Goal: Task Accomplishment & Management: Complete application form

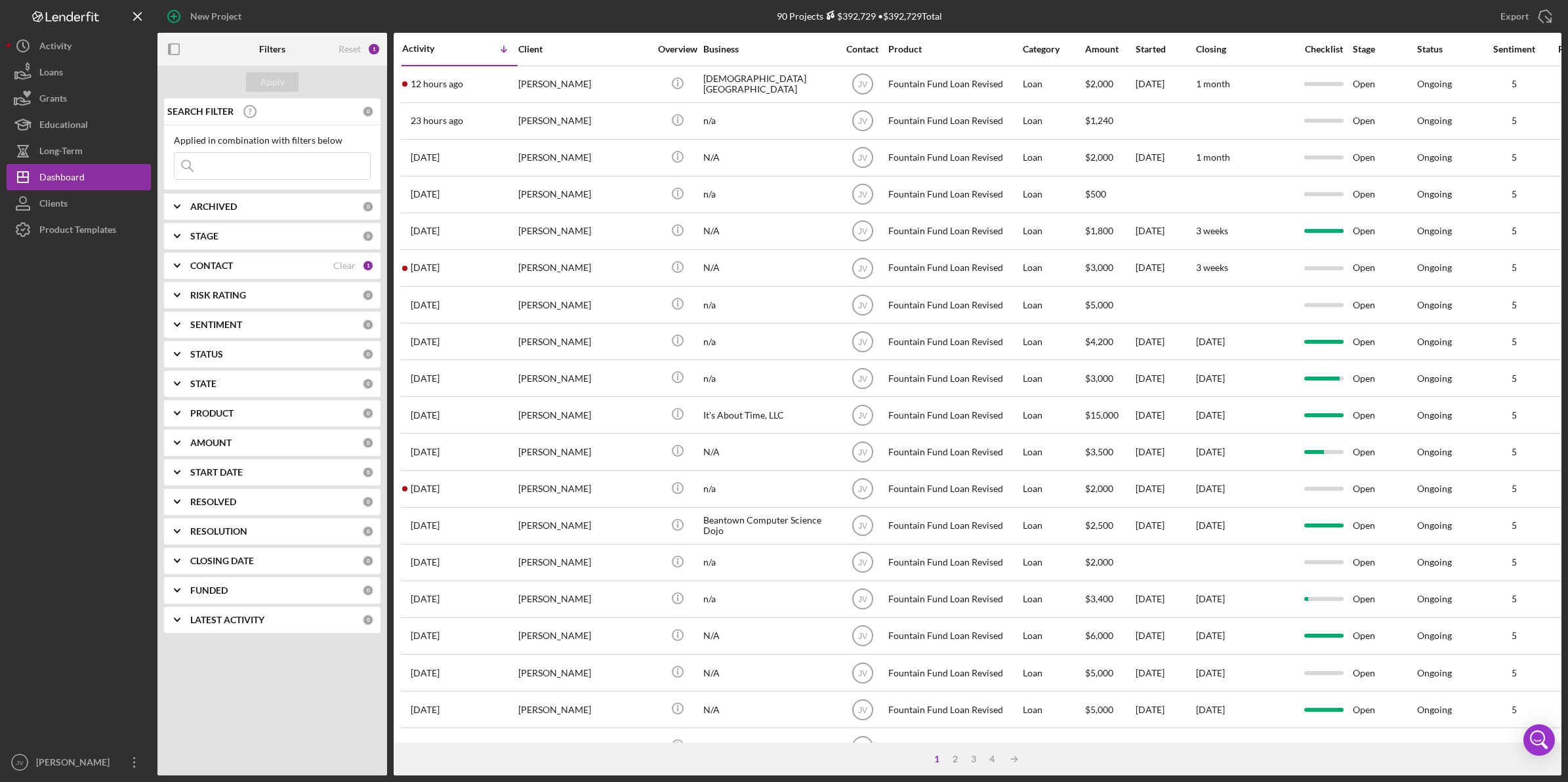
click at [243, 273] on div "CONTACT Clear 1" at bounding box center [282, 265] width 184 height 26
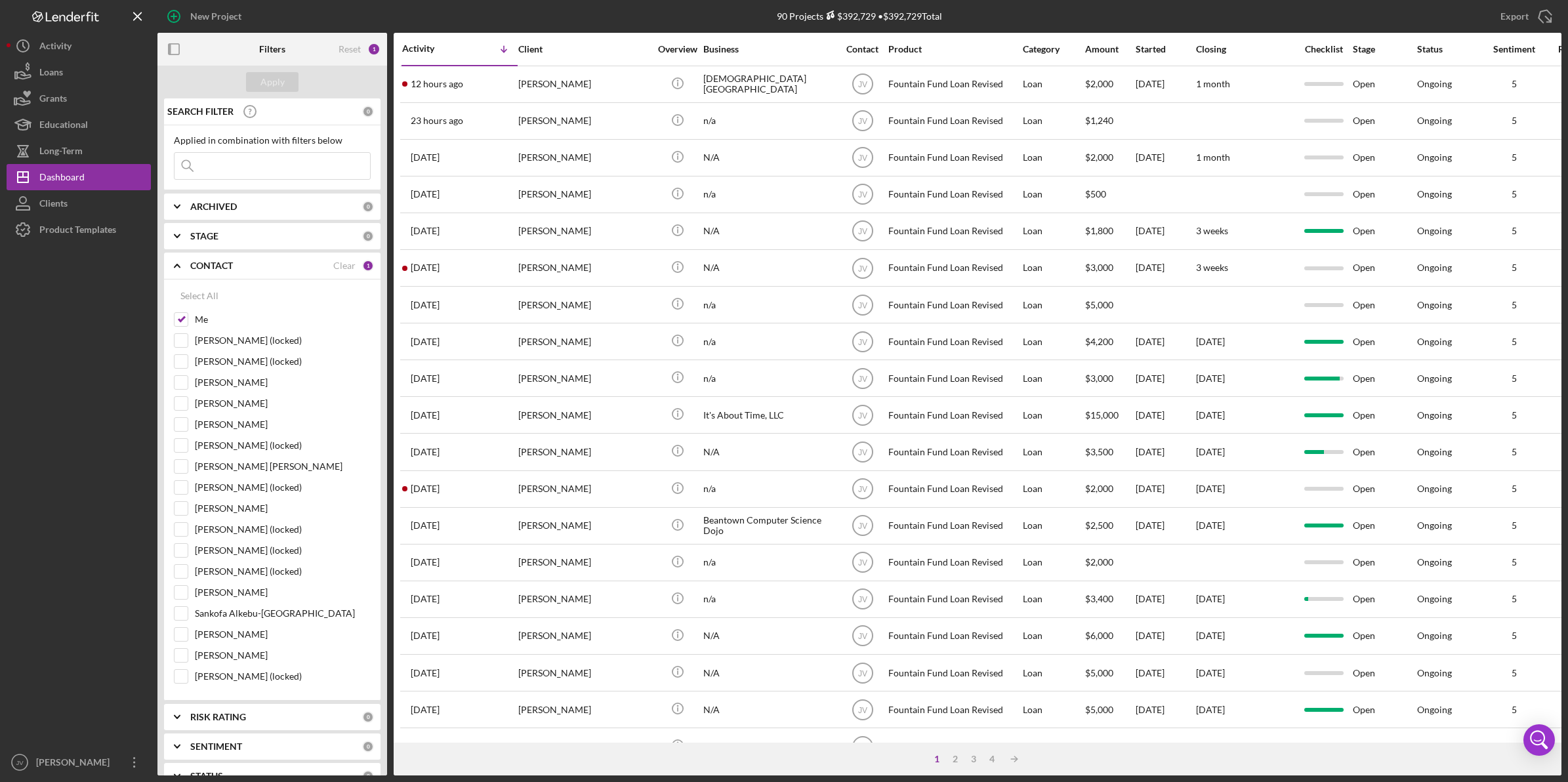
click at [338, 88] on div "Apply" at bounding box center [272, 82] width 230 height 33
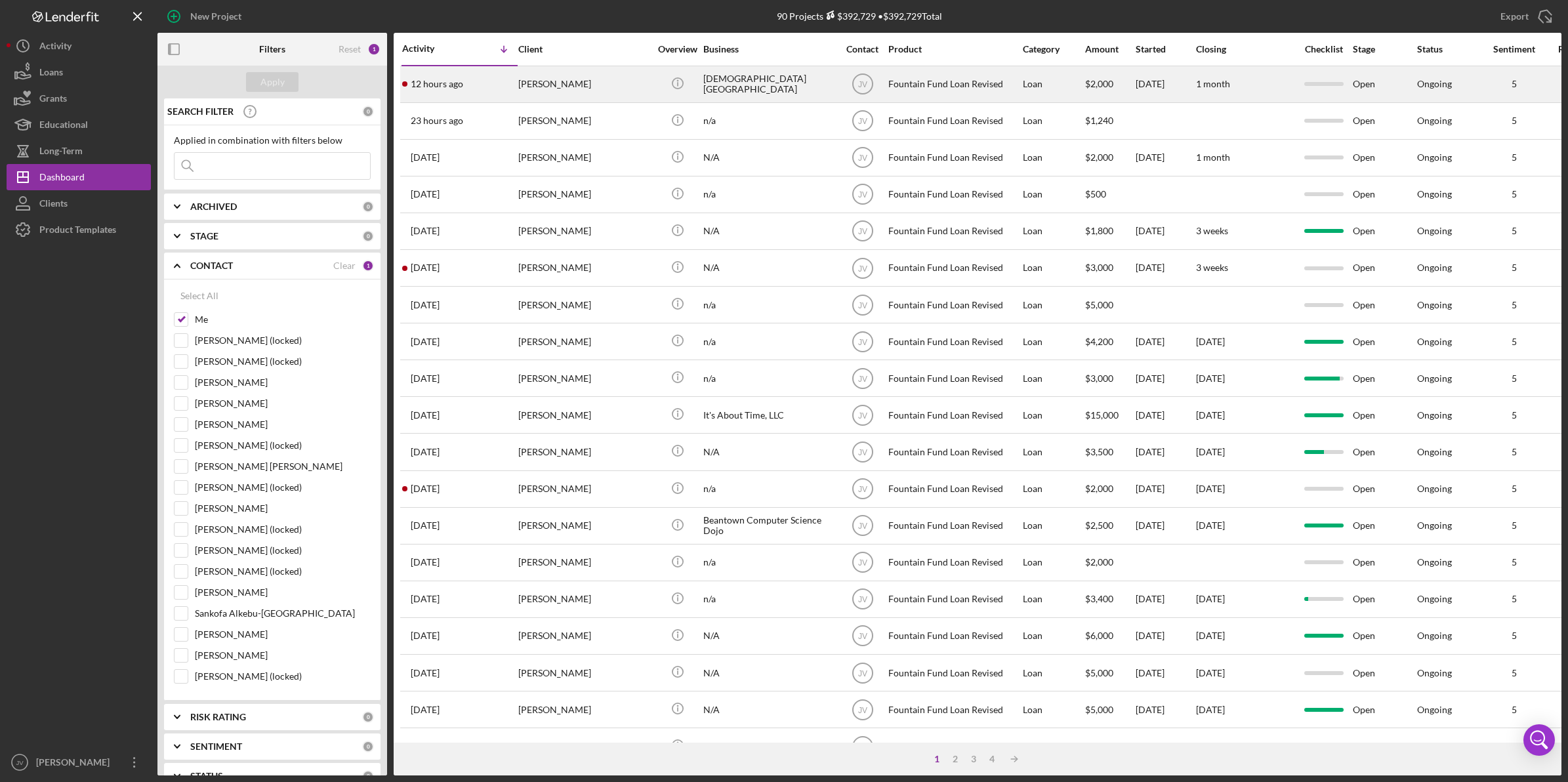
click at [552, 81] on div "[PERSON_NAME]" at bounding box center [584, 85] width 131 height 35
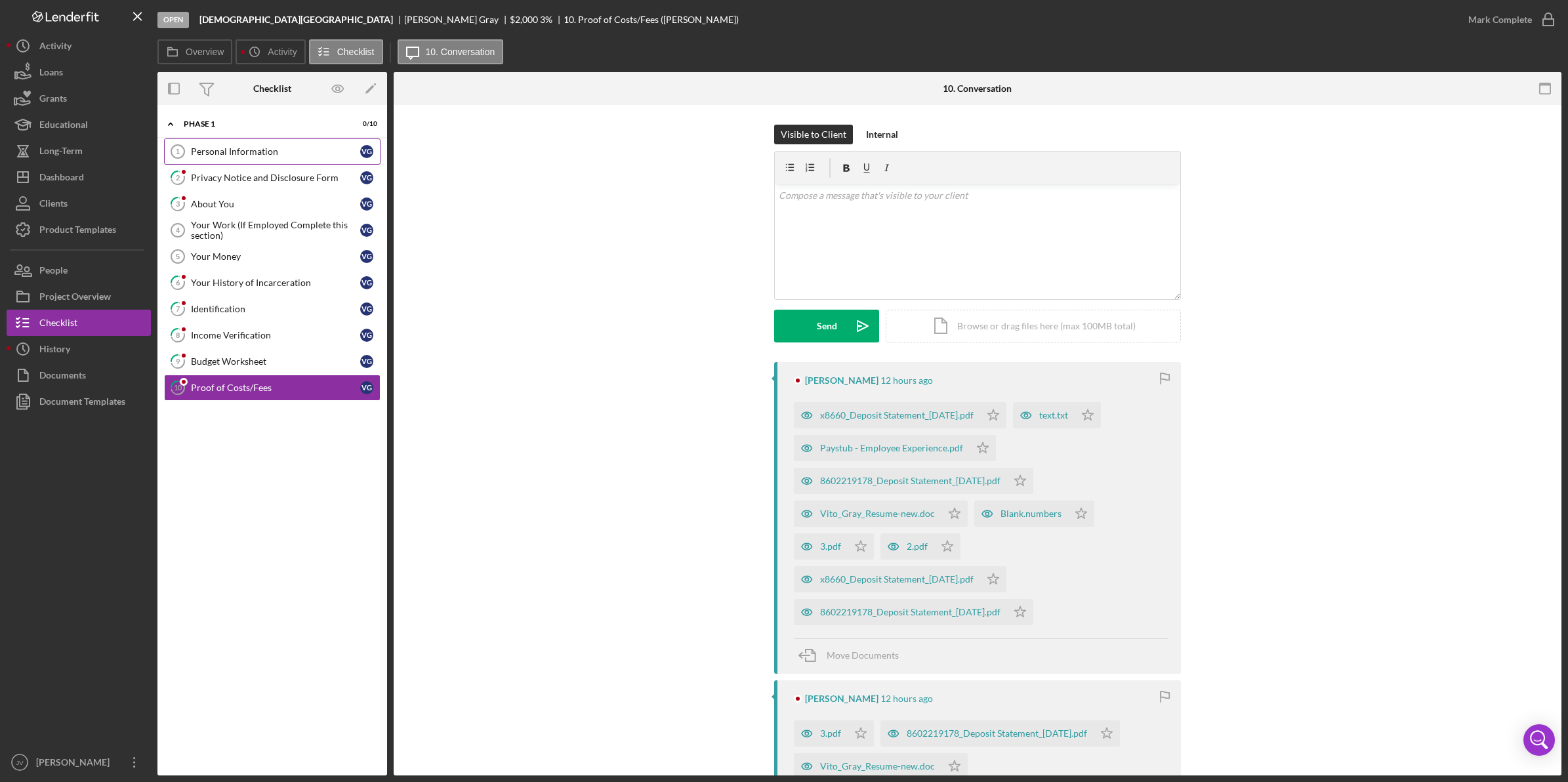
click at [247, 148] on div "Personal Information" at bounding box center [276, 151] width 169 height 10
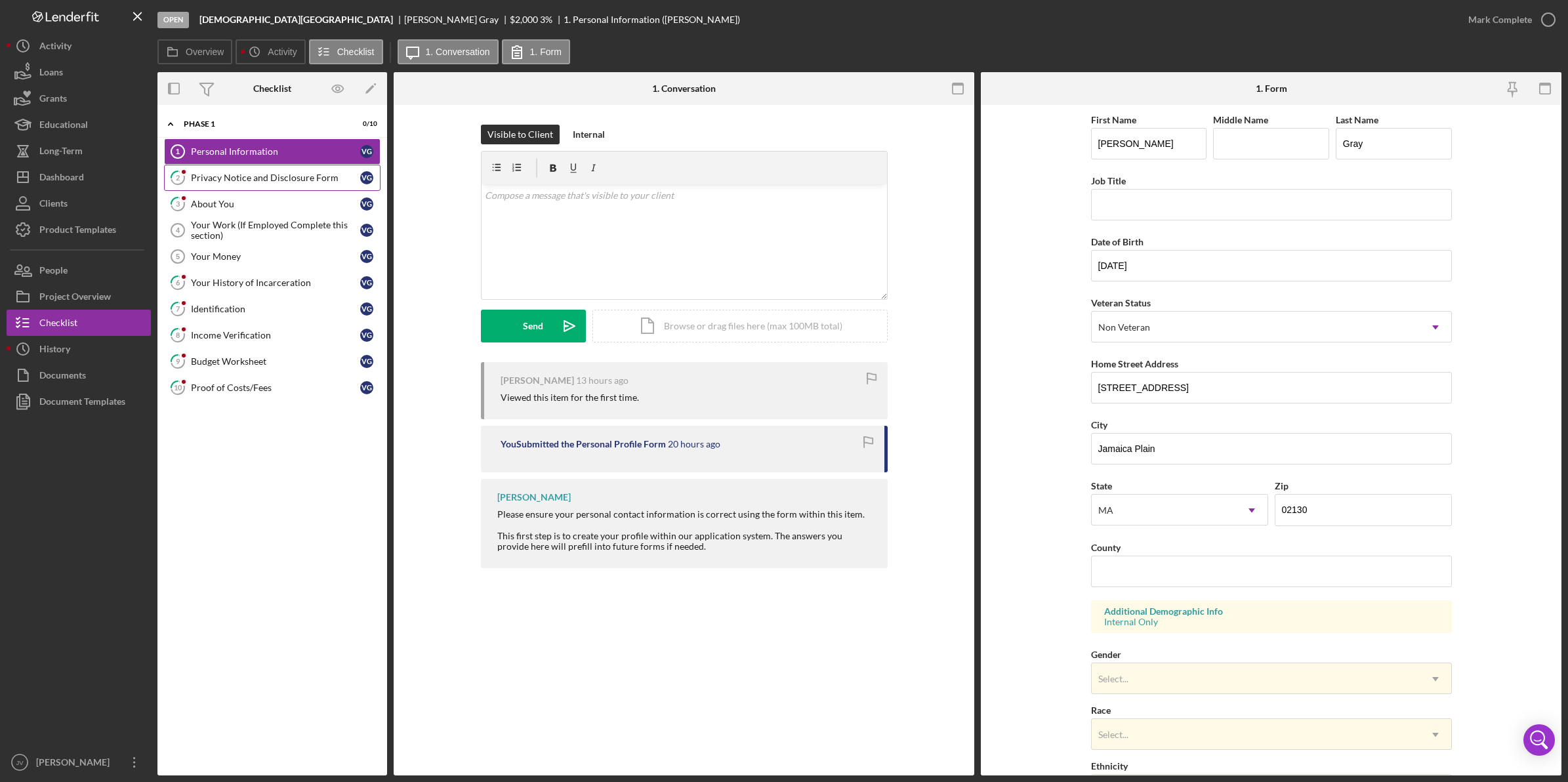
click at [251, 176] on div "Privacy Notice and Disclosure Form" at bounding box center [276, 177] width 169 height 10
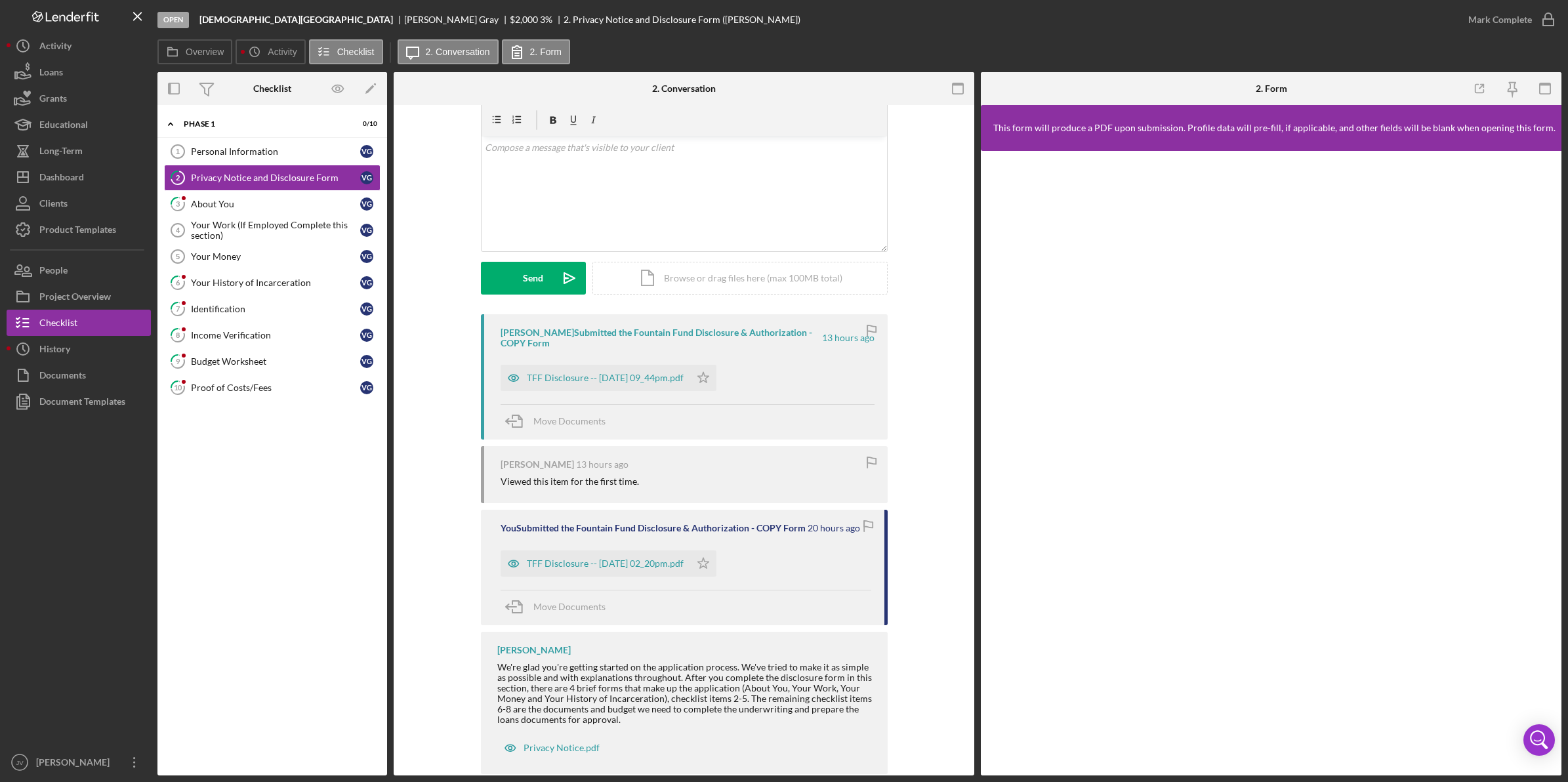
scroll to position [74, 0]
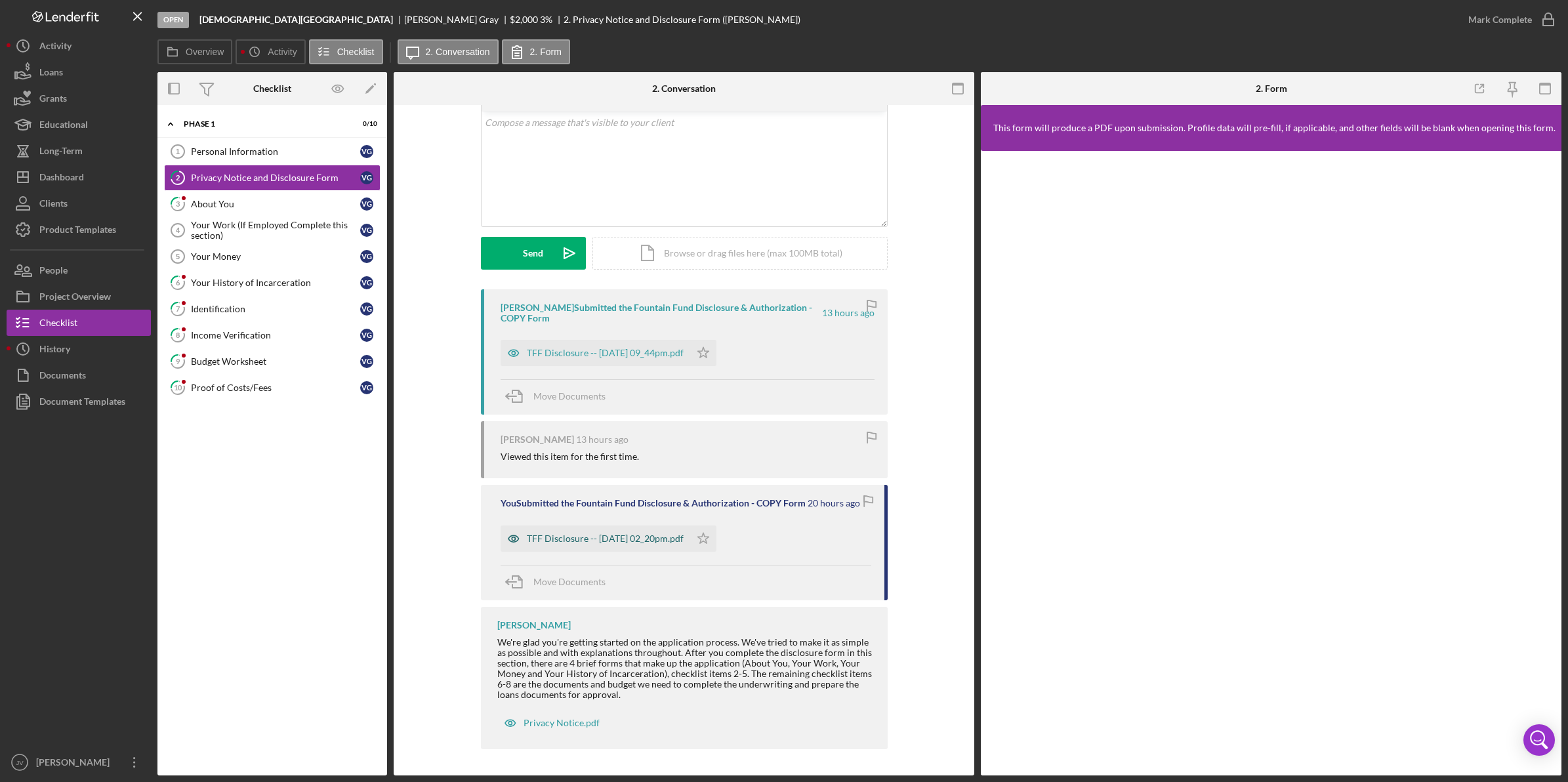
click at [654, 536] on div "TFF Disclosure -- 2025-09-30 02_20pm.pdf" at bounding box center [605, 538] width 156 height 10
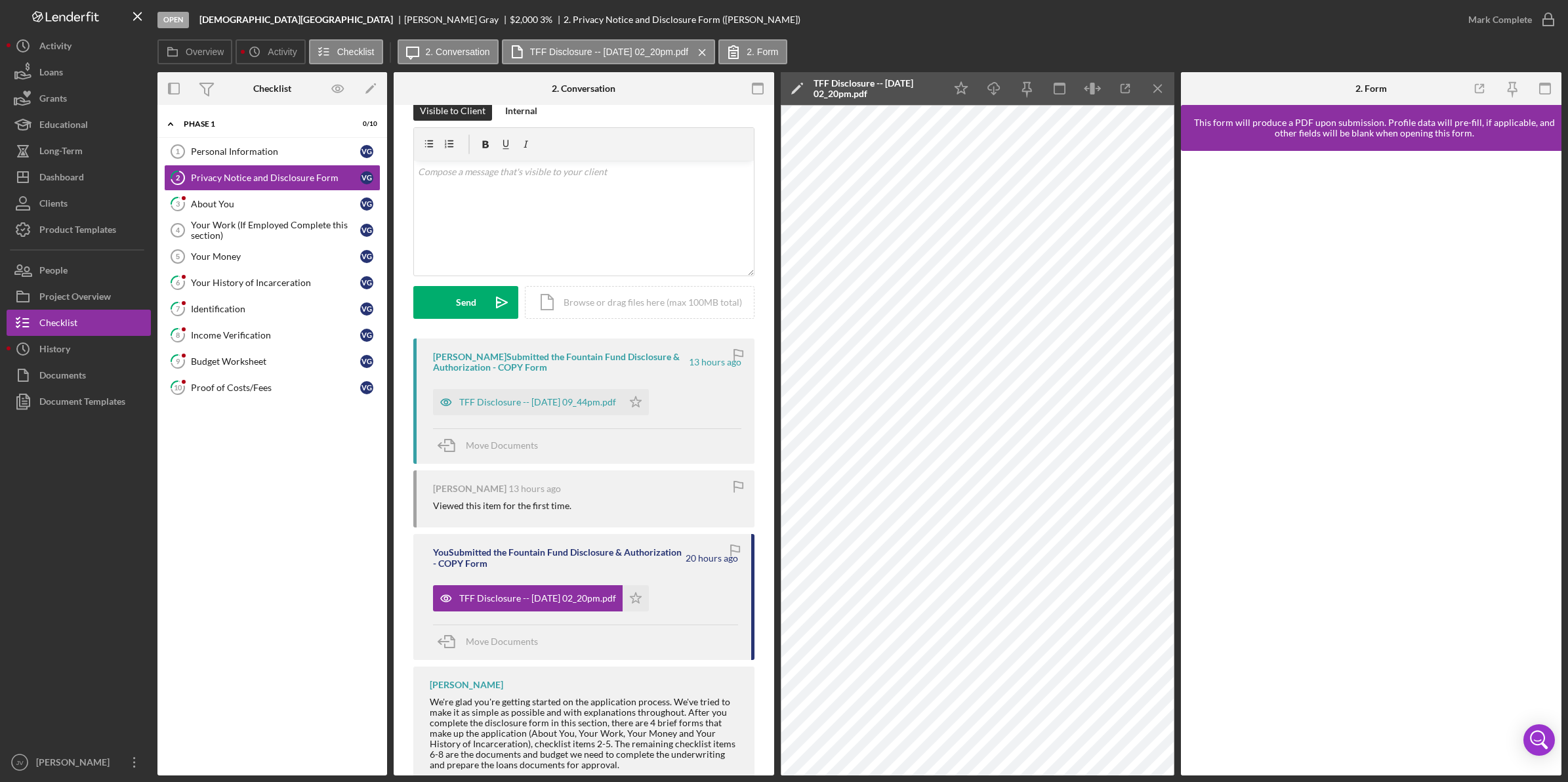
scroll to position [0, 0]
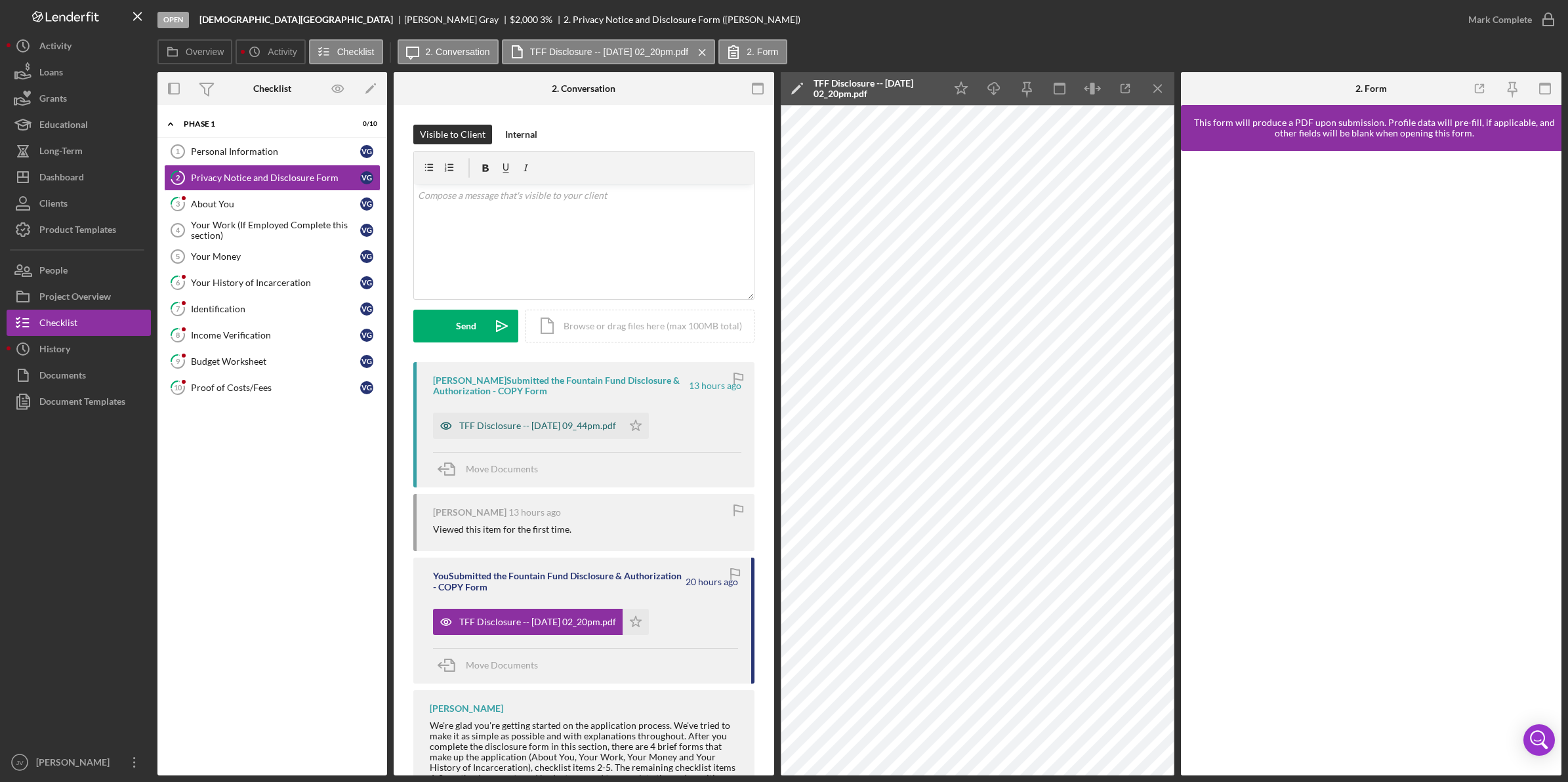
click at [523, 434] on div "TFF Disclosure -- 2025-09-30 09_44pm.pdf" at bounding box center [528, 425] width 190 height 26
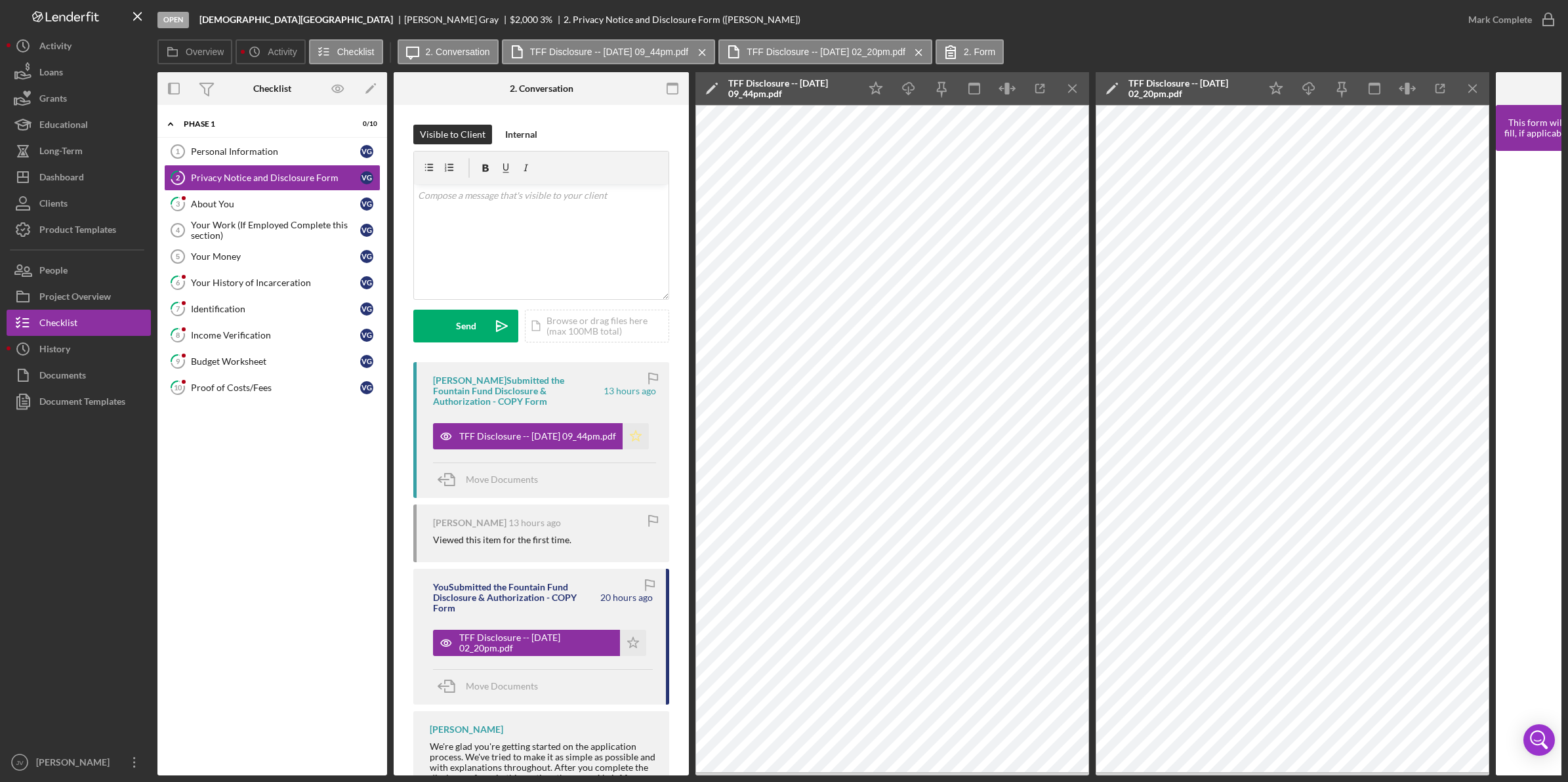
click at [633, 436] on icon "Icon/Star" at bounding box center [635, 436] width 26 height 26
click at [303, 198] on link "3 About You V G" at bounding box center [273, 204] width 216 height 26
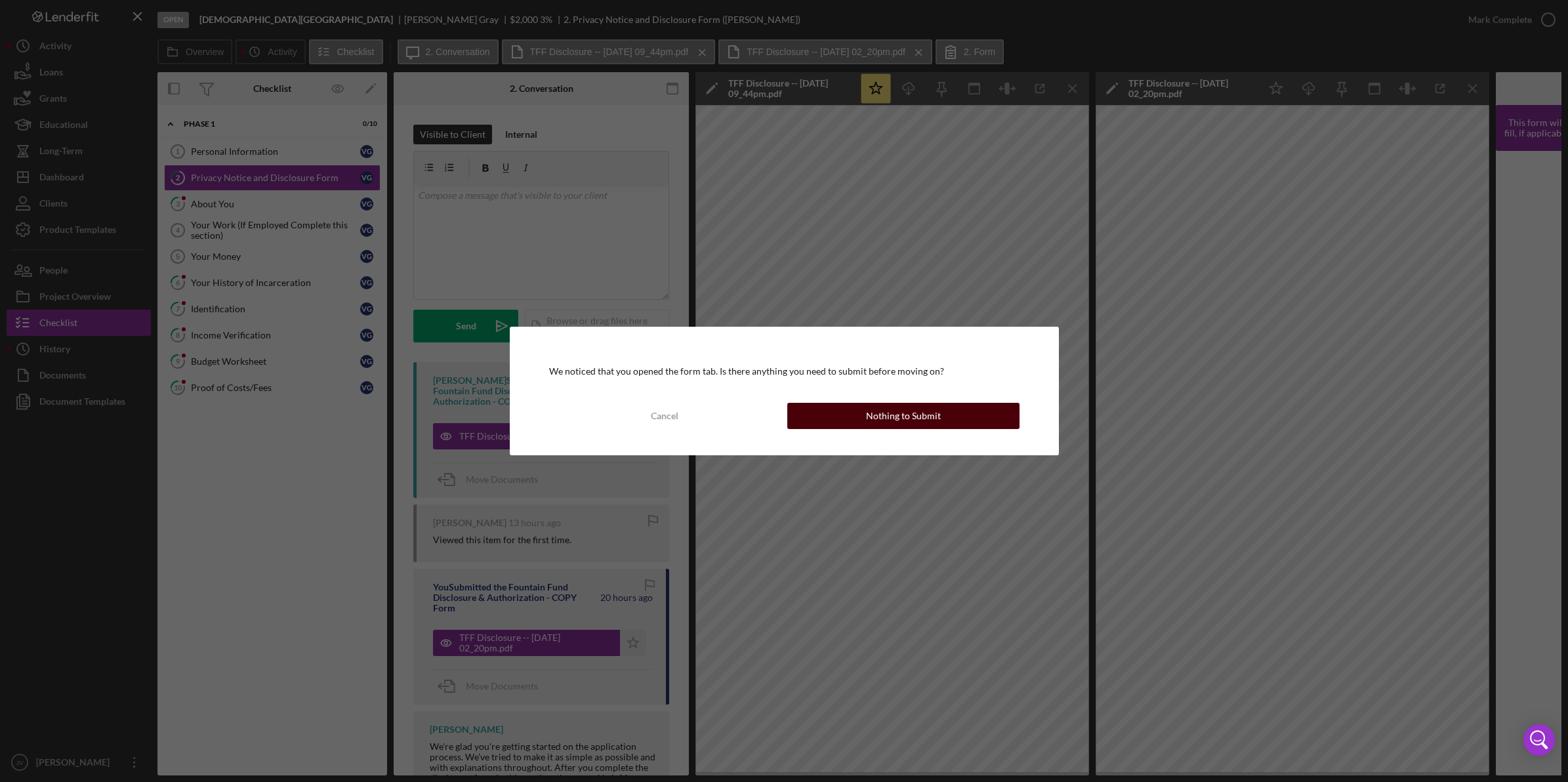
click at [904, 412] on div "Nothing to Submit" at bounding box center [903, 415] width 75 height 26
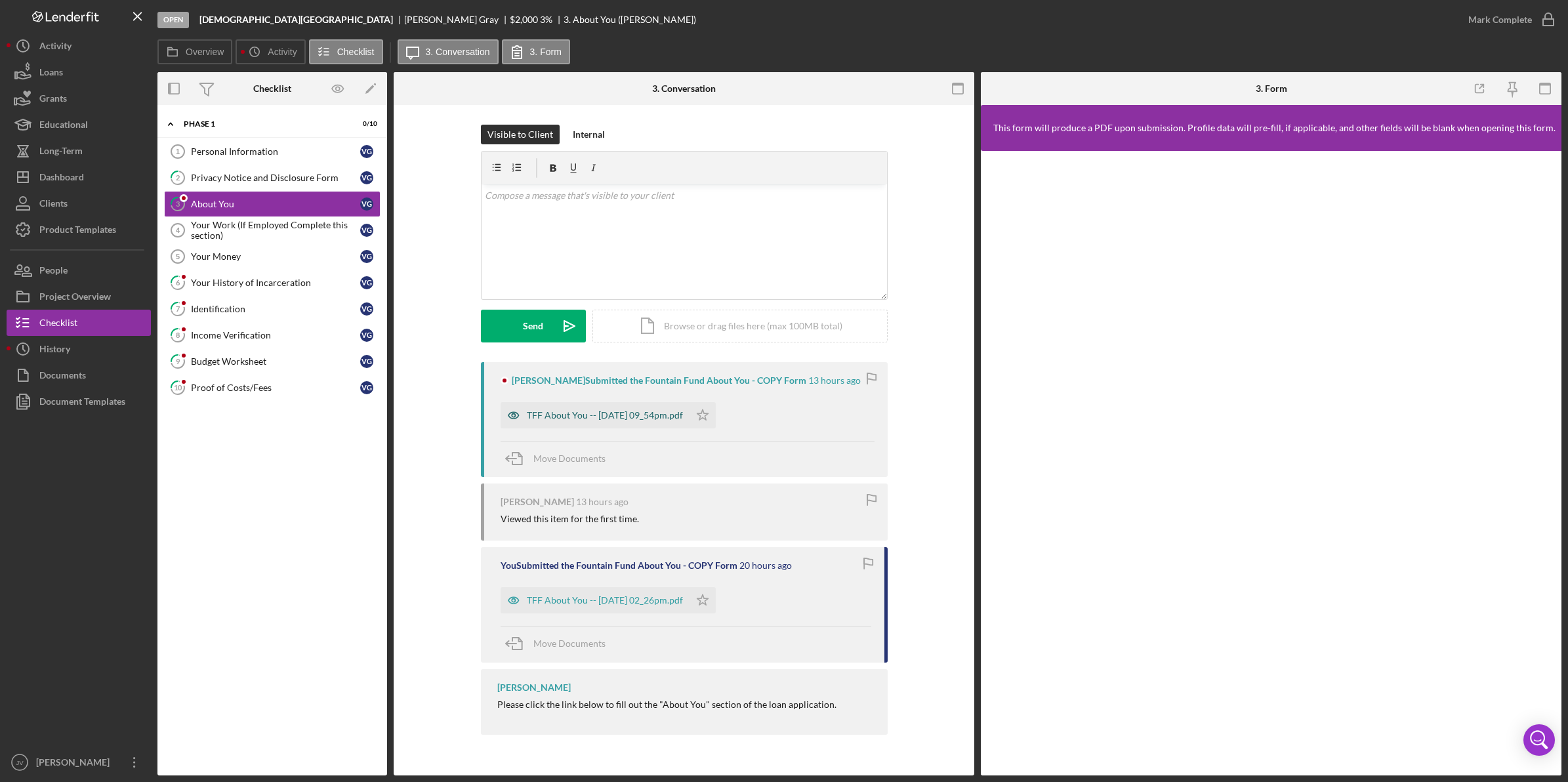
click at [601, 419] on div "TFF About You -- 2025-09-30 09_54pm.pdf" at bounding box center [605, 415] width 156 height 10
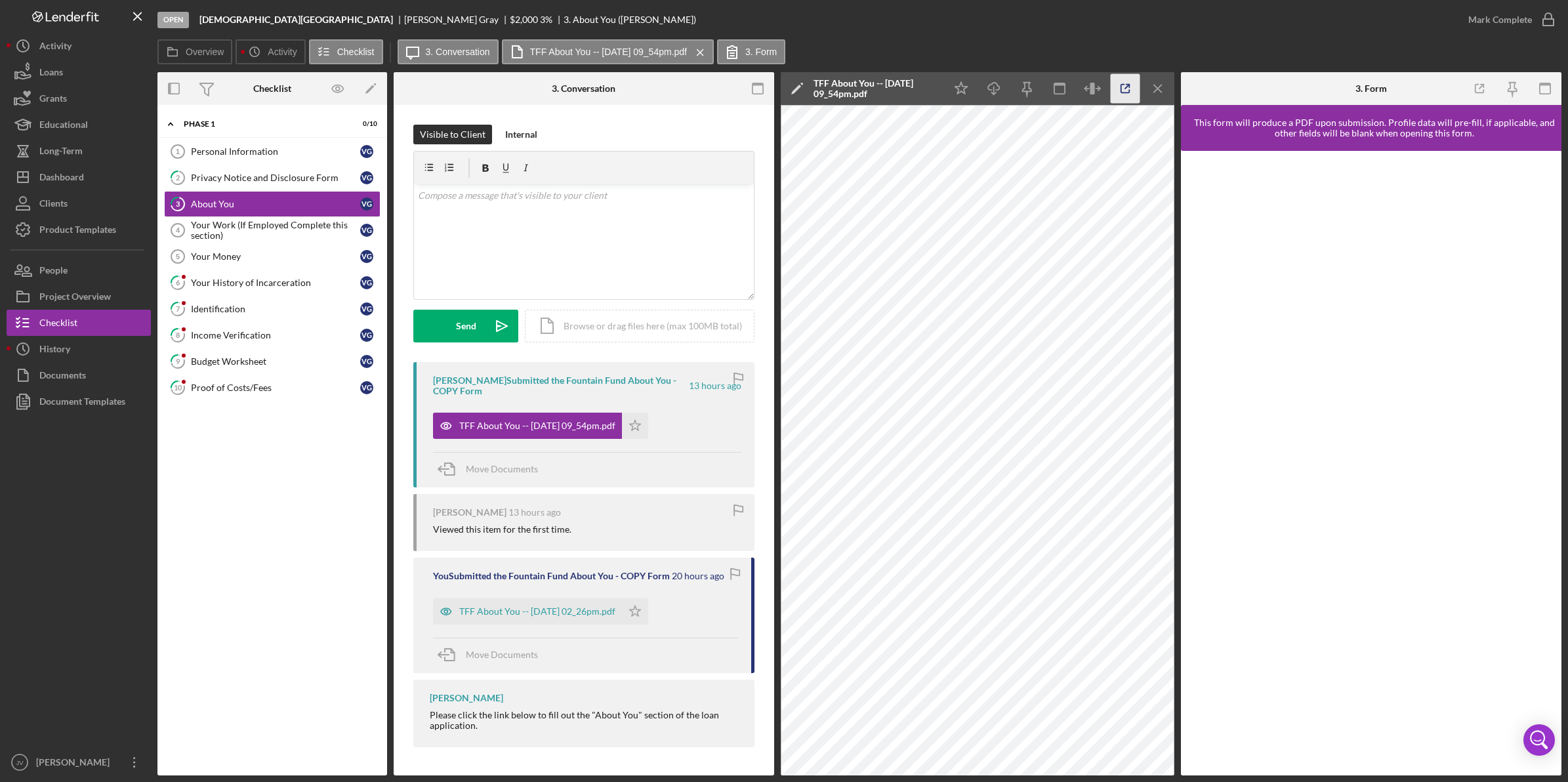
click at [1126, 97] on icon "button" at bounding box center [1125, 88] width 29 height 29
click at [648, 428] on icon "Icon/Star" at bounding box center [634, 425] width 26 height 26
click at [1541, 24] on icon "button" at bounding box center [1548, 20] width 33 height 33
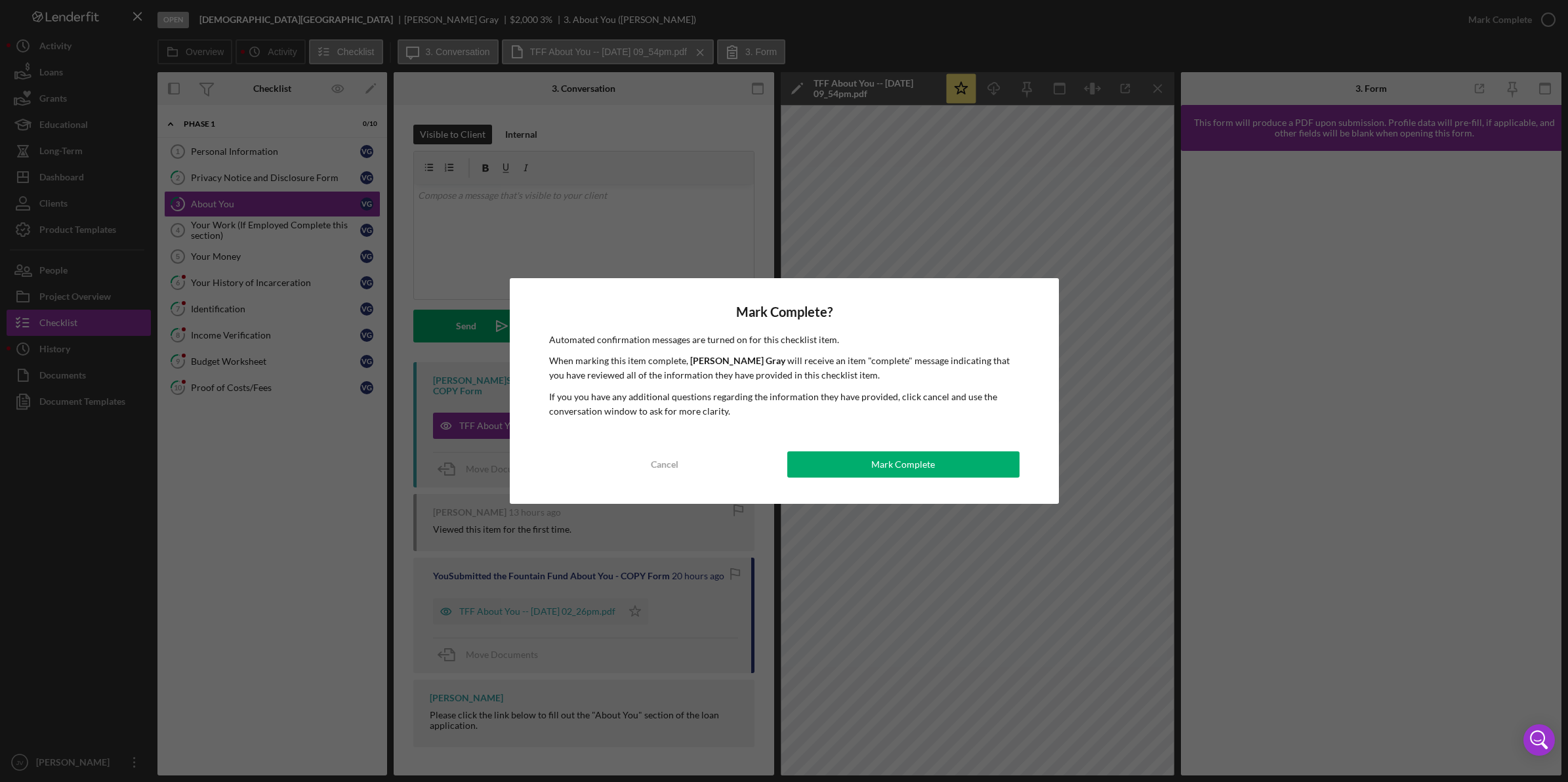
click at [870, 479] on div "Mark Complete? Automated confirmation messages are turned on for this checklist…" at bounding box center [784, 391] width 549 height 226
click at [878, 471] on div "Mark Complete" at bounding box center [903, 464] width 64 height 26
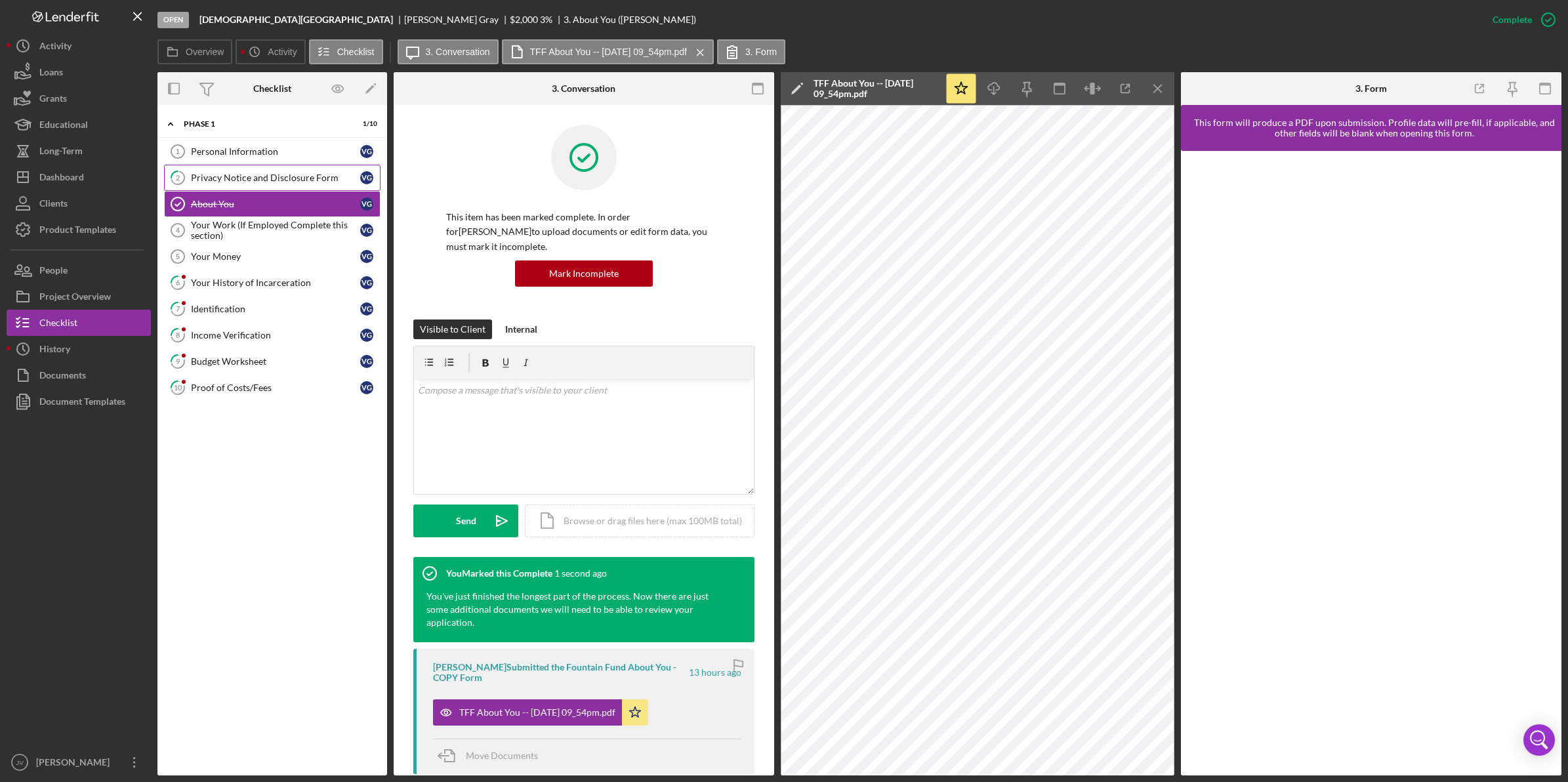
click at [289, 180] on div "Privacy Notice and Disclosure Form" at bounding box center [276, 177] width 169 height 10
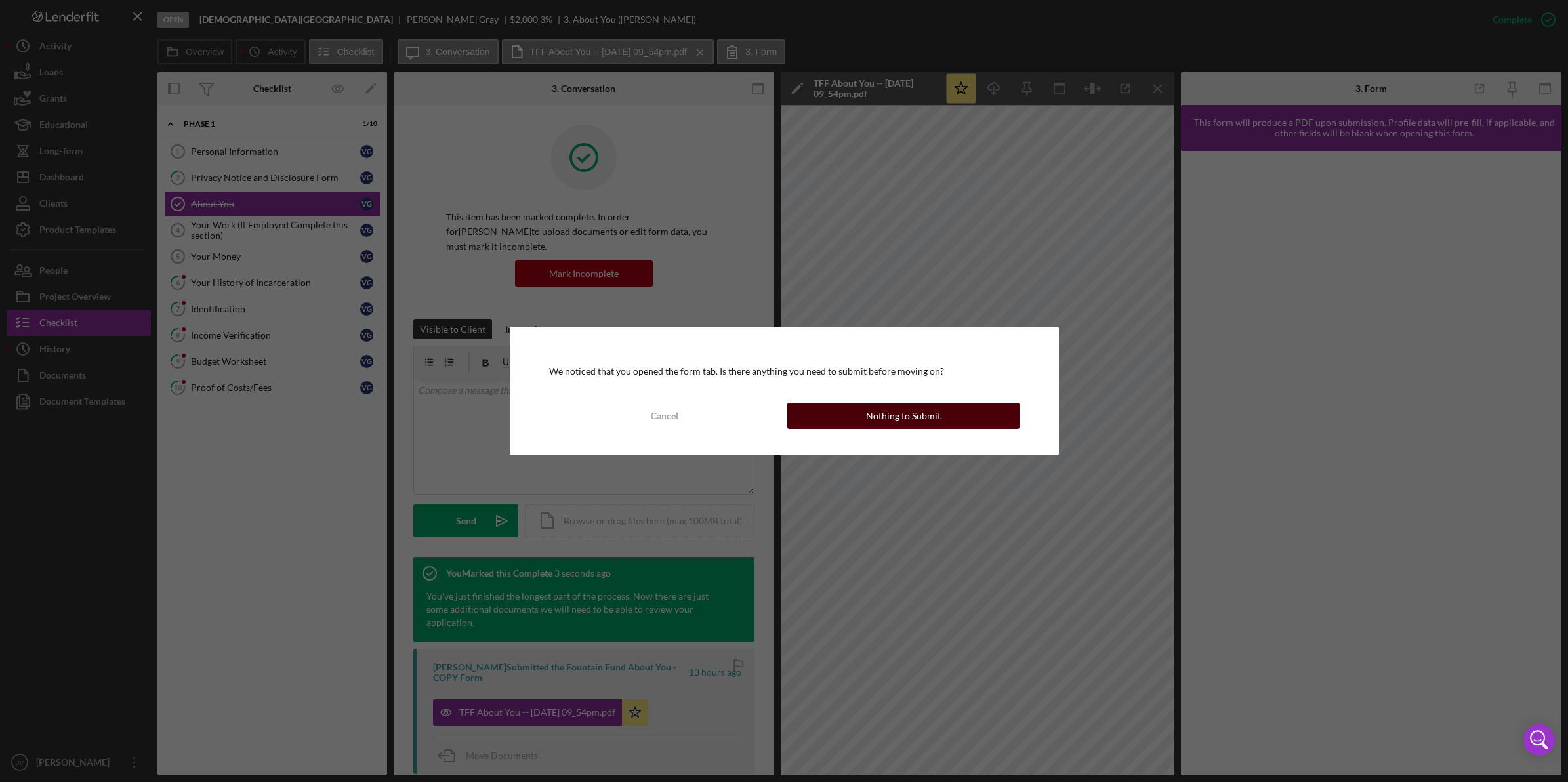
click at [864, 416] on button "Nothing to Submit" at bounding box center [903, 415] width 232 height 26
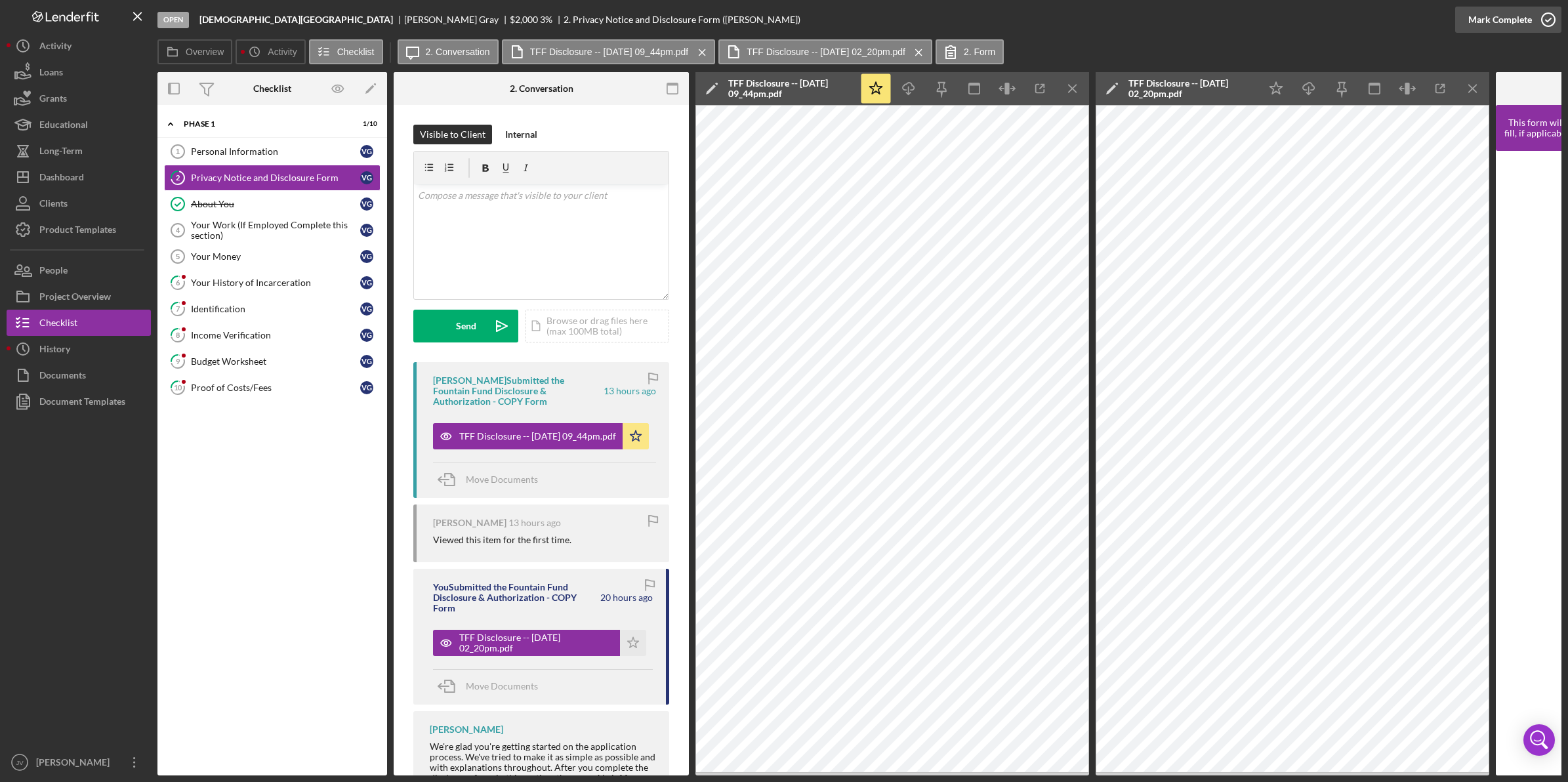
click at [1550, 24] on icon "button" at bounding box center [1548, 20] width 33 height 33
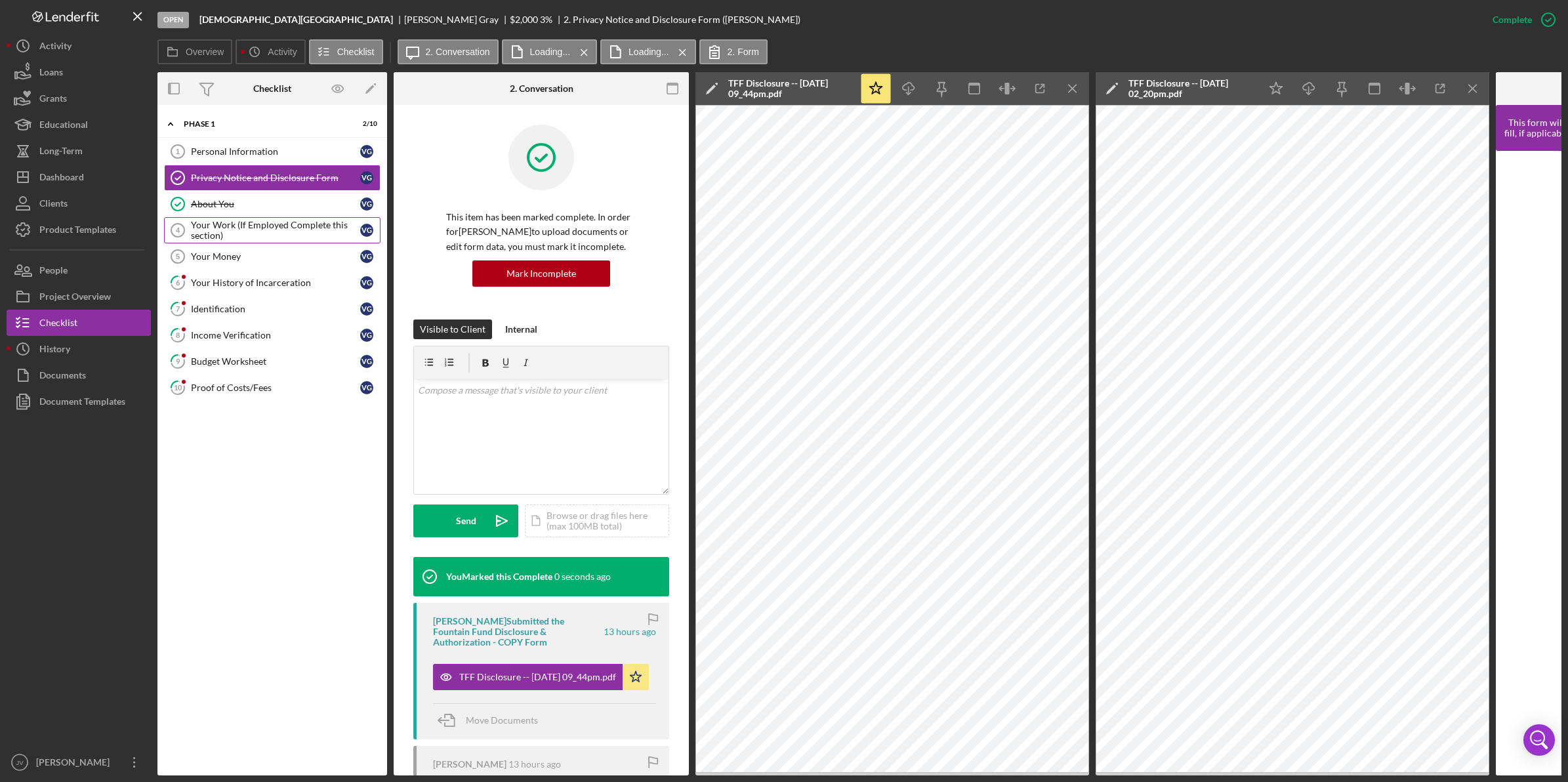
click at [288, 231] on div "Your Work (If Employed Complete this section)" at bounding box center [276, 230] width 169 height 21
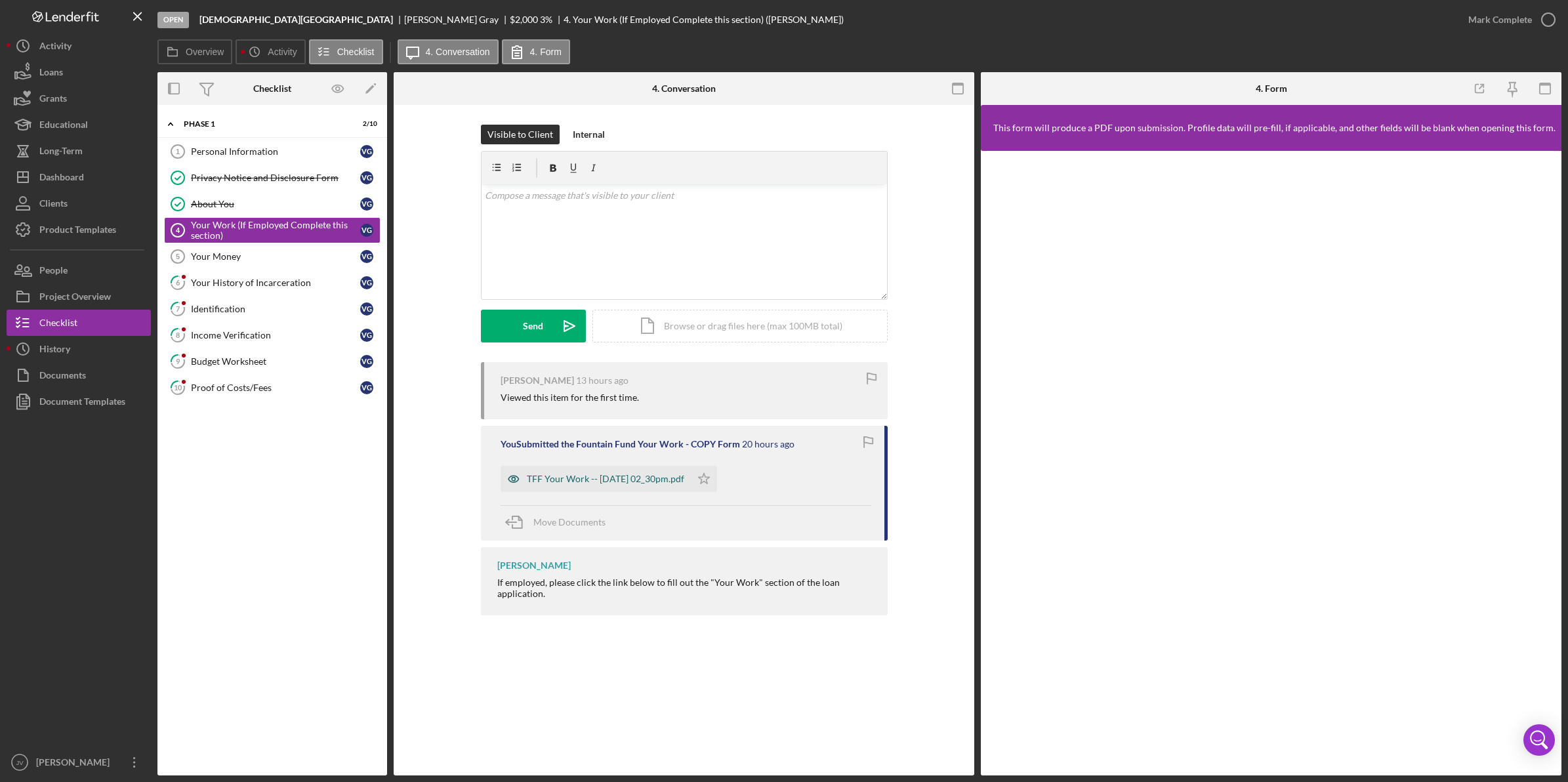
click at [569, 484] on div "TFF Your Work -- 2025-09-30 02_30pm.pdf" at bounding box center [605, 479] width 157 height 10
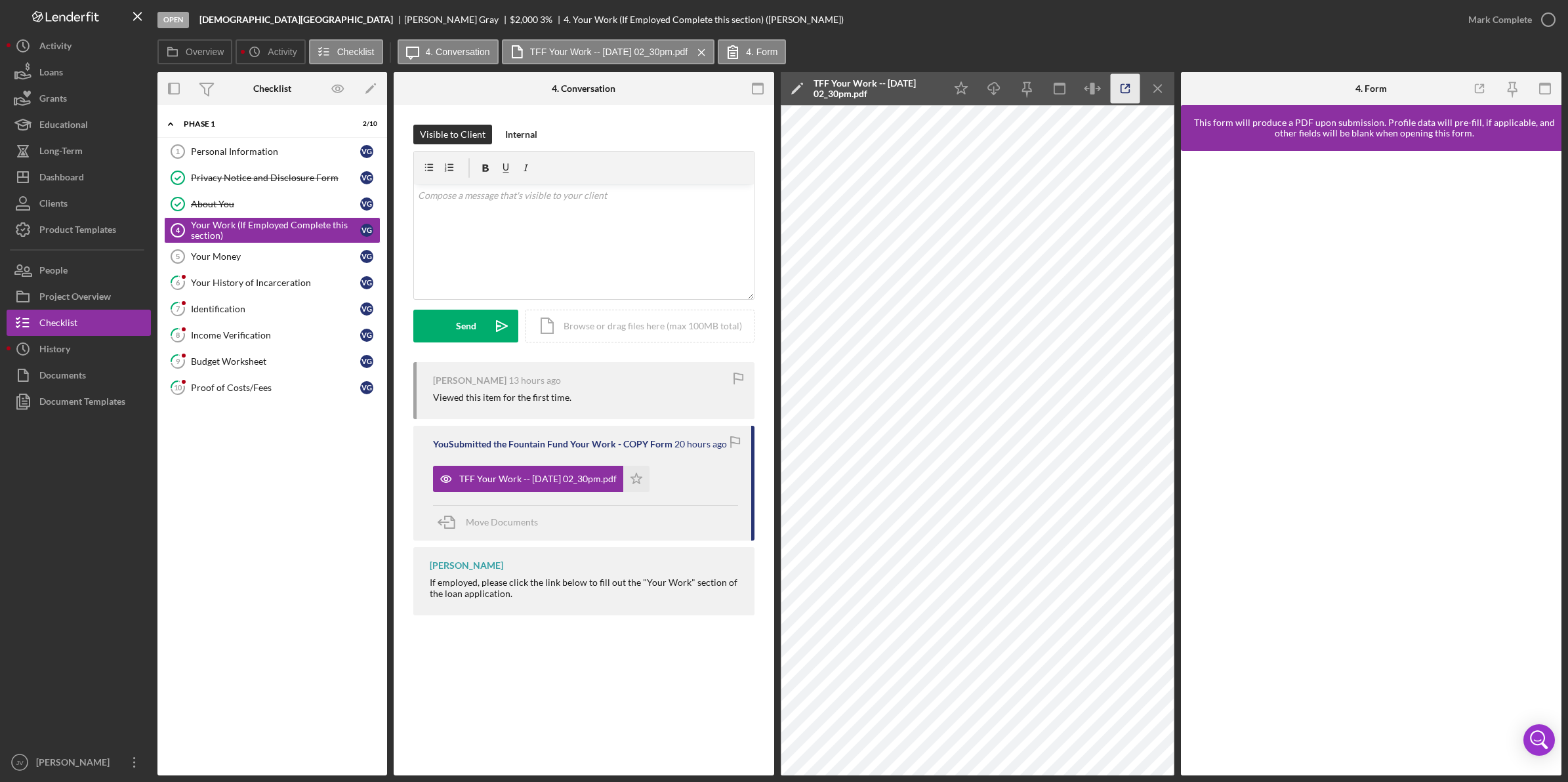
click at [1122, 85] on icon "button" at bounding box center [1125, 88] width 29 height 29
click at [649, 476] on icon "Icon/Star" at bounding box center [636, 479] width 26 height 26
click at [1538, 24] on icon "button" at bounding box center [1548, 20] width 33 height 33
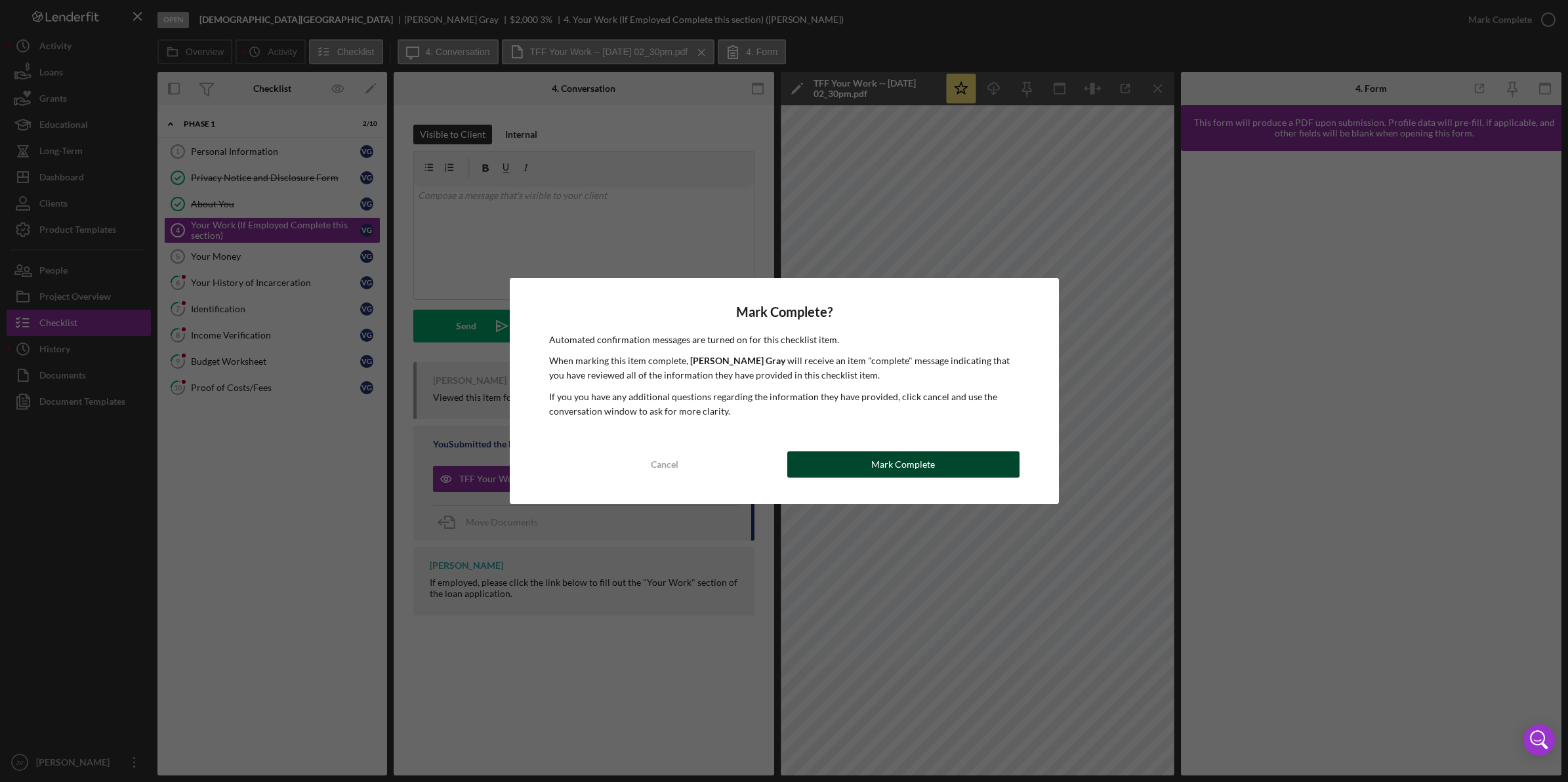
click at [877, 468] on div "Mark Complete" at bounding box center [903, 464] width 64 height 26
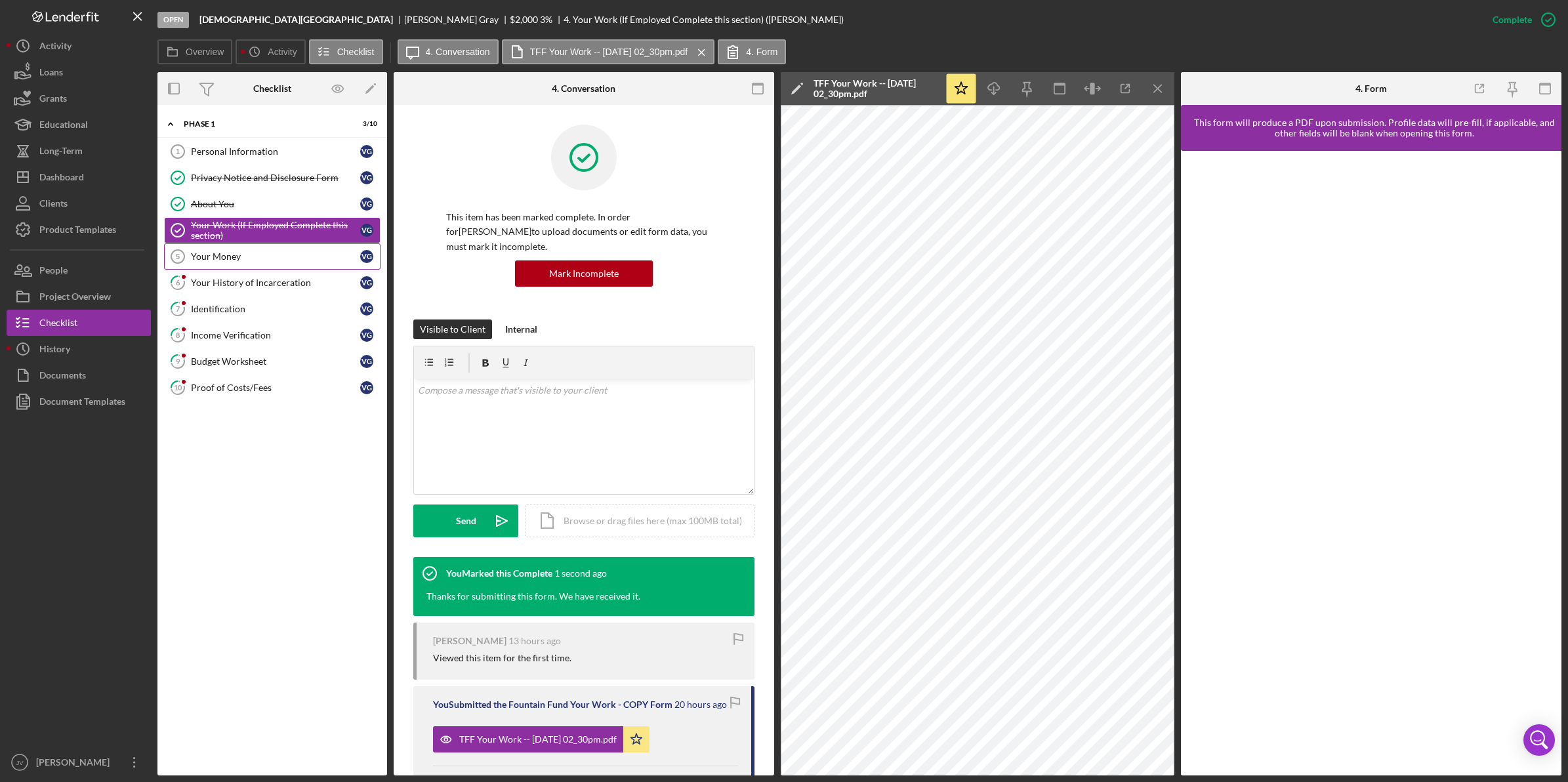
click at [294, 260] on div "Your Money" at bounding box center [276, 256] width 169 height 10
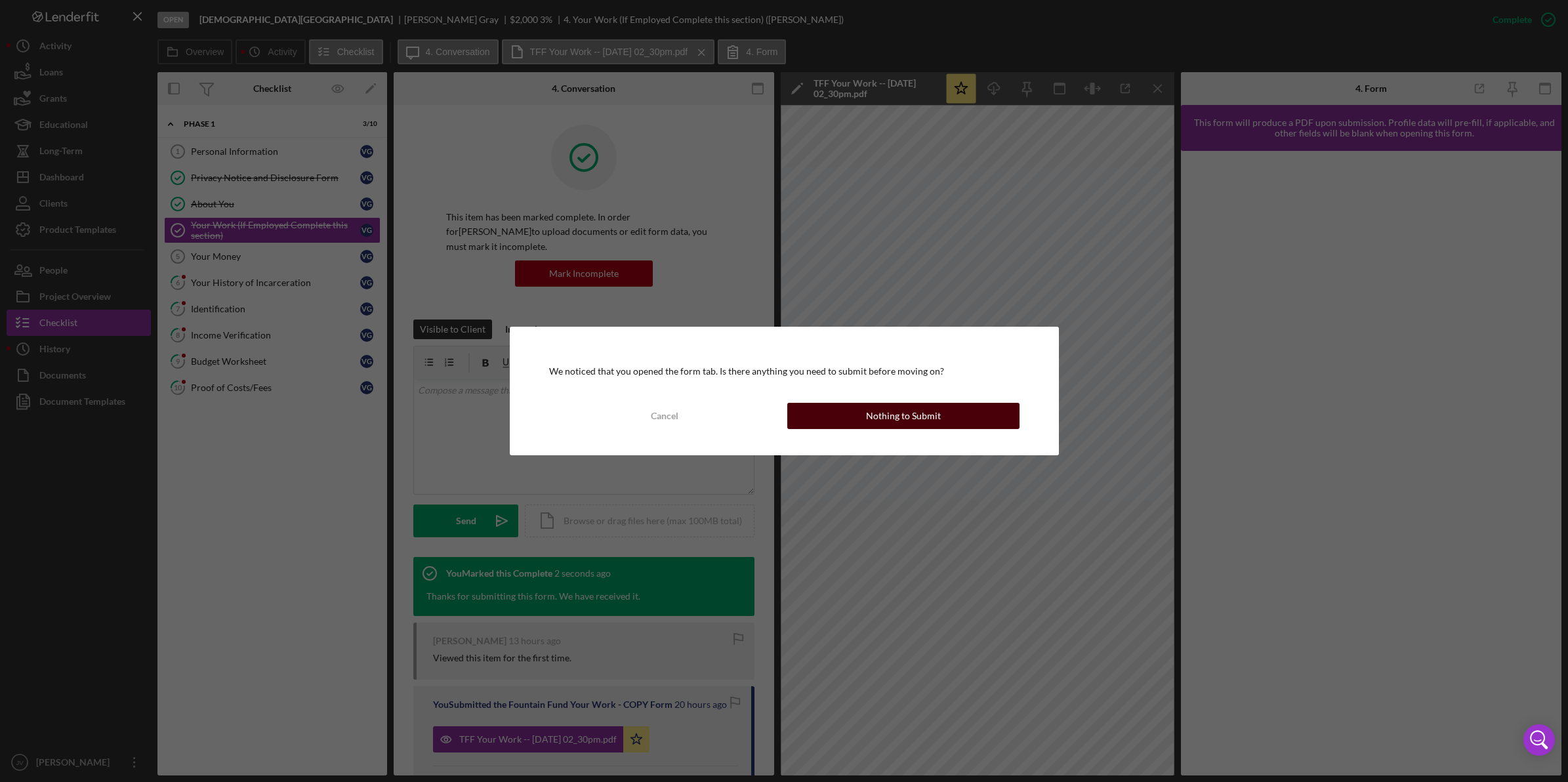
click at [837, 419] on button "Nothing to Submit" at bounding box center [903, 415] width 232 height 26
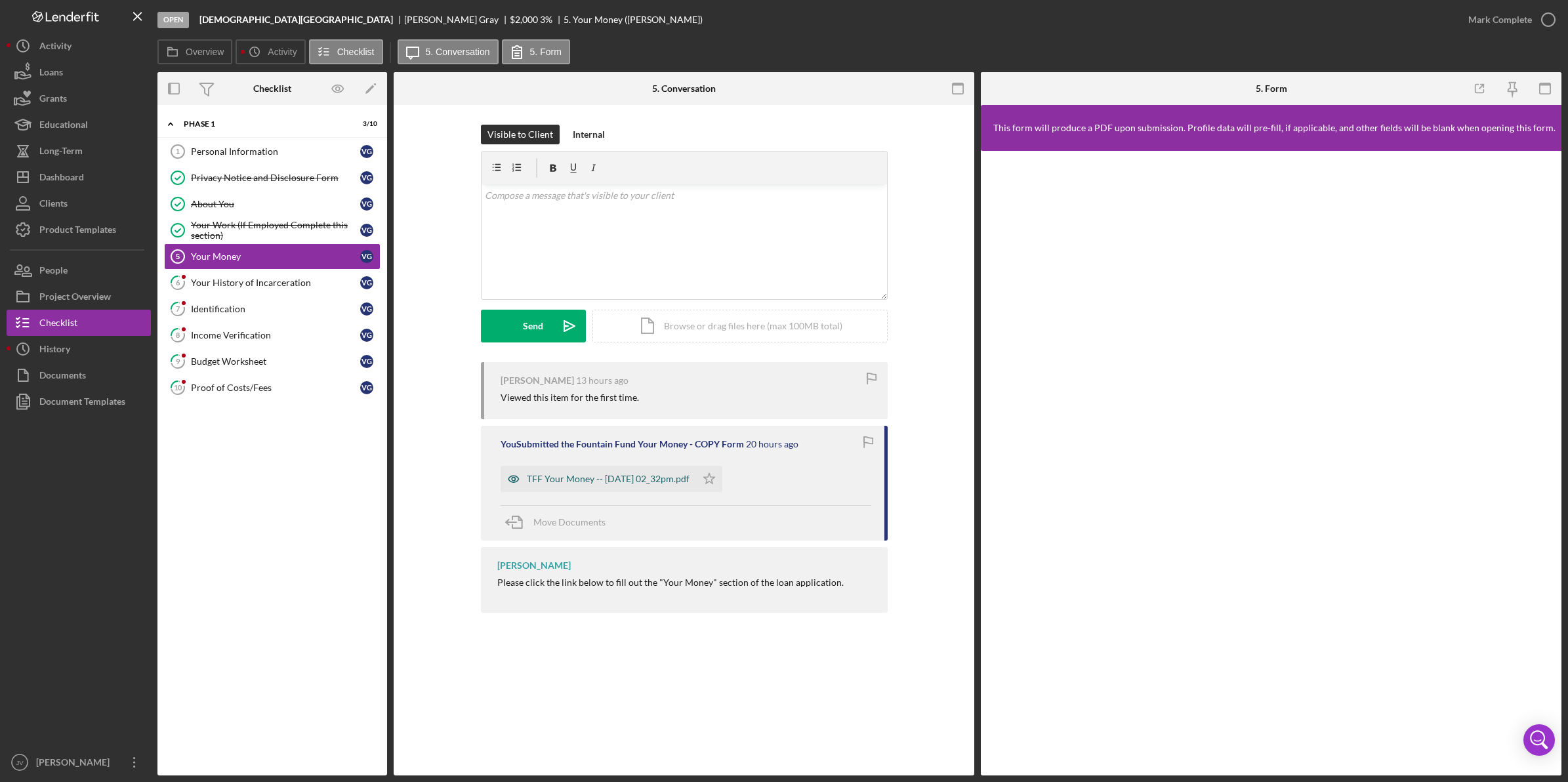
click at [618, 484] on div "TFF Your Money -- 2025-09-30 02_32pm.pdf" at bounding box center [608, 479] width 163 height 10
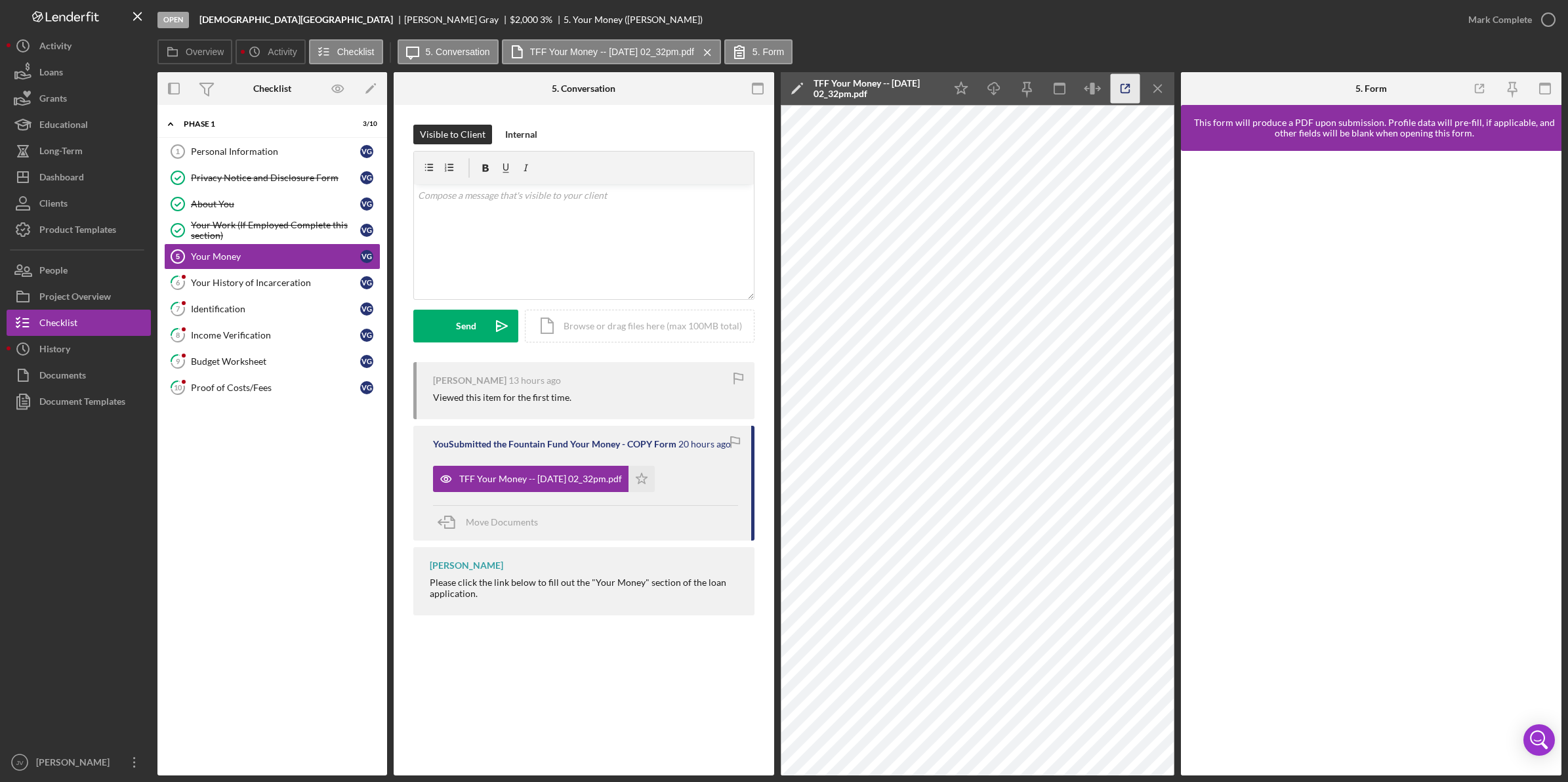
click at [1129, 92] on icon "button" at bounding box center [1125, 88] width 9 height 9
click at [655, 482] on icon "Icon/Star" at bounding box center [641, 479] width 26 height 26
click at [1122, 96] on icon "button" at bounding box center [1125, 88] width 29 height 29
click at [1537, 24] on icon "button" at bounding box center [1548, 20] width 33 height 33
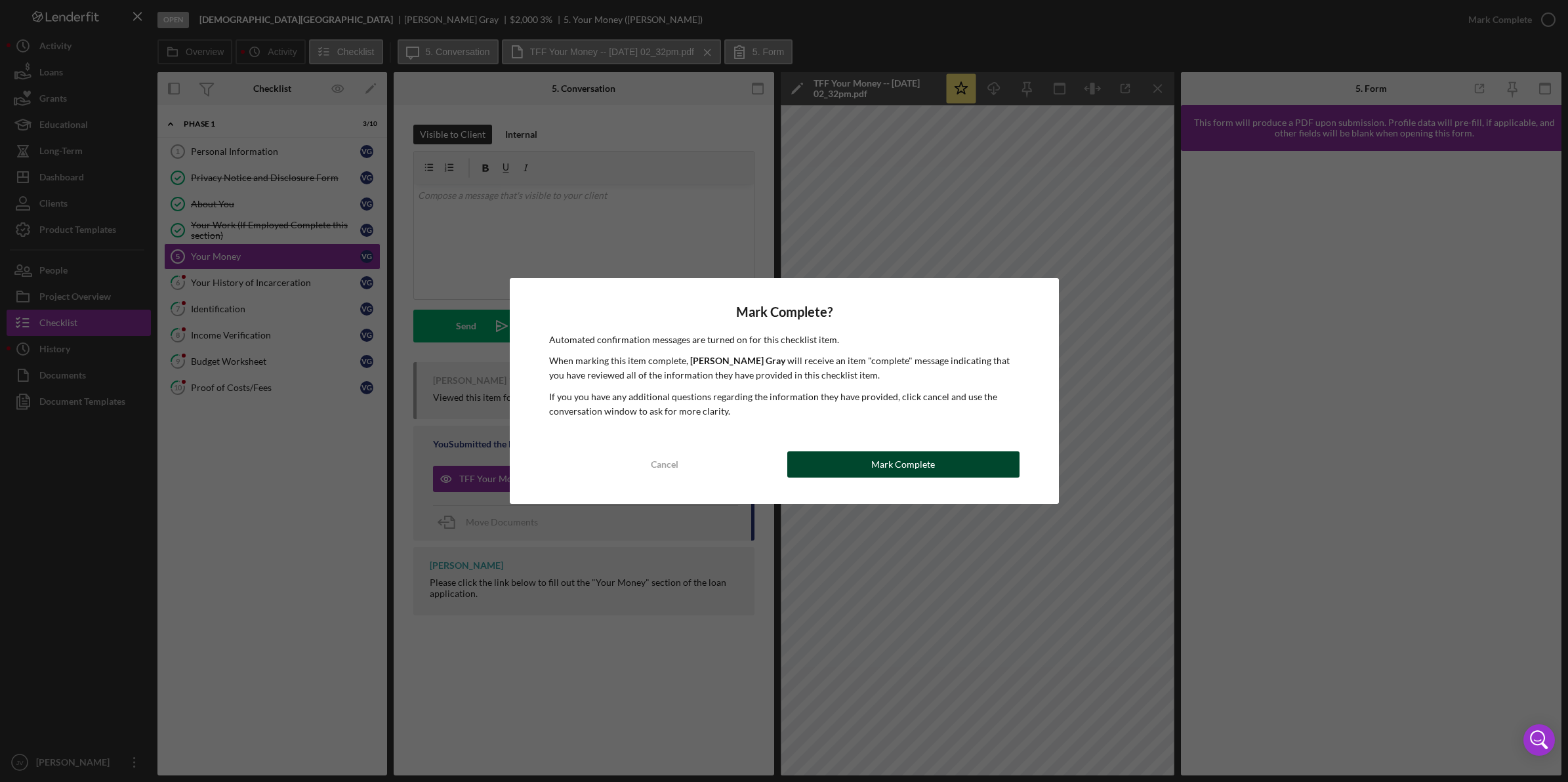
click at [972, 469] on button "Mark Complete" at bounding box center [903, 464] width 232 height 26
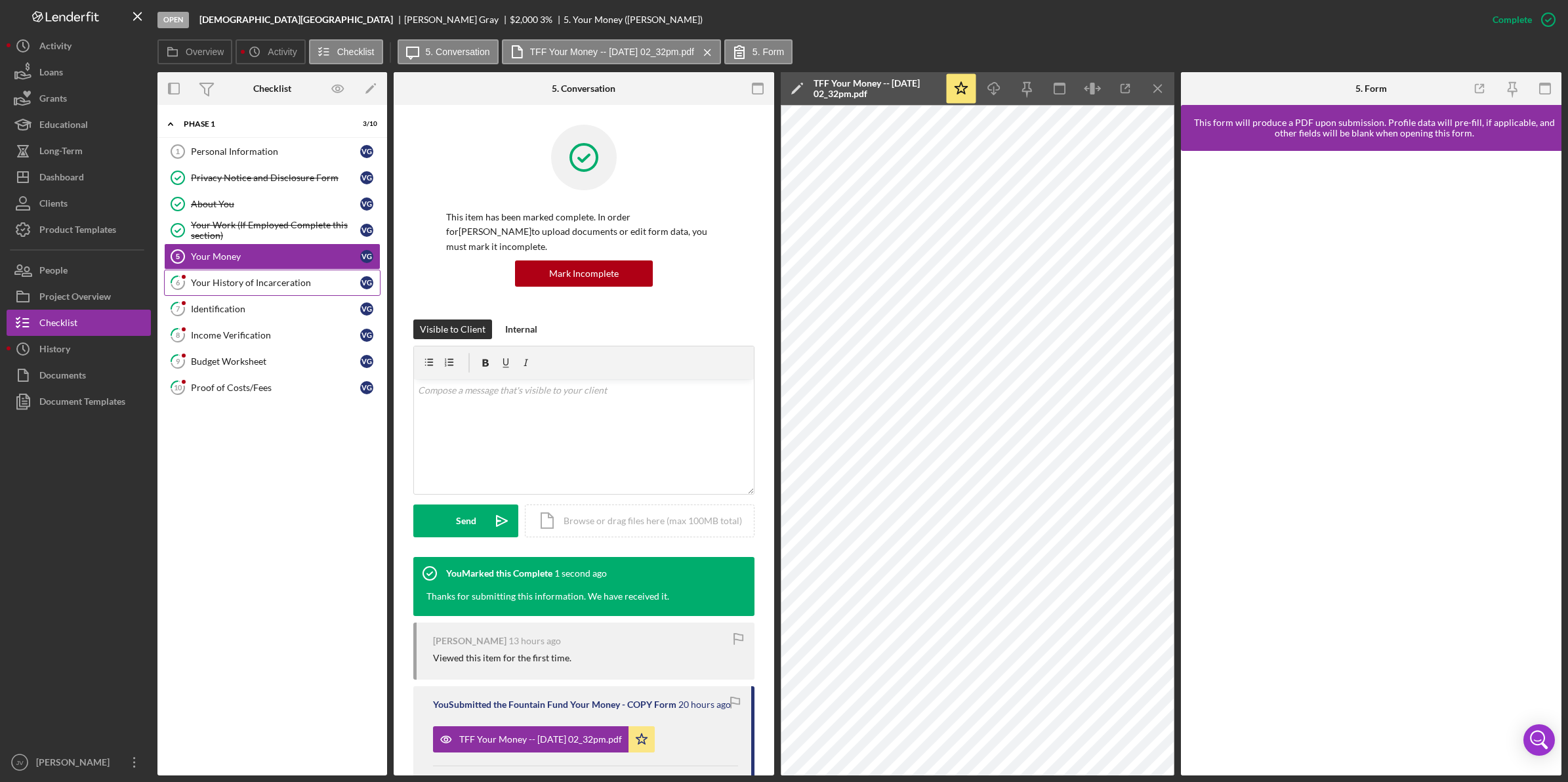
click at [270, 292] on link "6 Your History of Incarceration V G" at bounding box center [273, 282] width 216 height 26
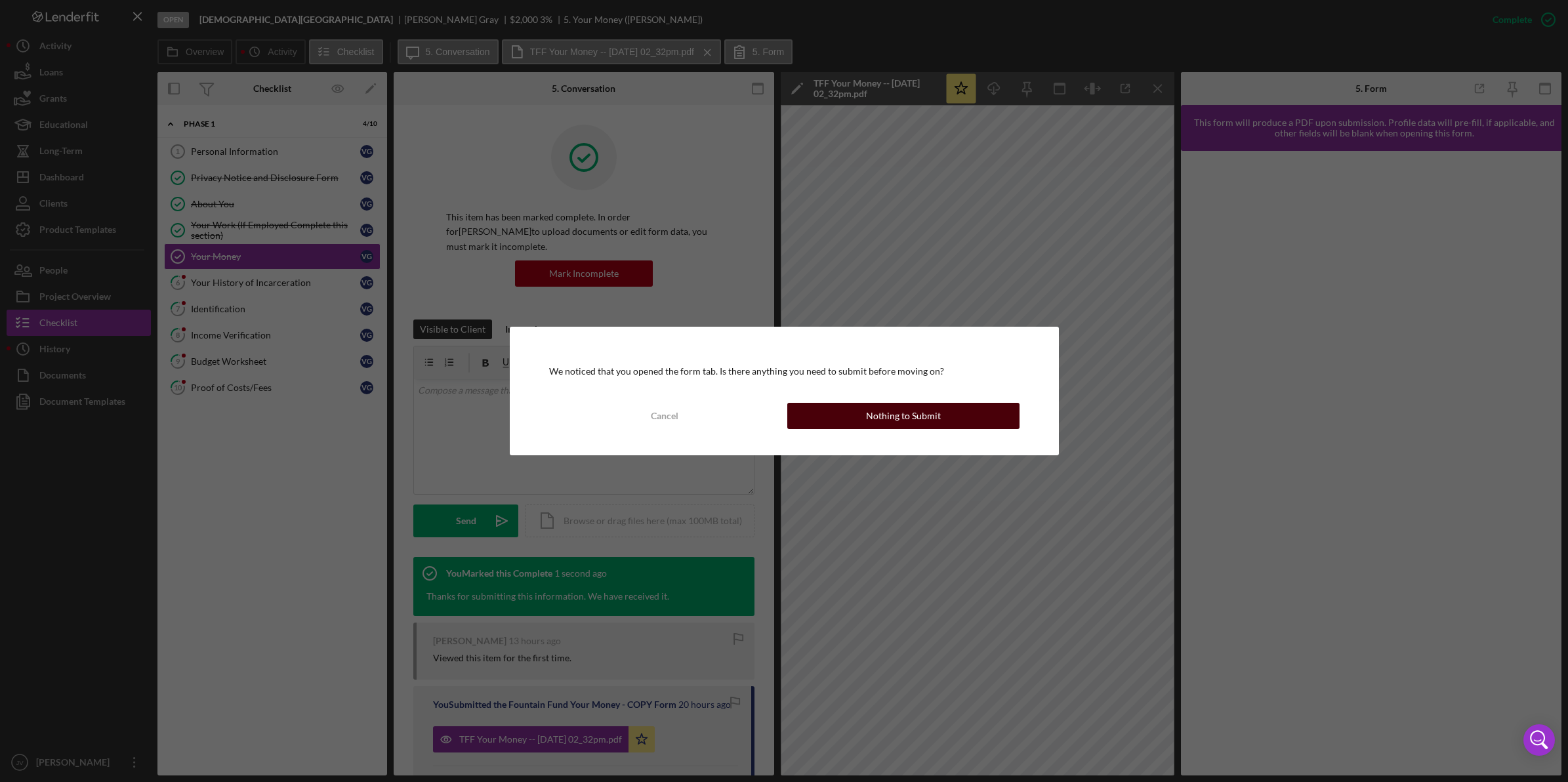
click at [917, 427] on div "Nothing to Submit" at bounding box center [903, 415] width 75 height 26
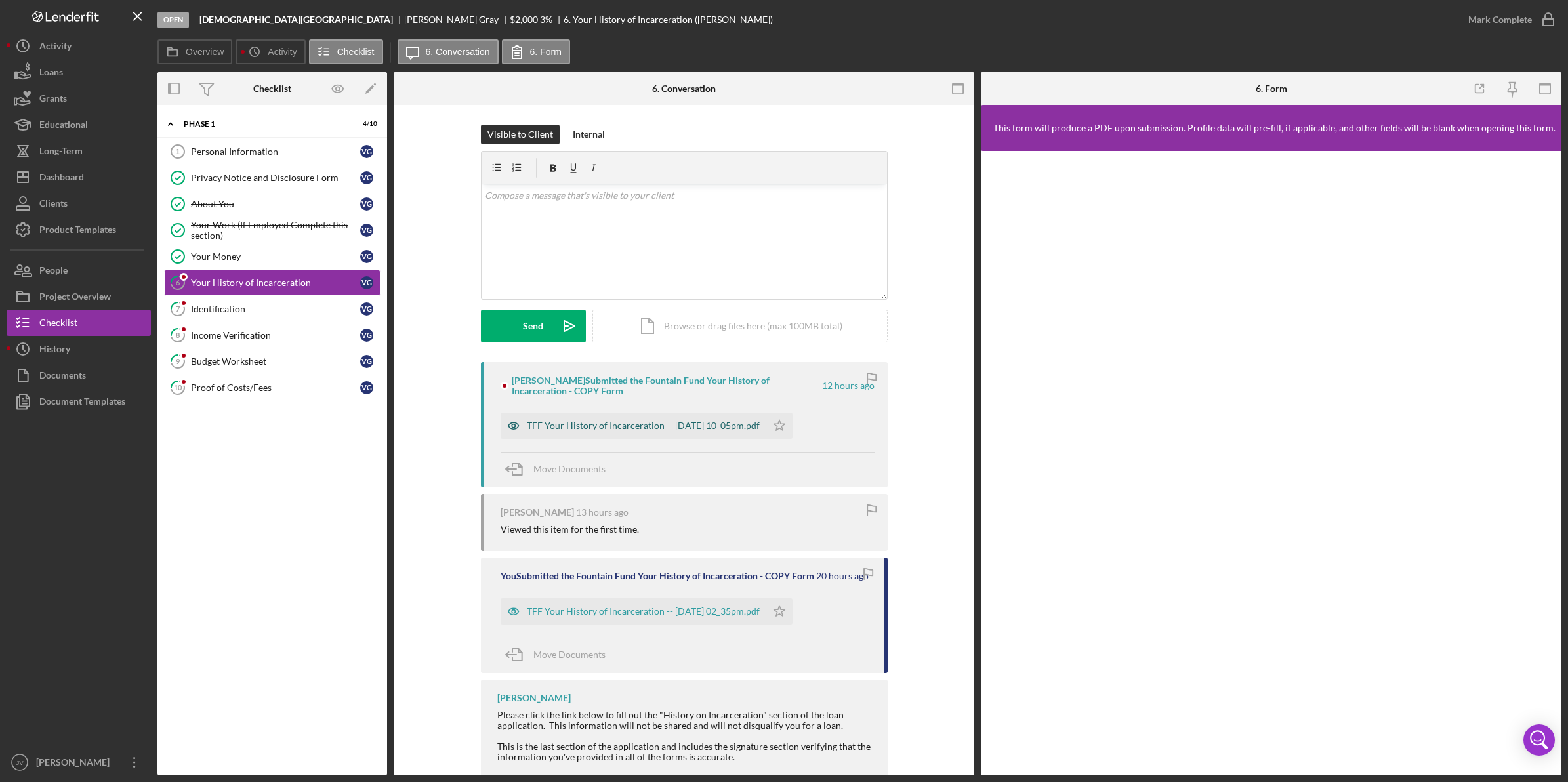
click at [709, 422] on div "TFF Your History of Incarceration -- 2025-09-30 10_05pm.pdf" at bounding box center [643, 425] width 233 height 10
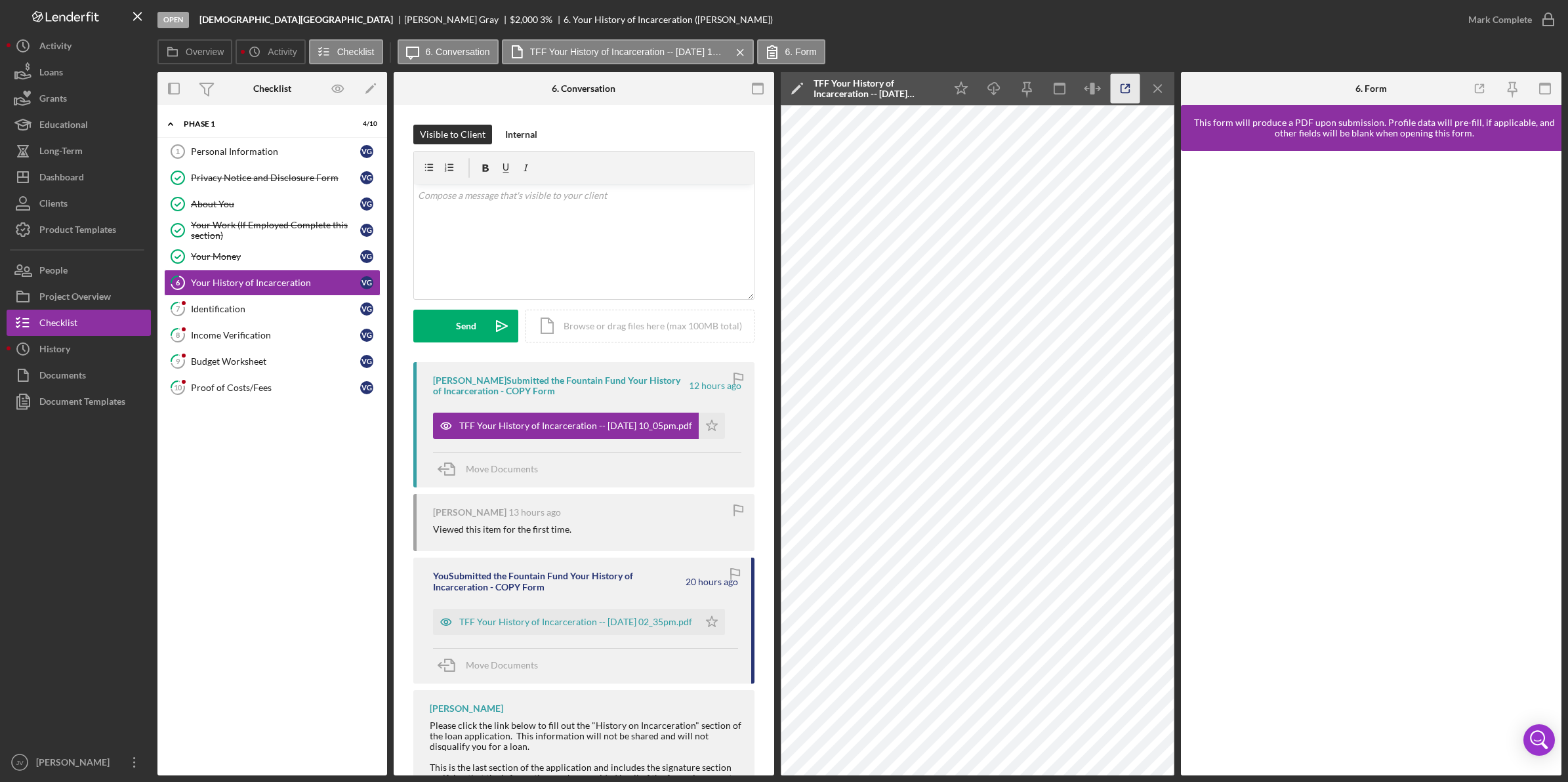
click at [1130, 90] on icon "button" at bounding box center [1125, 88] width 29 height 29
click at [712, 427] on icon "Icon/Star" at bounding box center [711, 425] width 26 height 26
click at [276, 310] on div "Identification" at bounding box center [276, 308] width 169 height 10
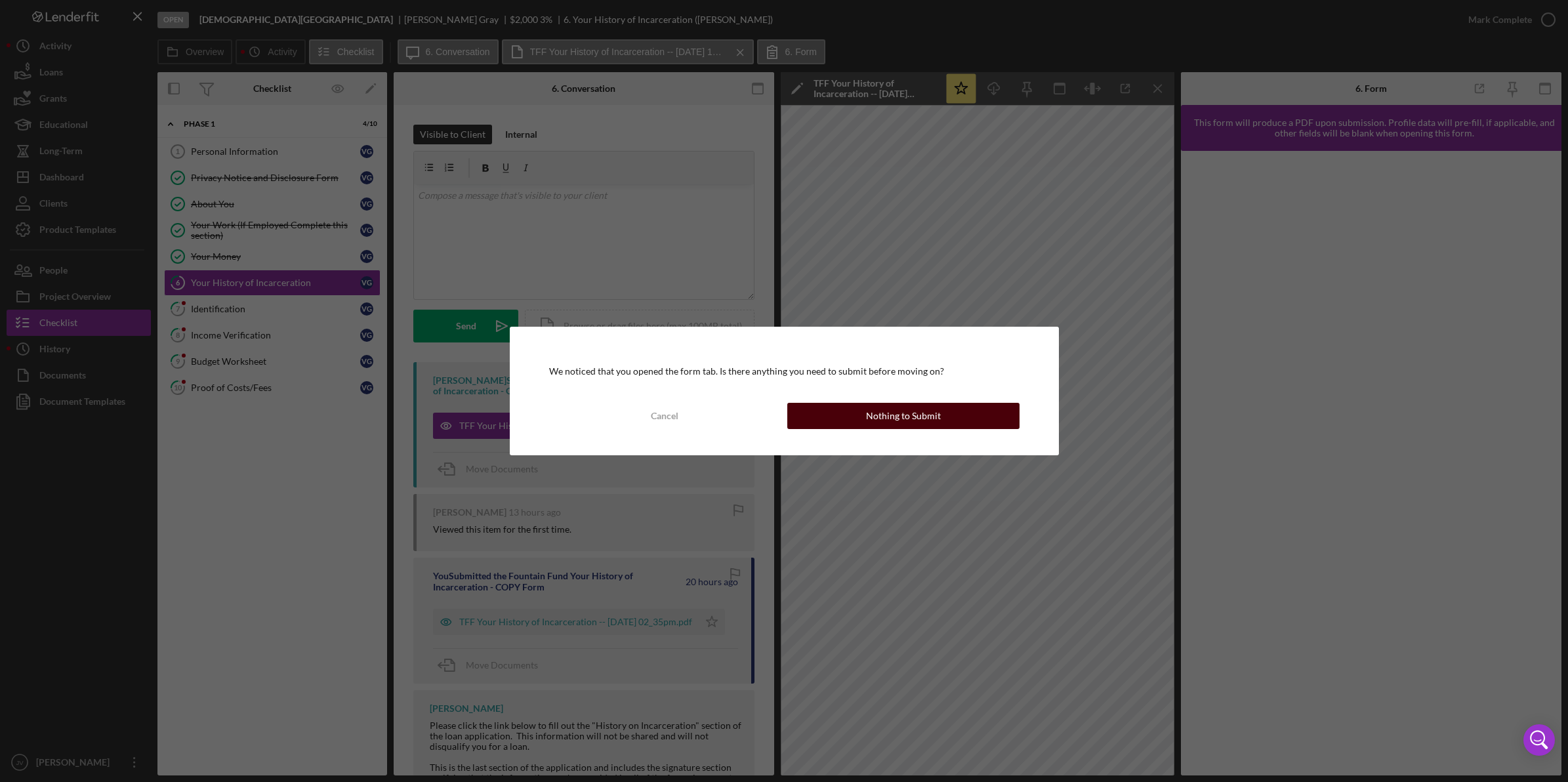
click at [846, 411] on button "Nothing to Submit" at bounding box center [903, 415] width 232 height 26
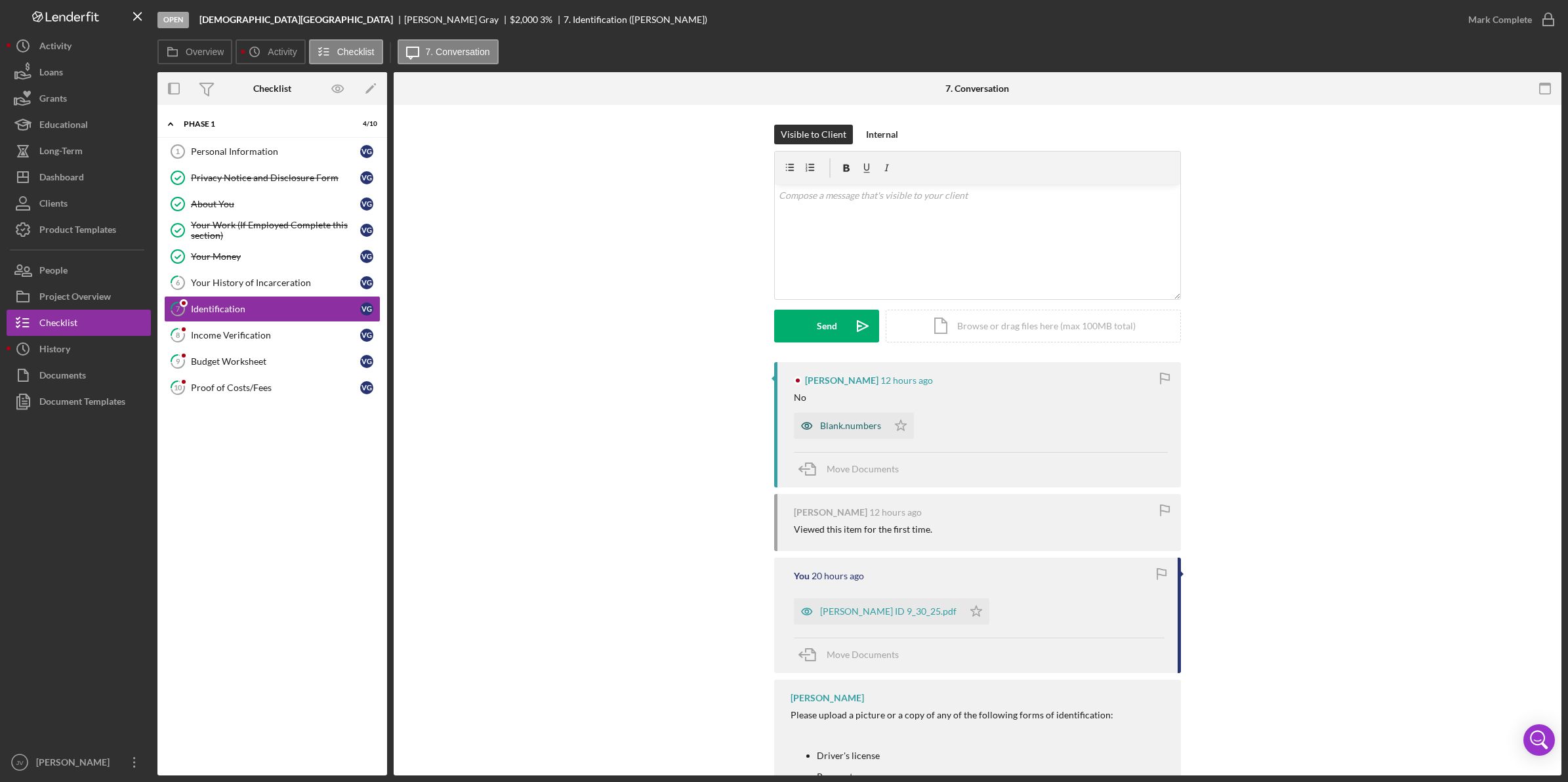
click at [843, 430] on div "Blank.numbers" at bounding box center [850, 425] width 61 height 10
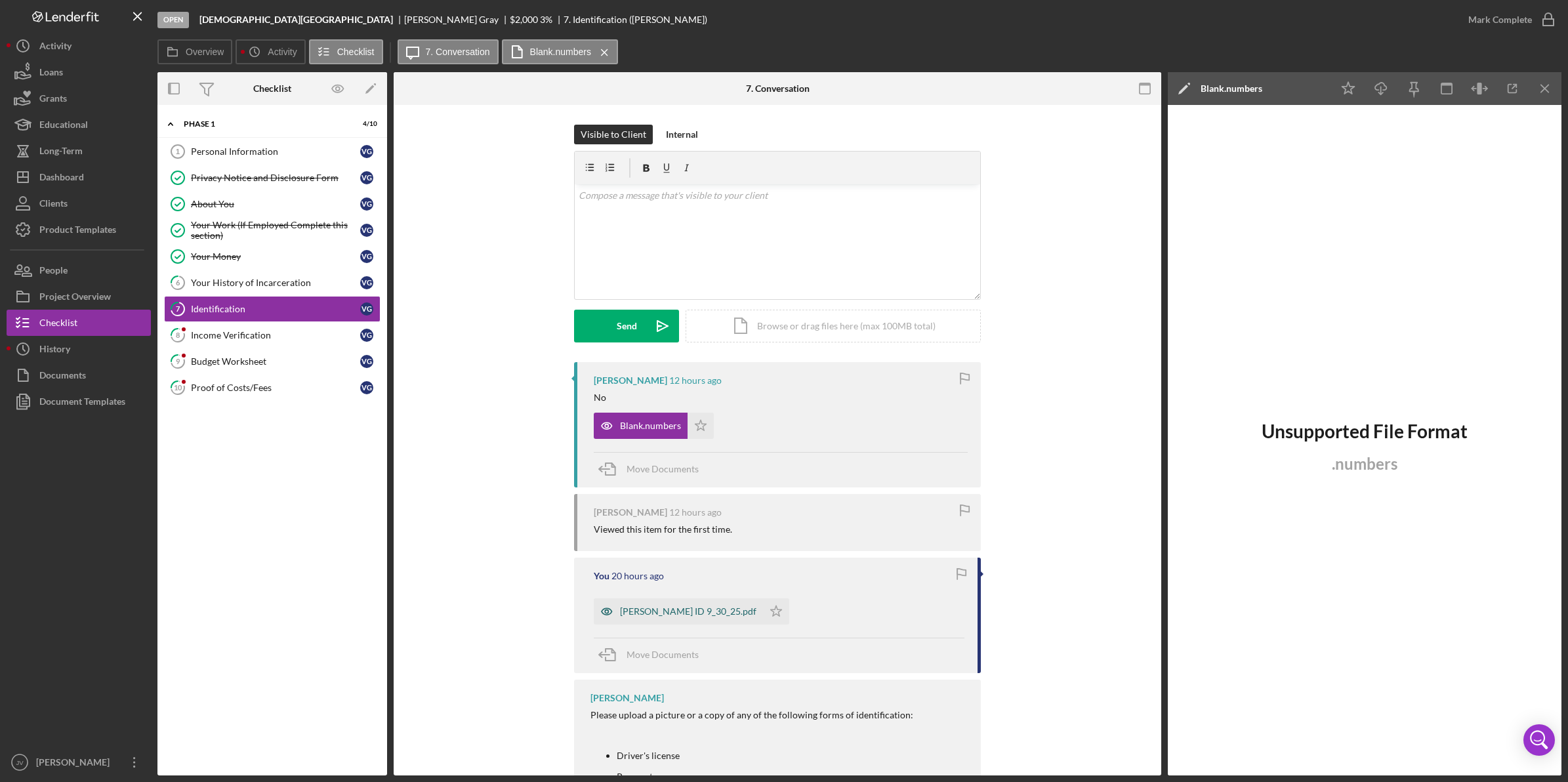
click at [709, 611] on div "Vito Gray ID 9_30_25.pdf" at bounding box center [688, 611] width 137 height 10
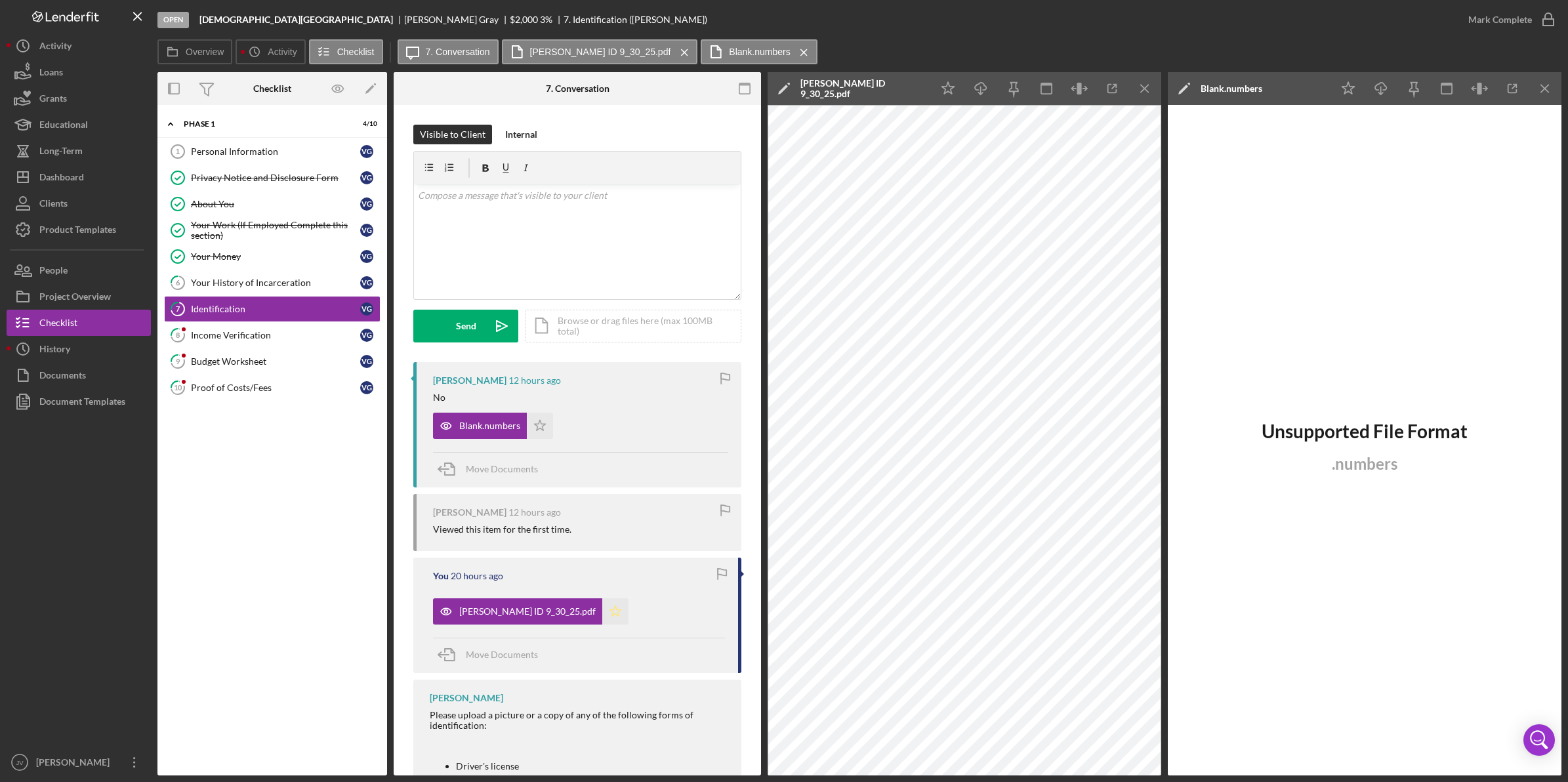
click at [610, 610] on polygon "button" at bounding box center [615, 610] width 11 height 10
click at [242, 338] on div "Income Verification" at bounding box center [276, 335] width 169 height 10
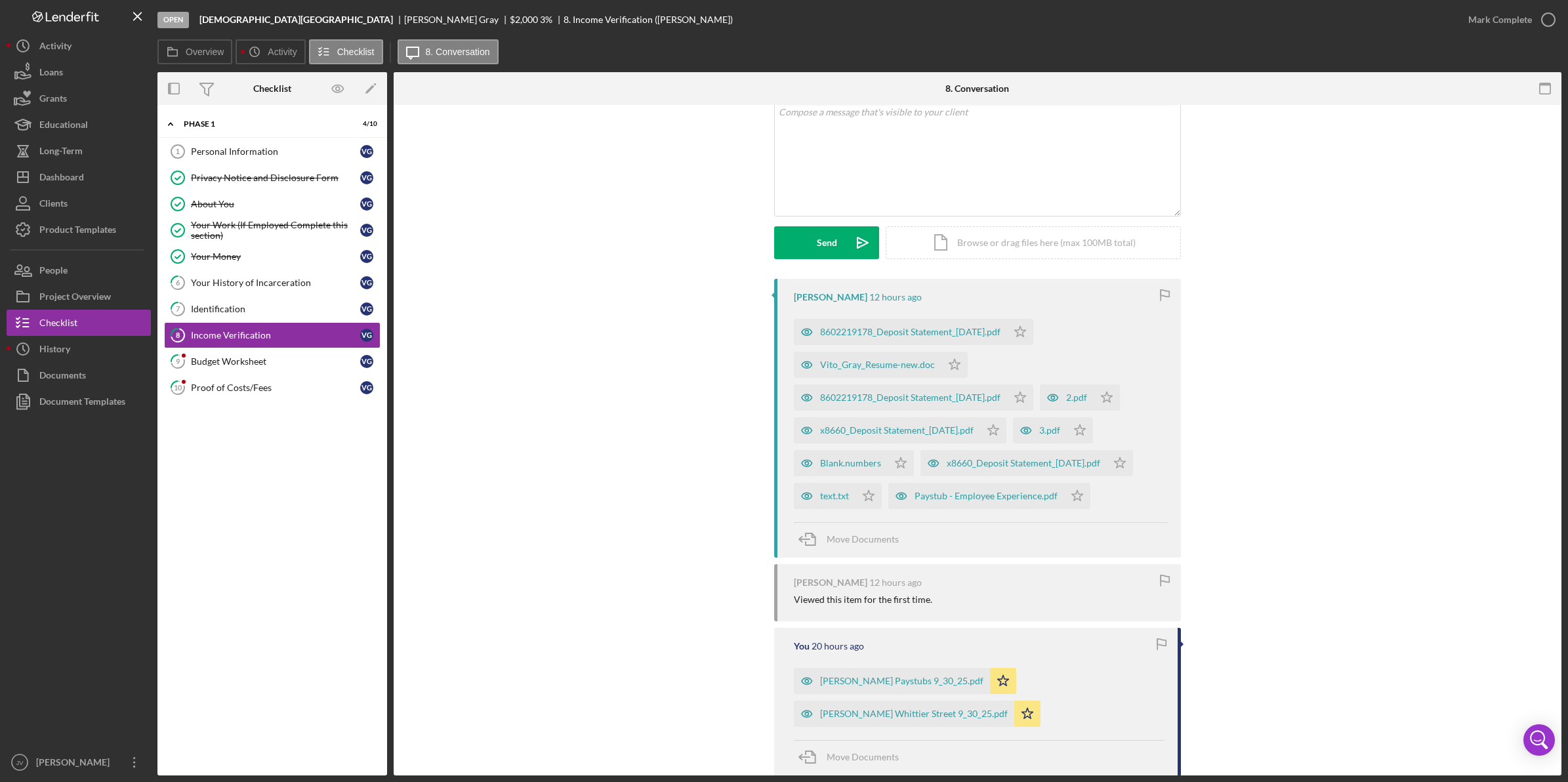
scroll to position [82, 0]
click at [889, 398] on div "8602219178_Deposit Statement_[DATE].pdf" at bounding box center [910, 398] width 180 height 10
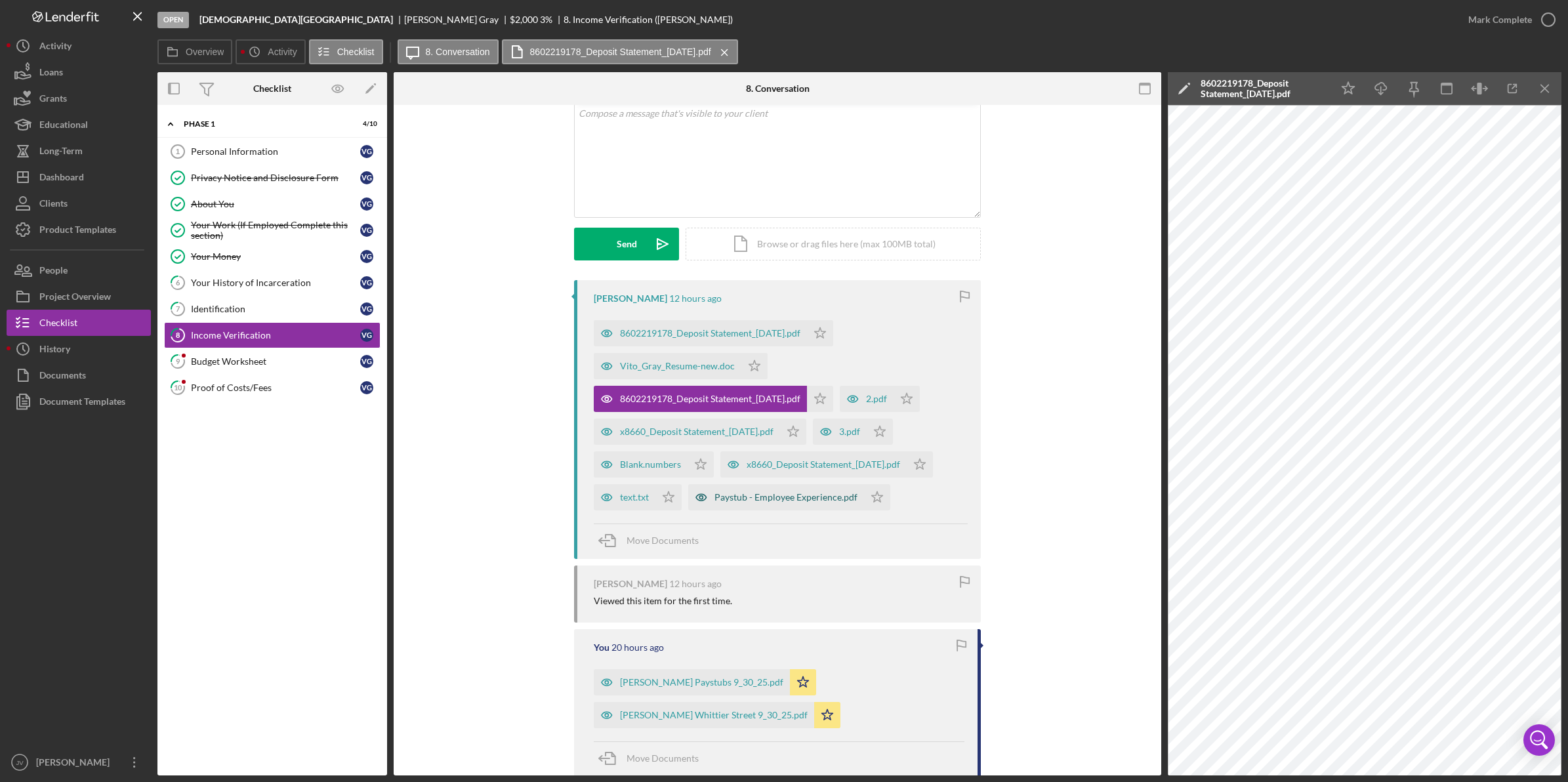
click at [776, 498] on div "Paystub - Employee Experience.pdf" at bounding box center [785, 497] width 143 height 10
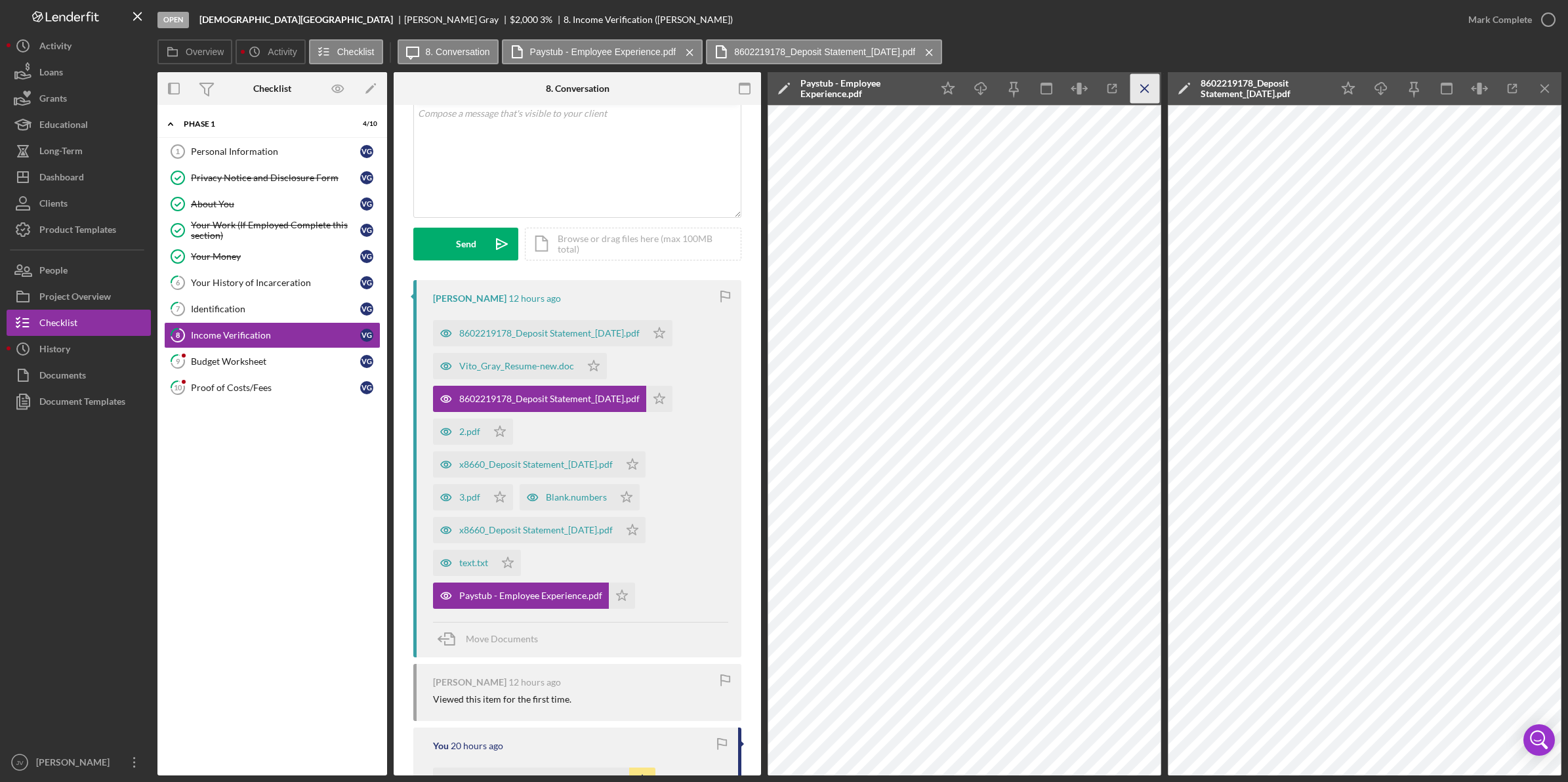
click at [1139, 91] on icon "Icon/Menu Close" at bounding box center [1145, 88] width 29 height 29
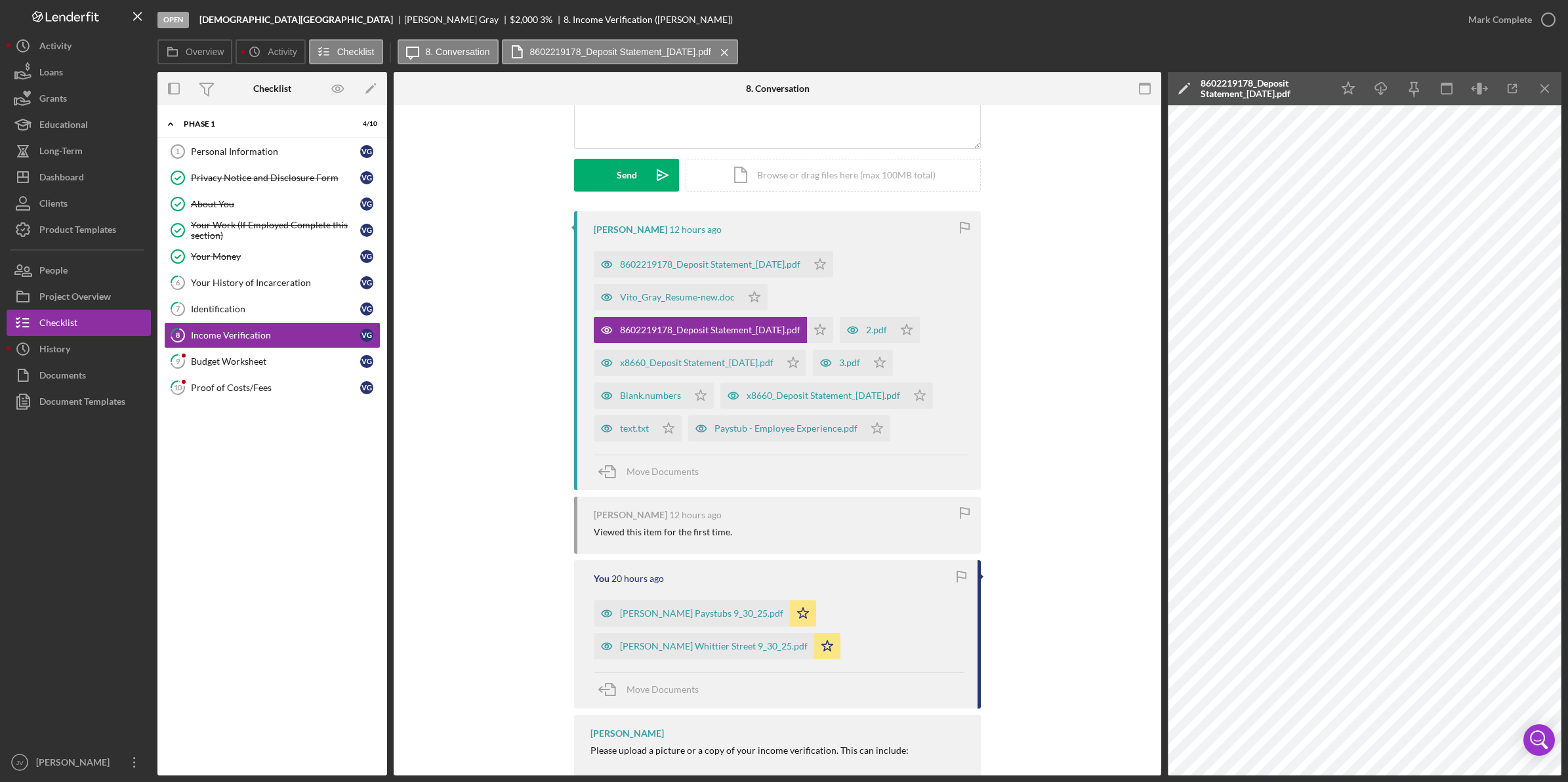
scroll to position [126, 0]
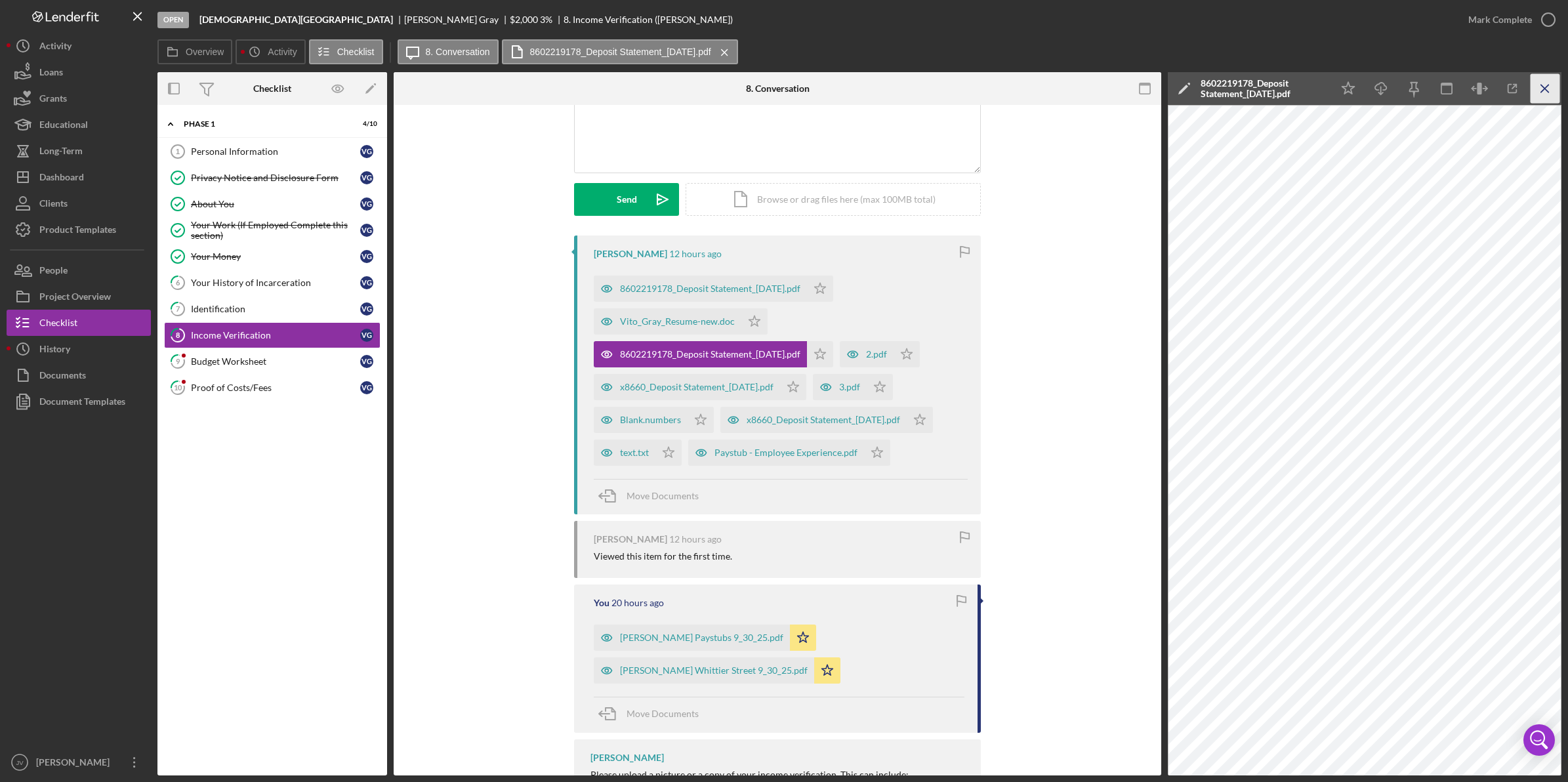
click at [1547, 89] on icon "Icon/Menu Close" at bounding box center [1544, 88] width 29 height 29
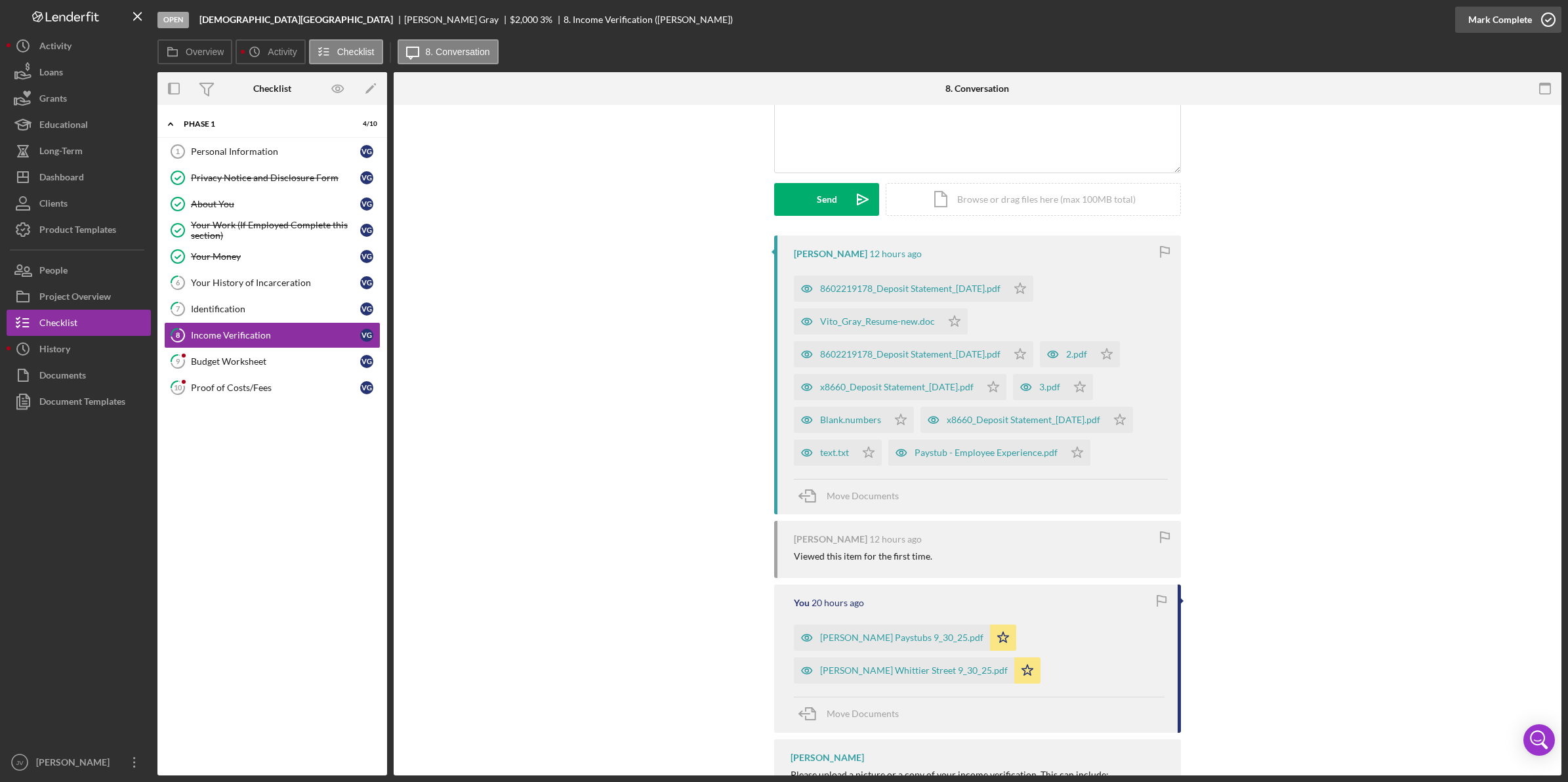
click at [1536, 25] on icon "button" at bounding box center [1548, 20] width 33 height 33
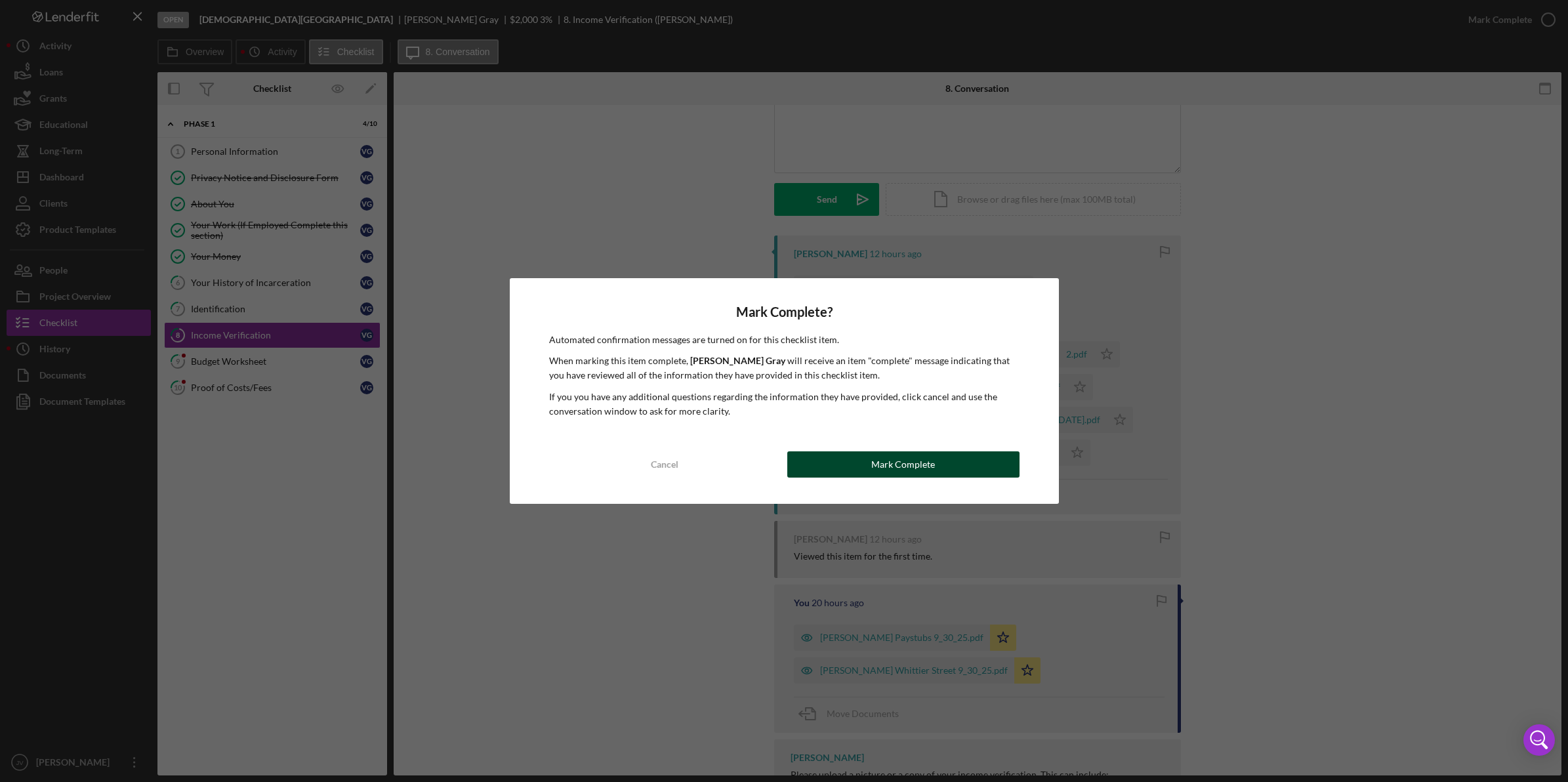
click at [817, 457] on button "Mark Complete" at bounding box center [903, 464] width 232 height 26
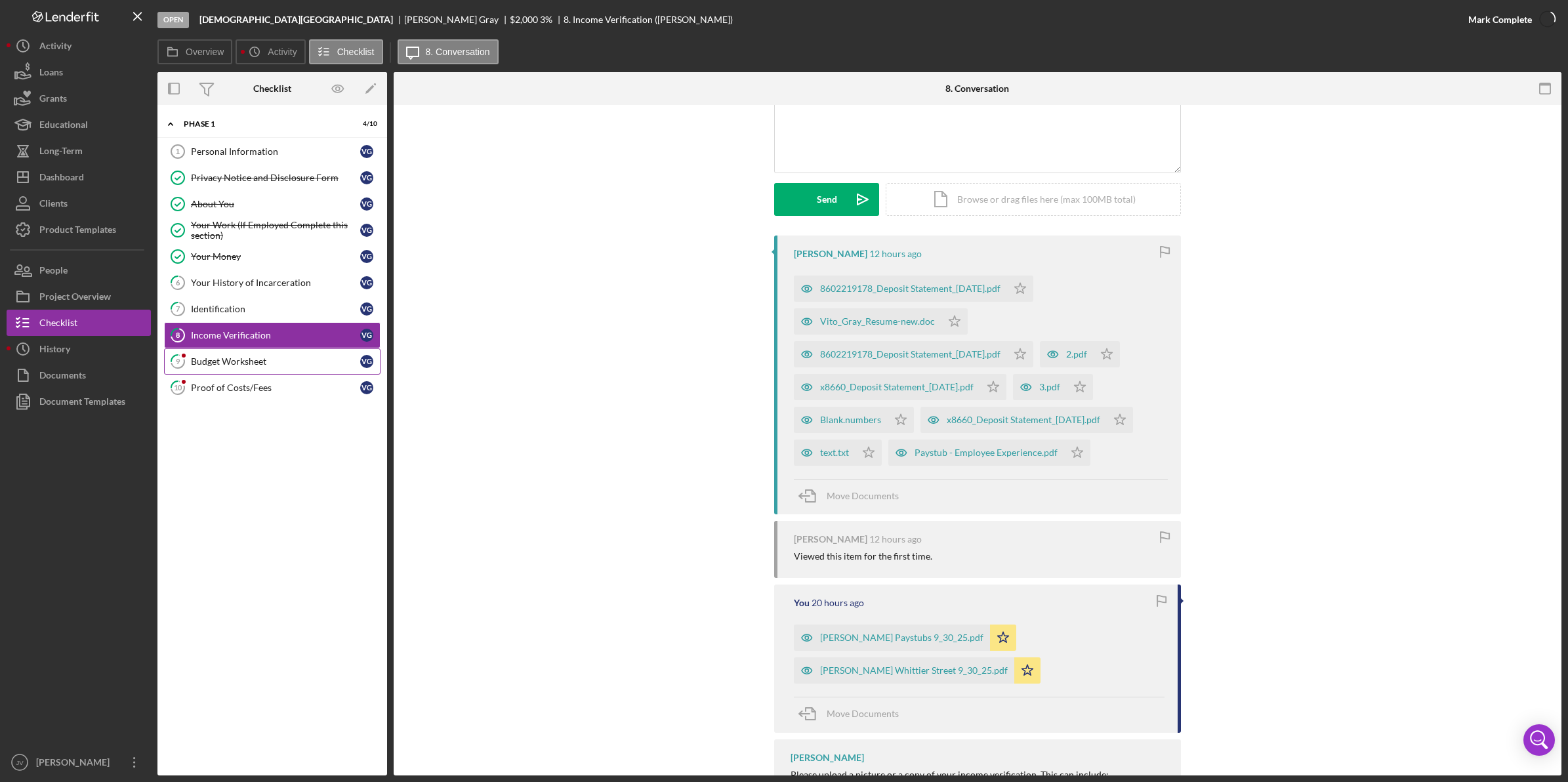
scroll to position [280, 0]
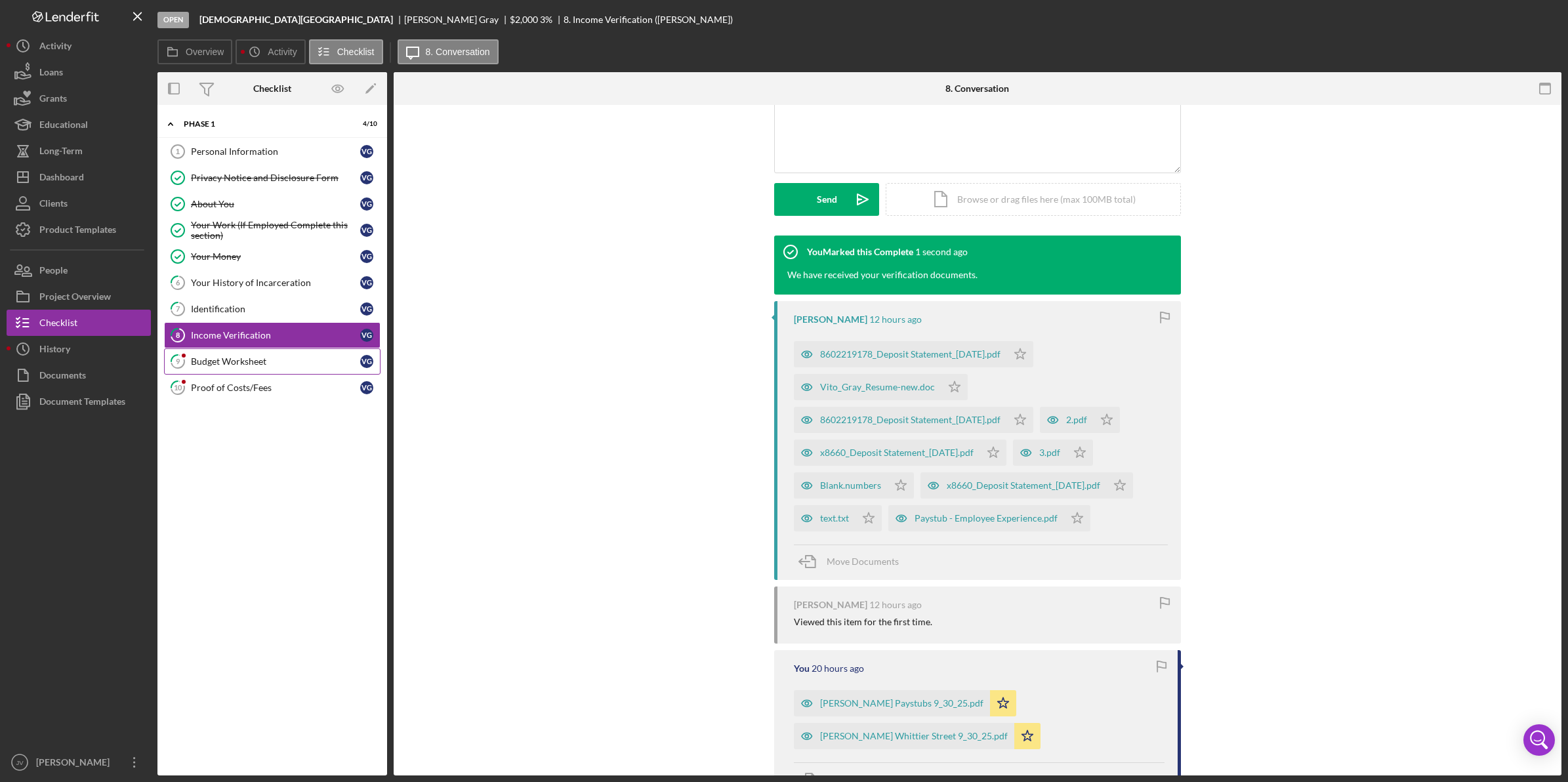
click at [303, 367] on div "Budget Worksheet" at bounding box center [276, 361] width 169 height 10
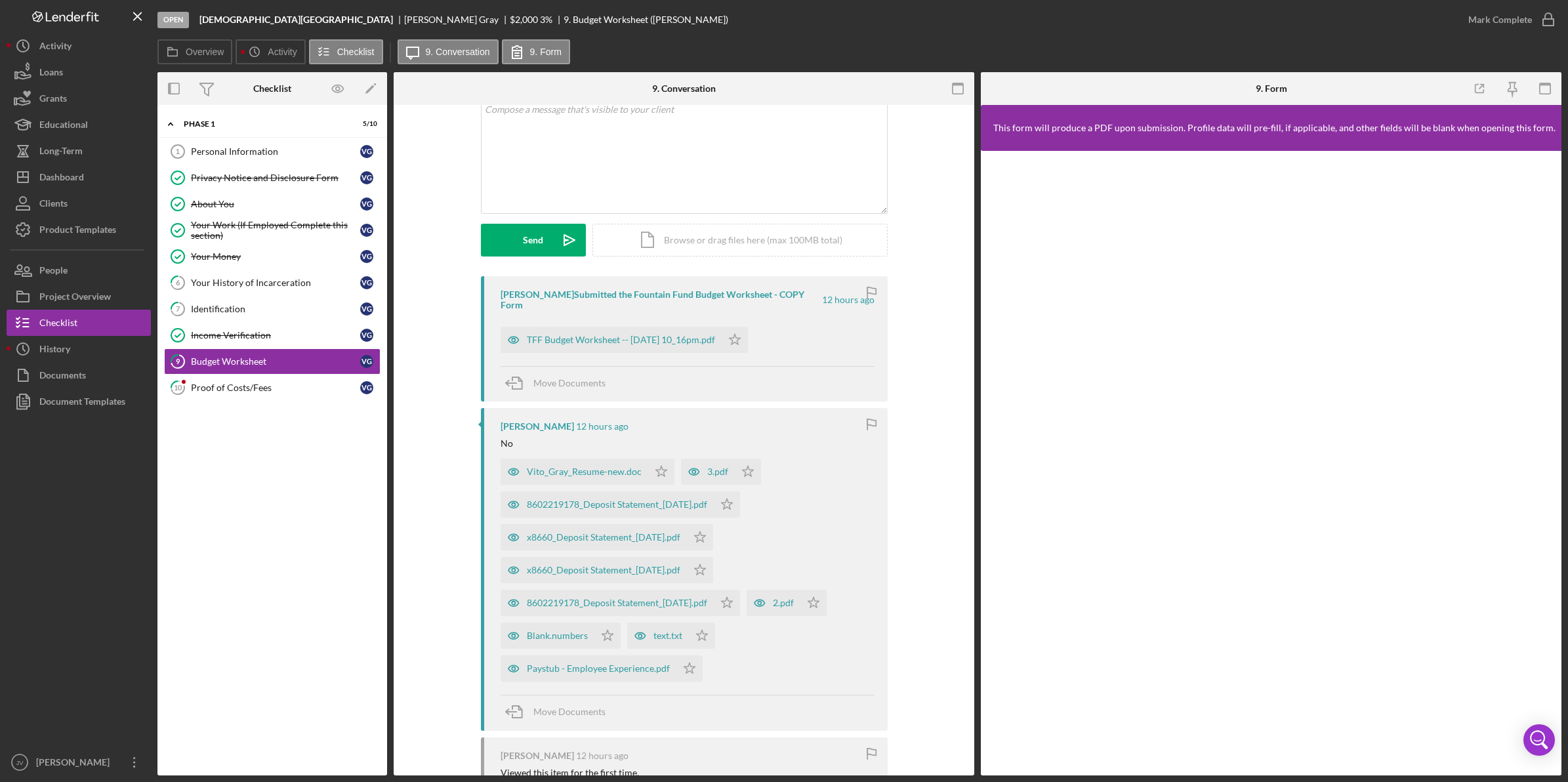
scroll to position [74, 0]
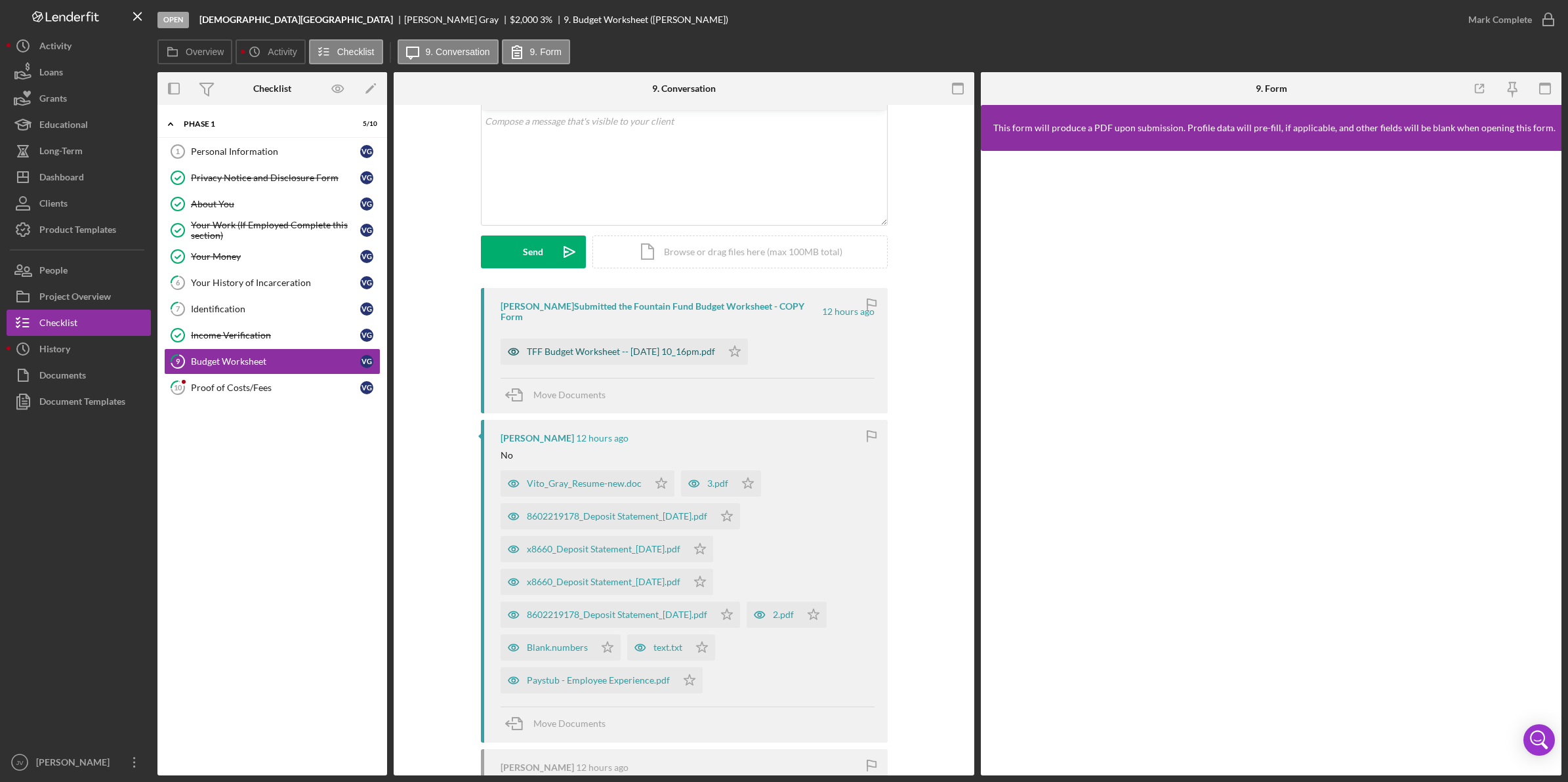
click at [582, 346] on div "TFF Budget Worksheet -- 2025-09-30 10_16pm.pdf" at bounding box center [621, 351] width 188 height 10
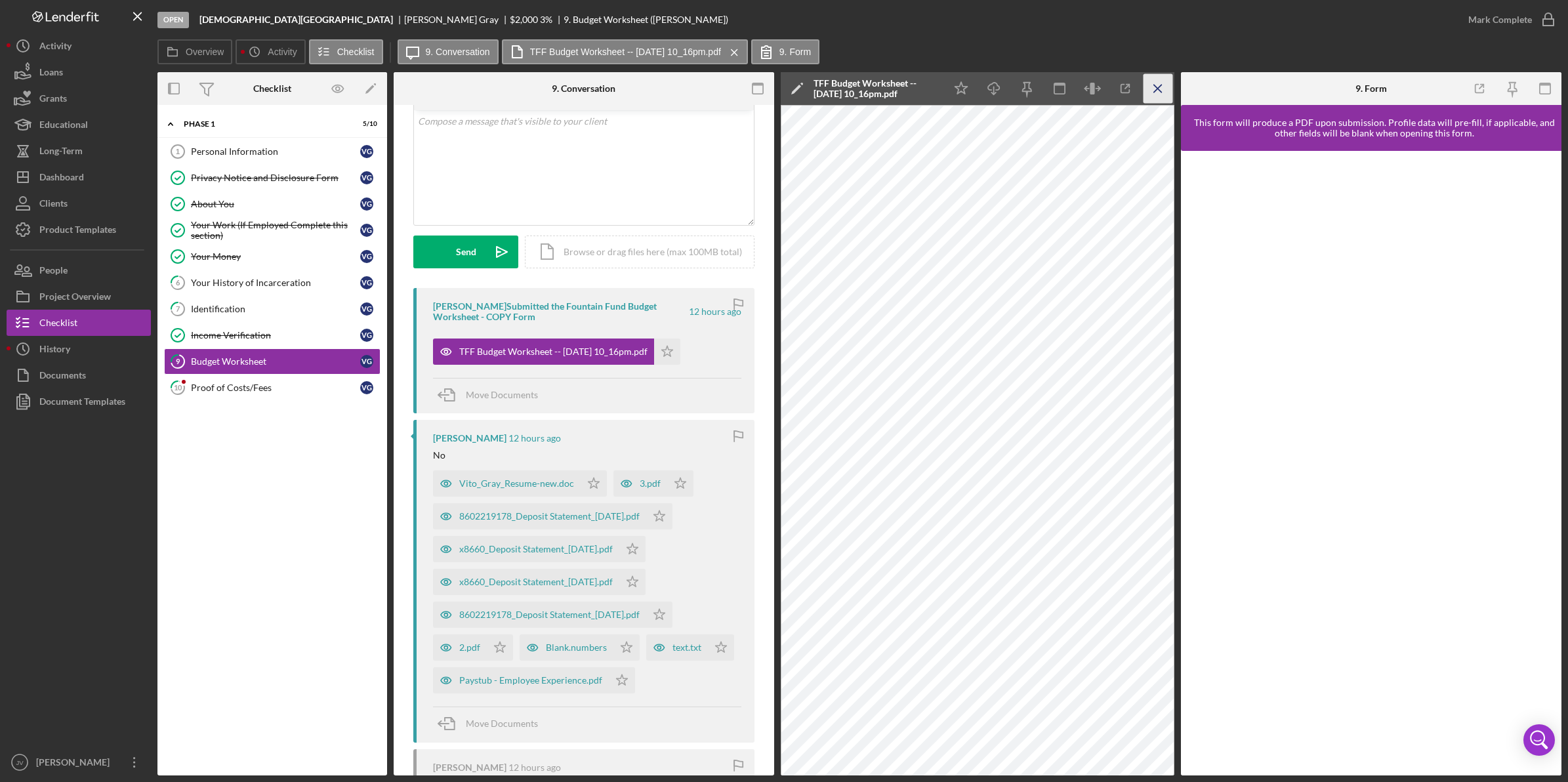
click at [1152, 87] on icon "Icon/Menu Close" at bounding box center [1157, 88] width 29 height 29
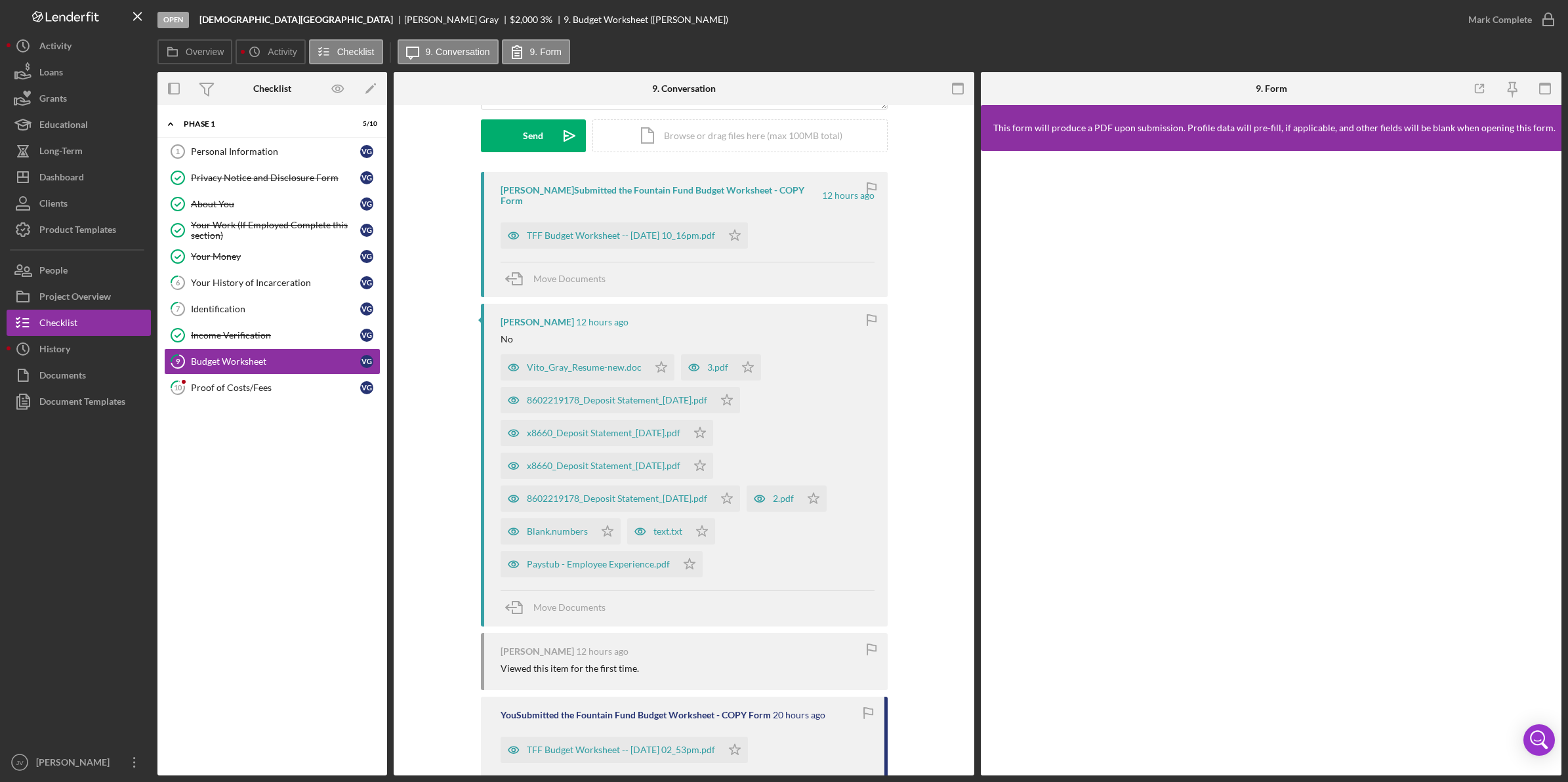
scroll to position [320, 0]
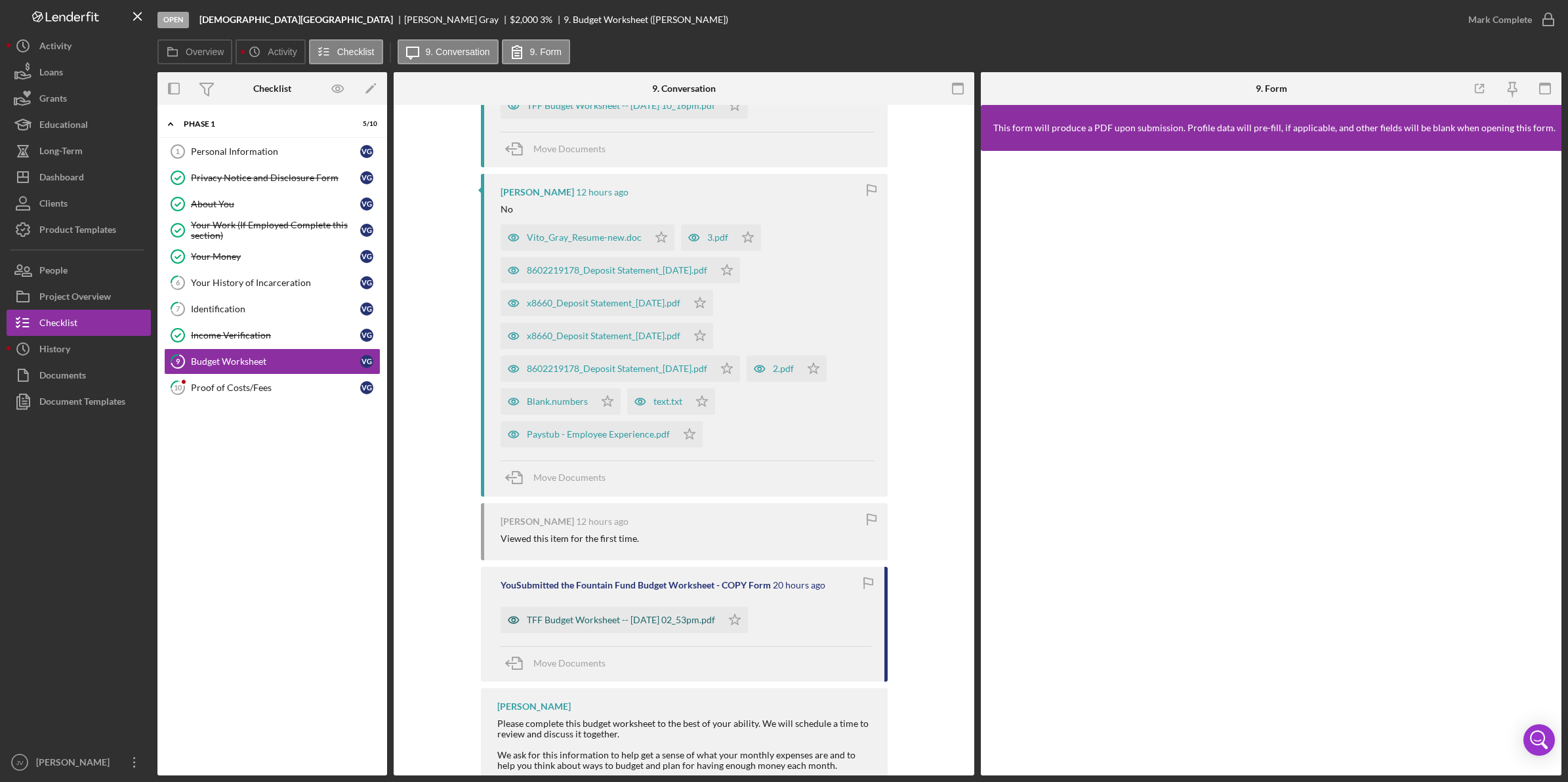
click at [635, 615] on div "TFF Budget Worksheet -- 2025-09-30 02_53pm.pdf" at bounding box center [621, 619] width 188 height 10
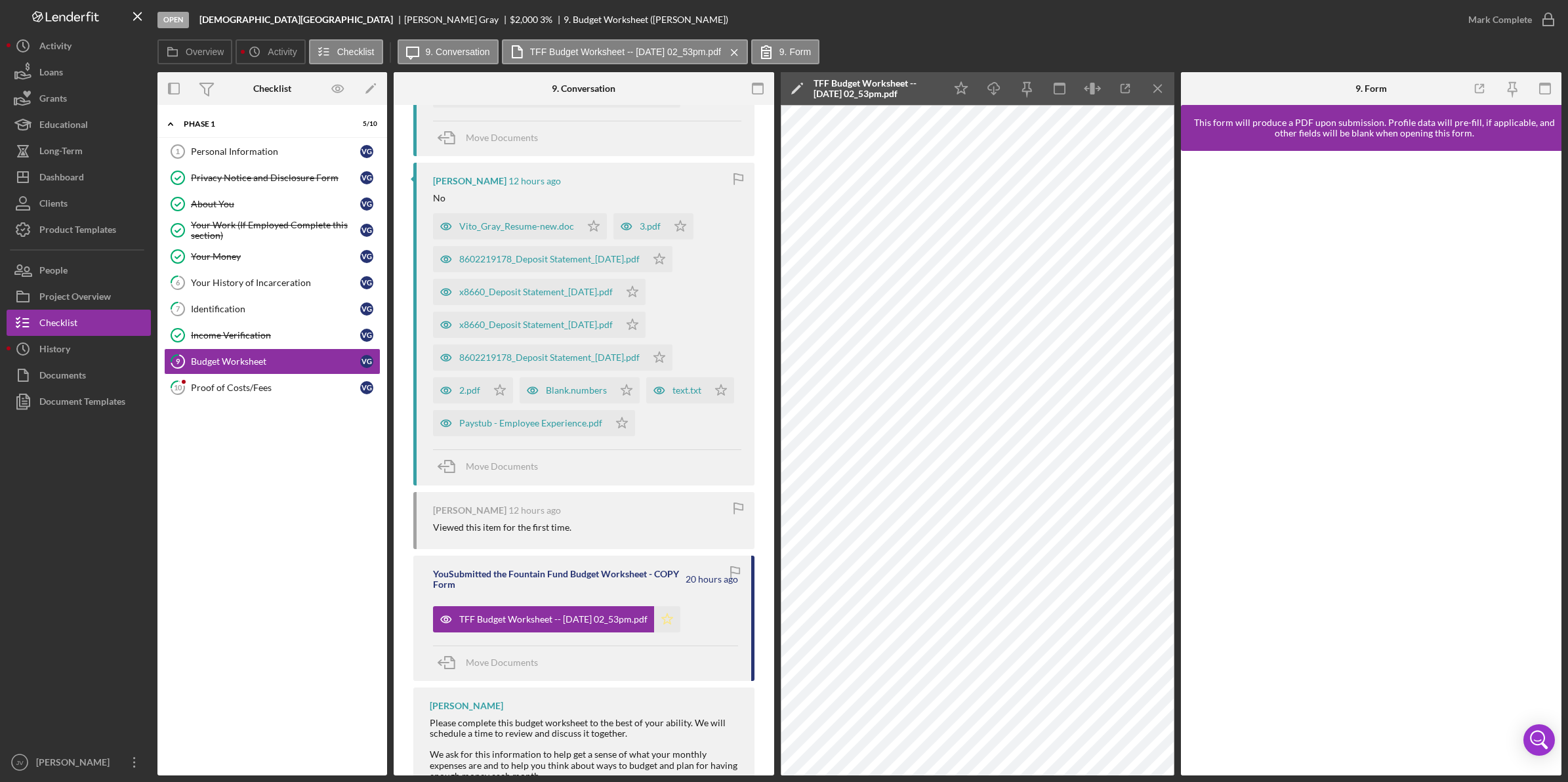
click at [673, 615] on polygon "button" at bounding box center [667, 618] width 11 height 10
click at [1152, 89] on icon "Icon/Menu Close" at bounding box center [1157, 88] width 29 height 29
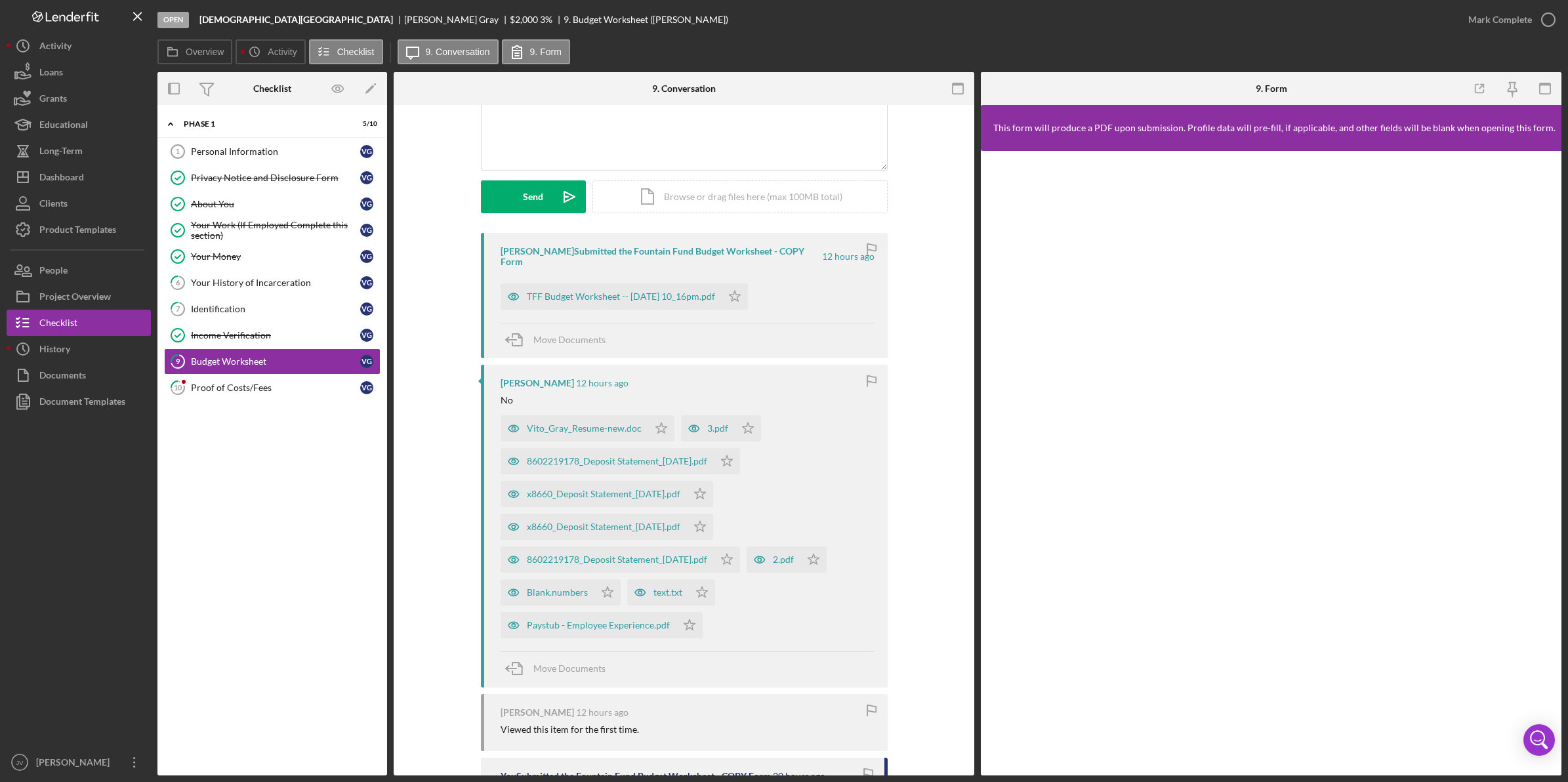
scroll to position [0, 0]
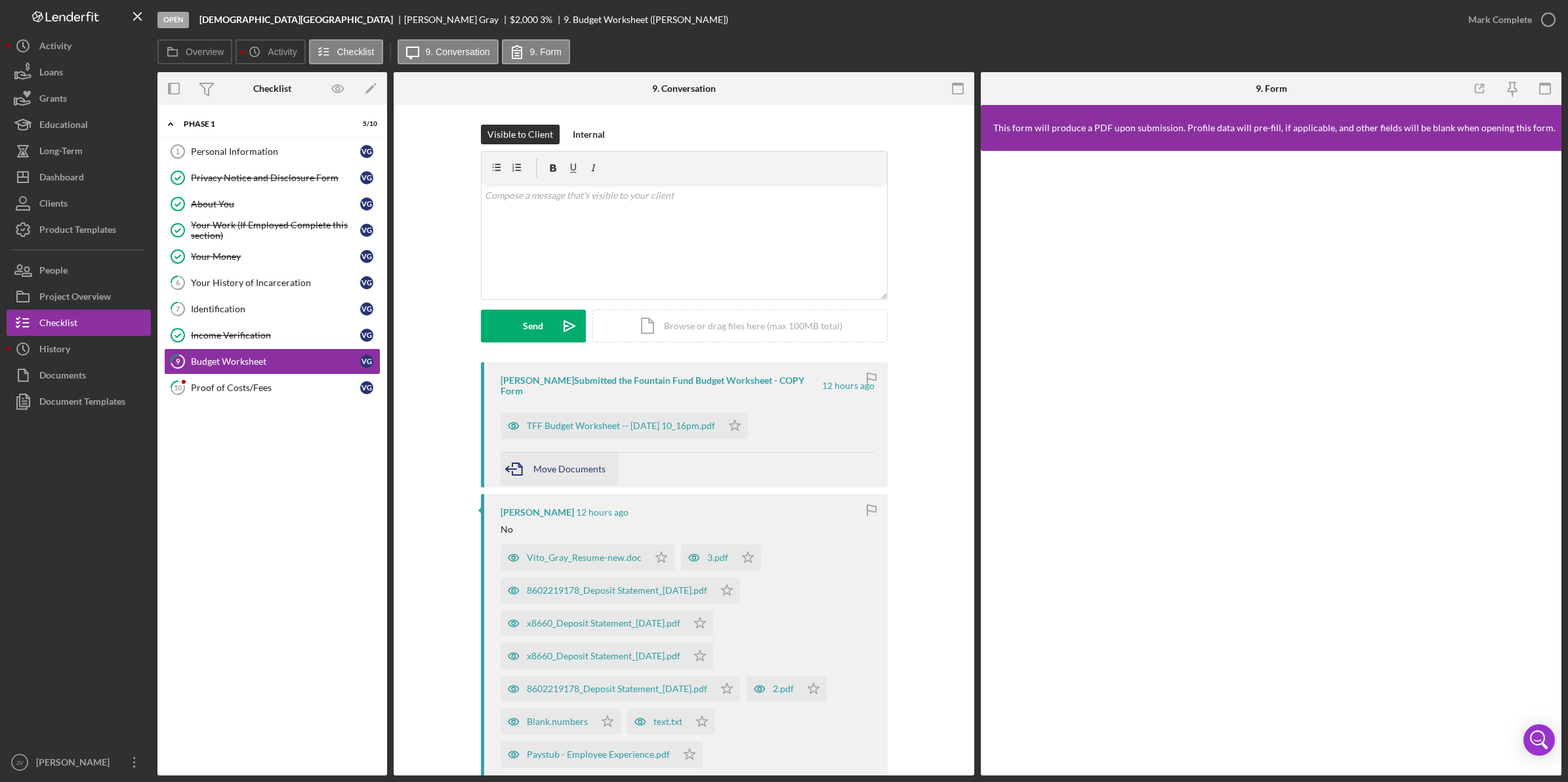
click at [561, 463] on span "Move Documents" at bounding box center [569, 468] width 72 height 11
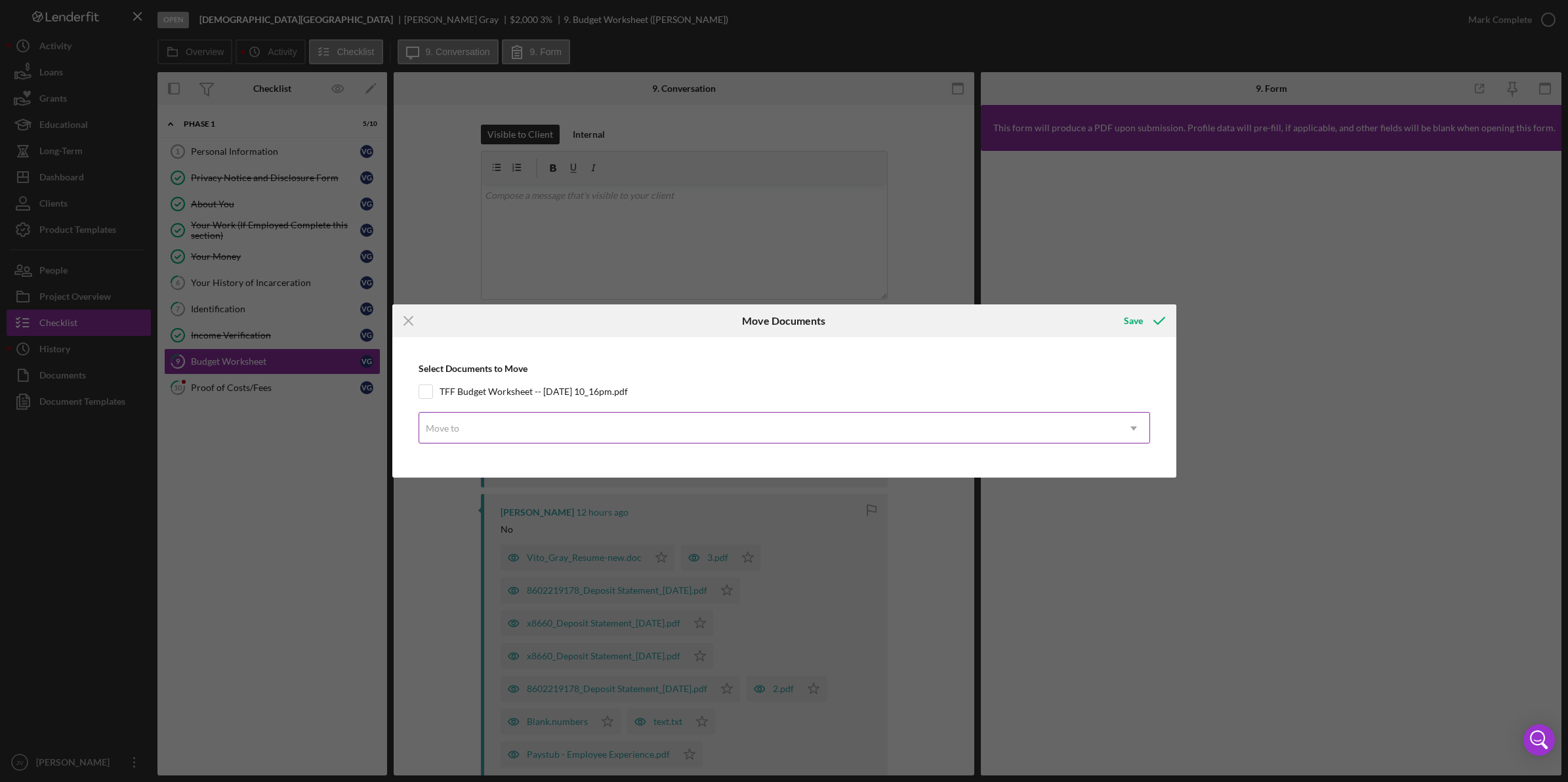
click at [561, 433] on div "Move to" at bounding box center [769, 428] width 698 height 30
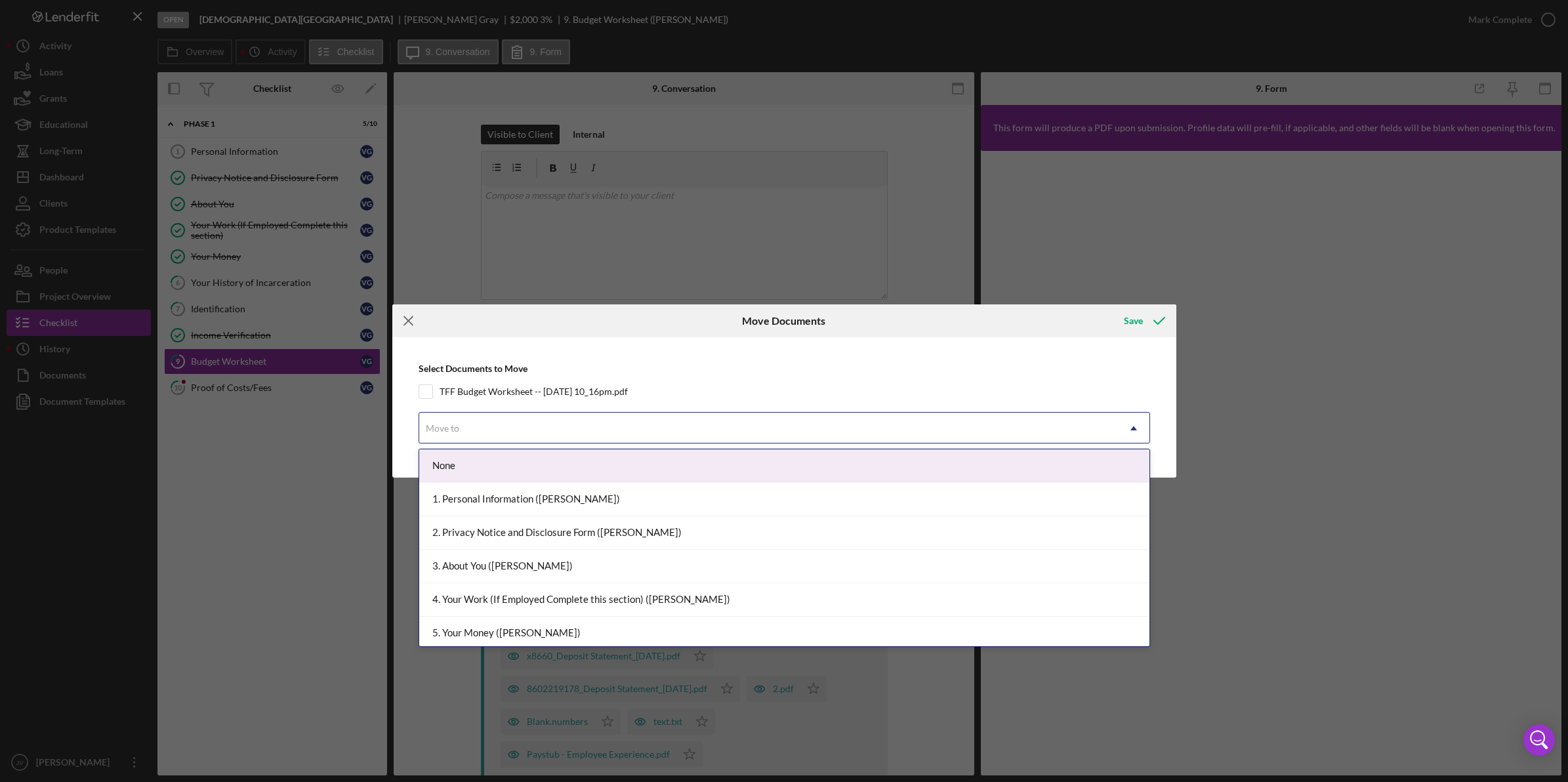
click at [405, 323] on line at bounding box center [408, 321] width 9 height 9
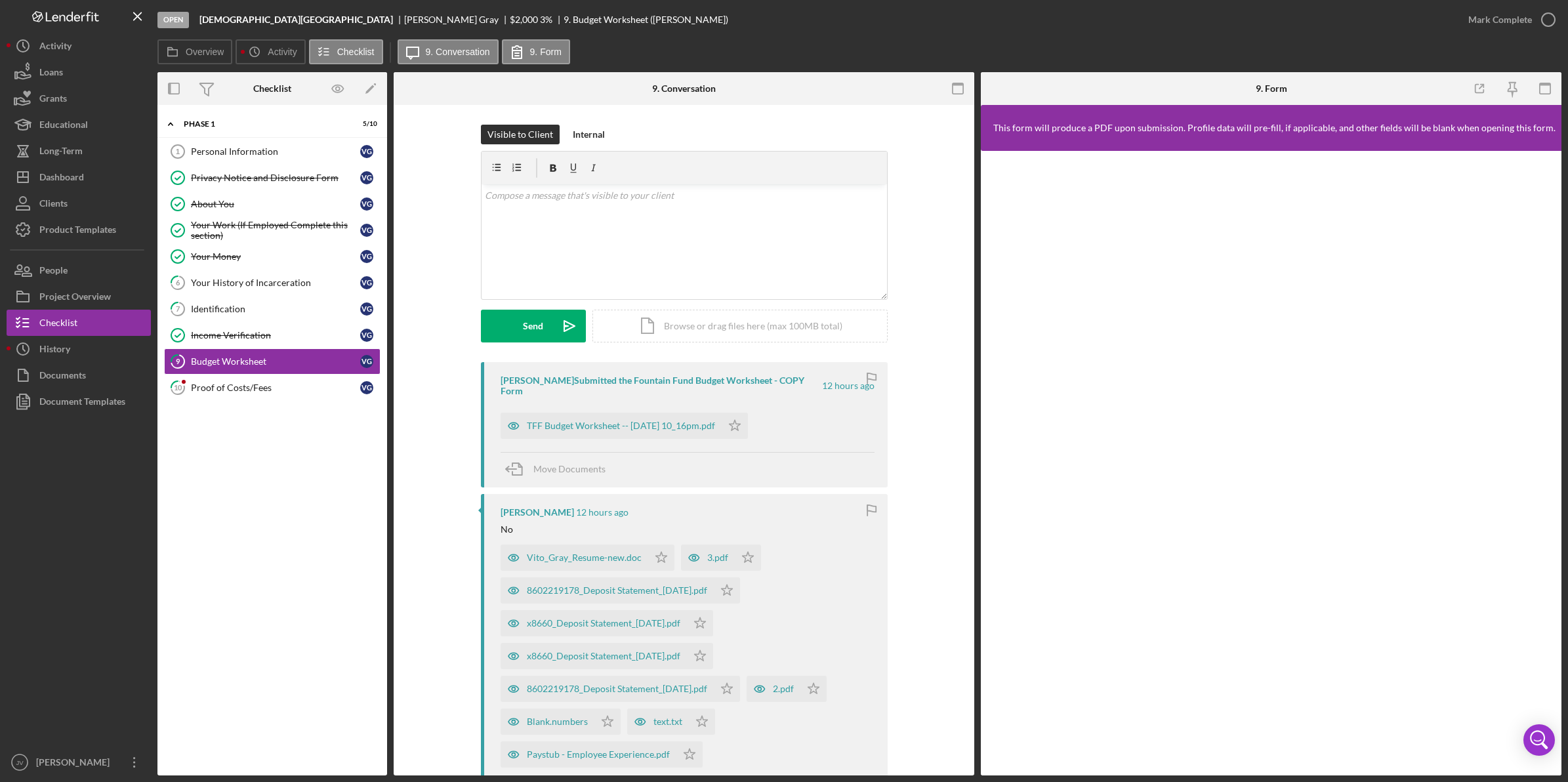
drag, startPoint x: 579, startPoint y: 424, endPoint x: 472, endPoint y: 398, distance: 110.1
click at [472, 398] on div "Vito Gray Submitted the Fountain Fund Budget Worksheet - COPY Form 12 hours ago…" at bounding box center [683, 764] width 541 height 805
click at [303, 393] on div "Proof of Costs/Fees" at bounding box center [276, 387] width 169 height 10
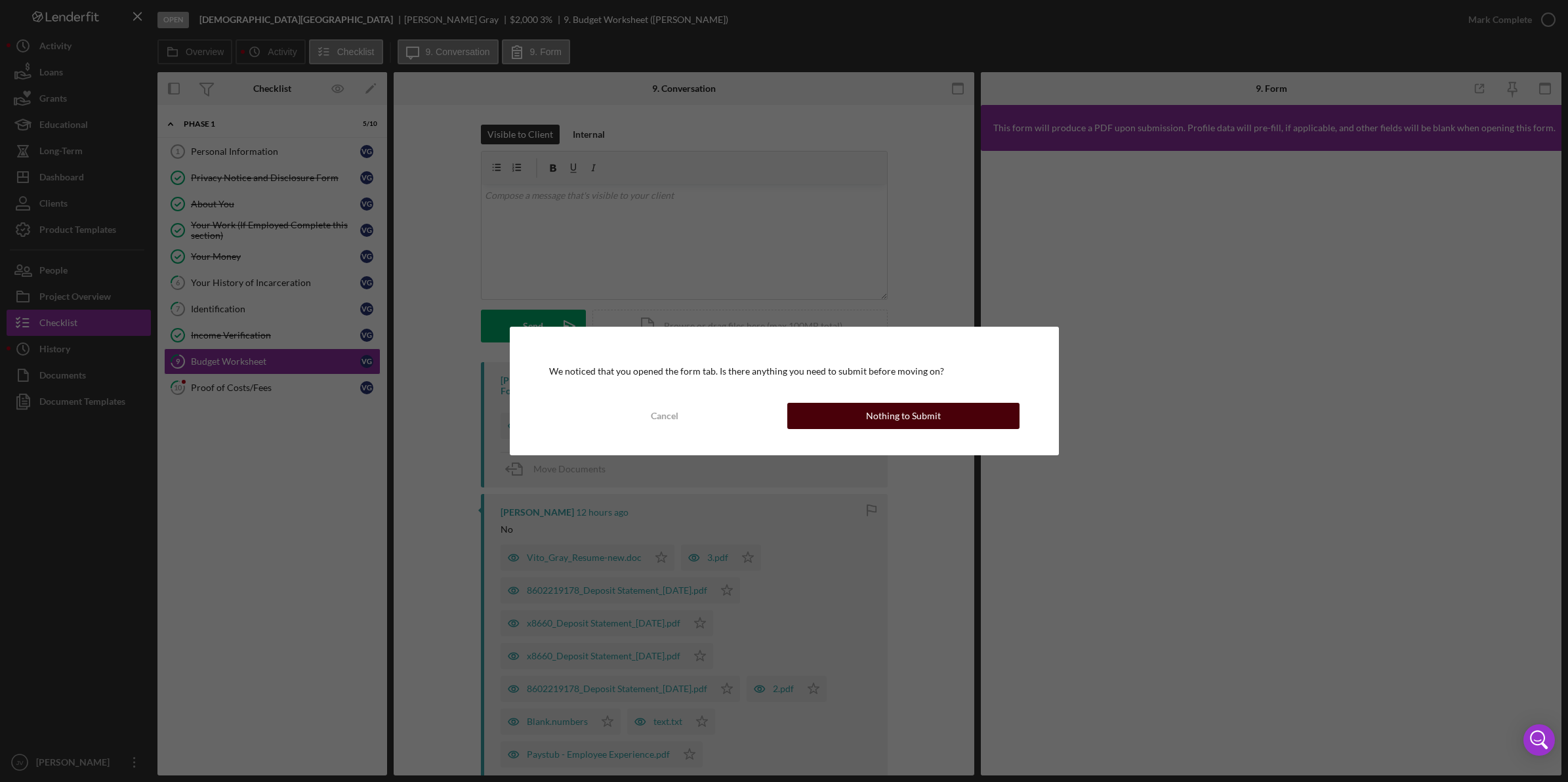
click at [896, 404] on div "Nothing to Submit" at bounding box center [903, 415] width 75 height 26
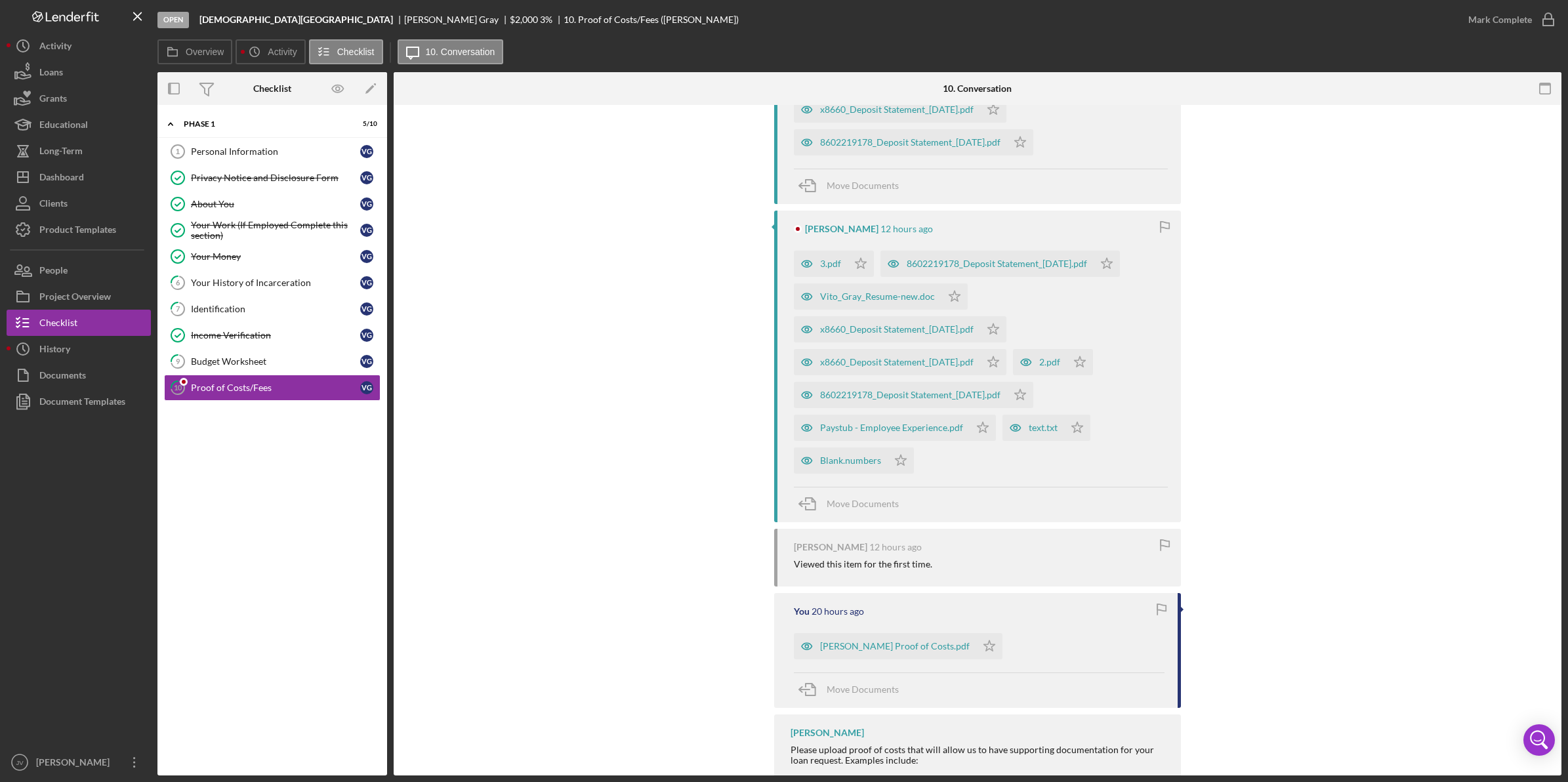
scroll to position [492, 0]
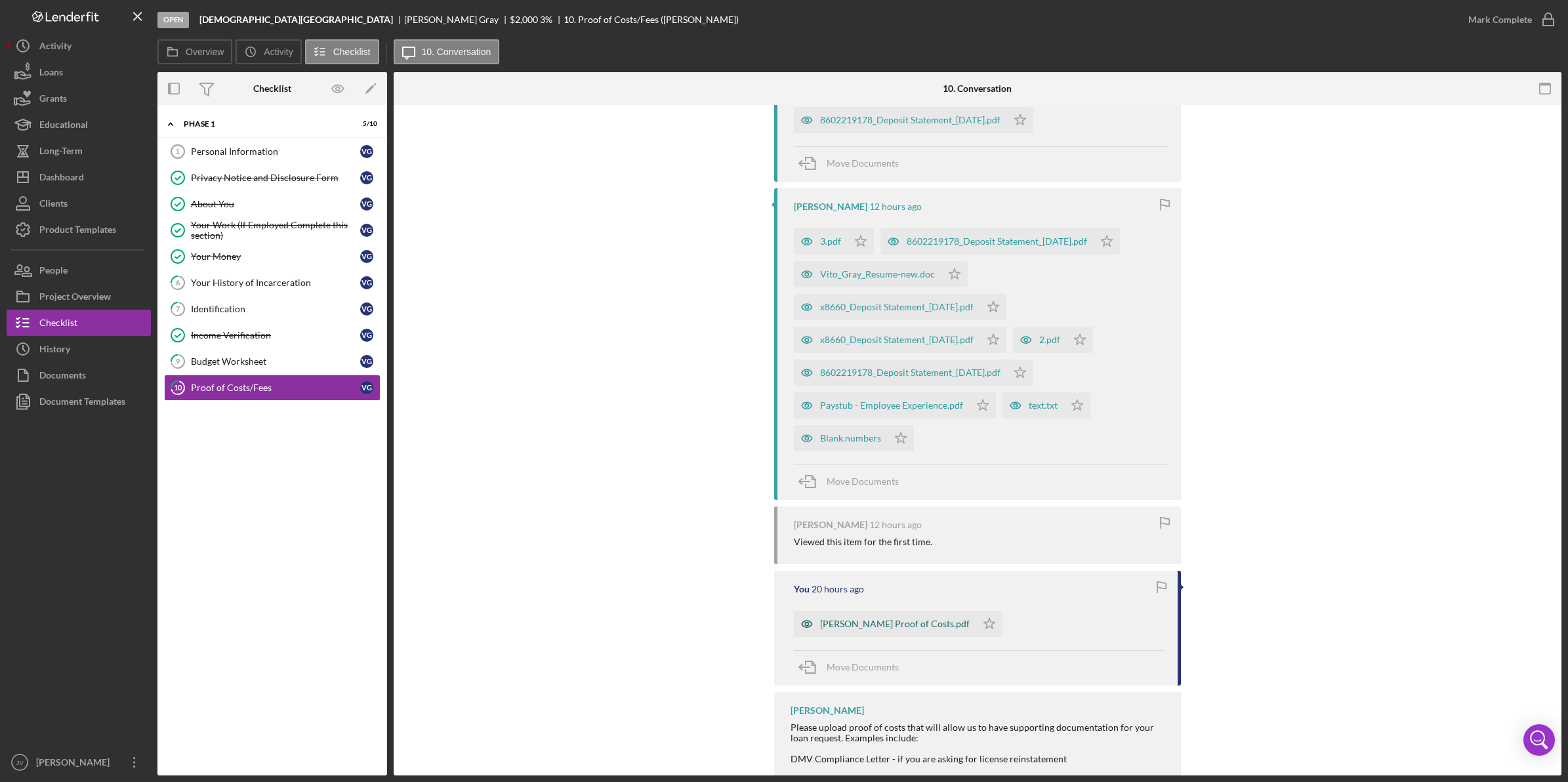
click at [857, 621] on div "[PERSON_NAME] Proof of Costs.pdf" at bounding box center [894, 623] width 149 height 10
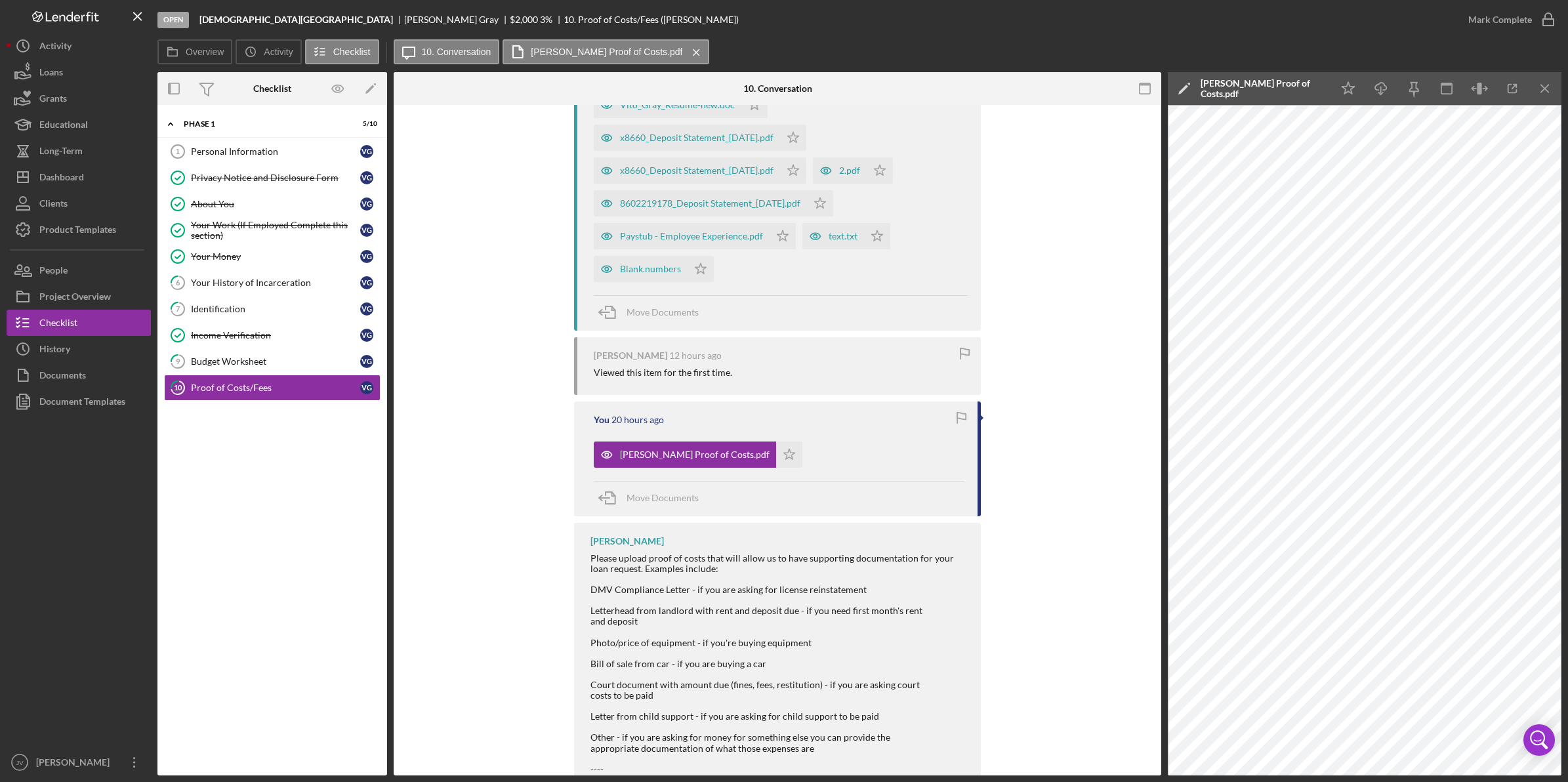
scroll to position [738, 0]
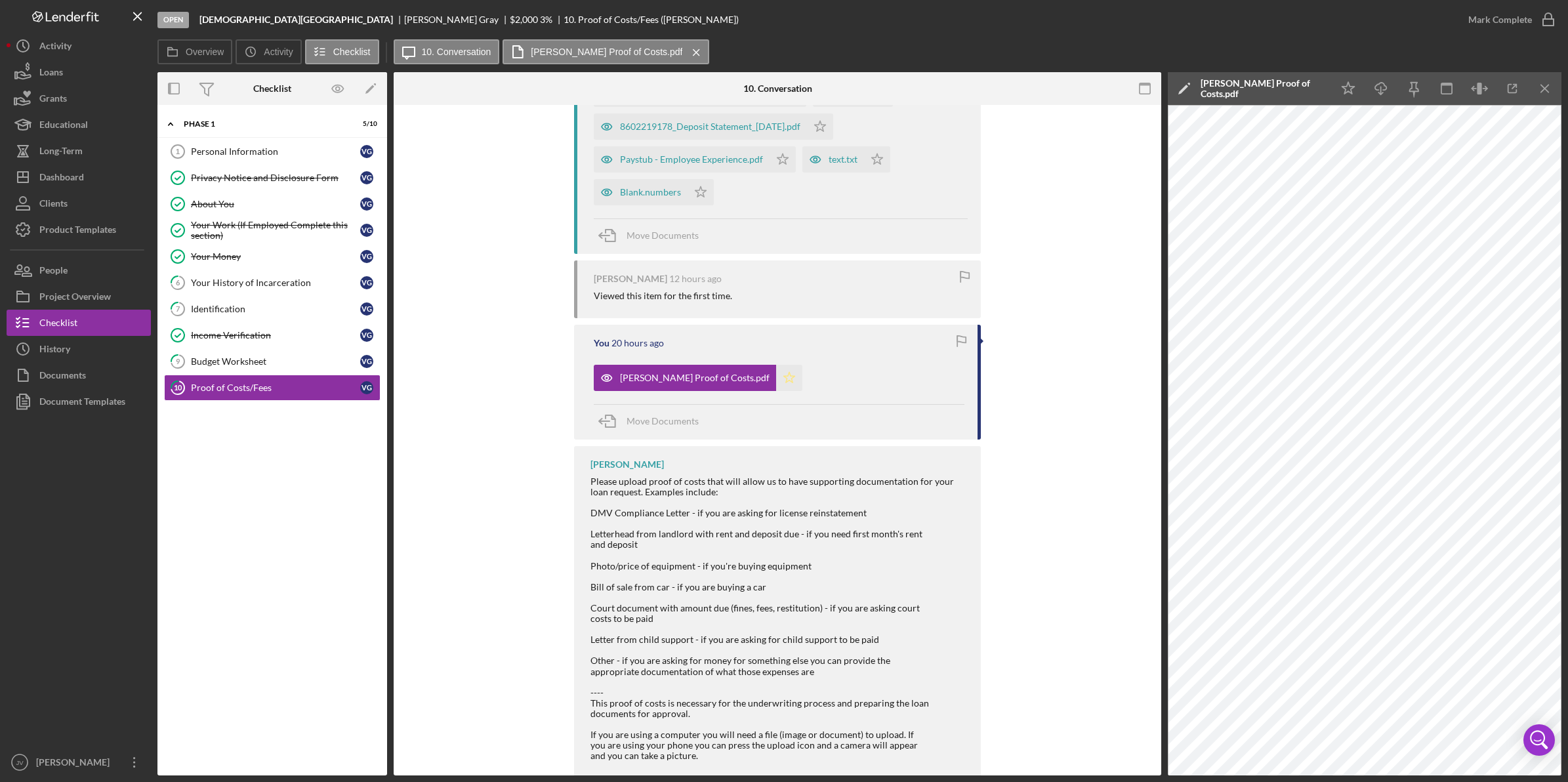
click at [776, 379] on icon "Icon/Star" at bounding box center [788, 378] width 26 height 26
click at [312, 149] on div "Personal Information" at bounding box center [276, 151] width 169 height 10
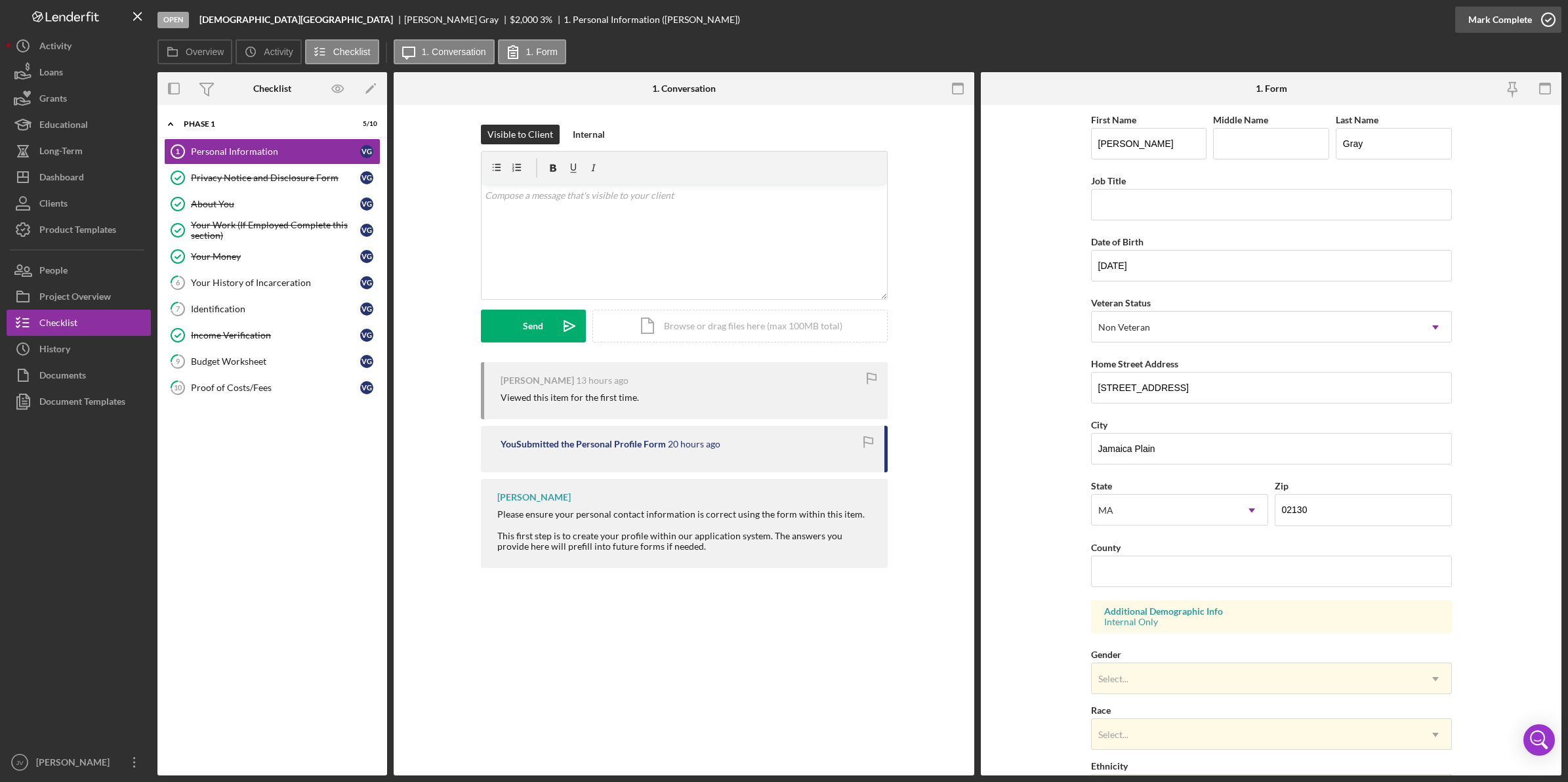
click at [1525, 25] on div "Mark Complete" at bounding box center [1499, 19] width 64 height 26
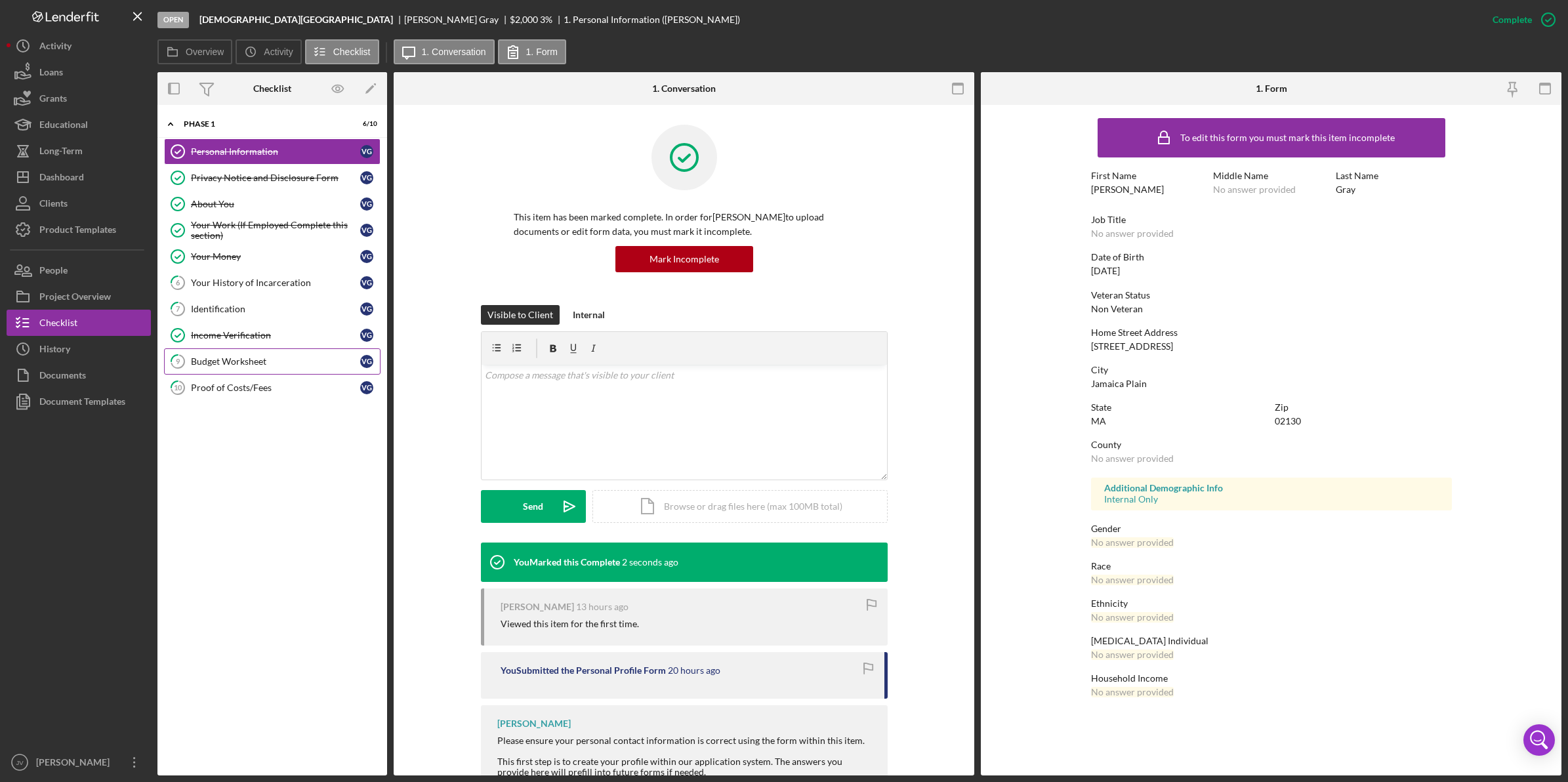
click at [279, 362] on div "Budget Worksheet" at bounding box center [276, 361] width 169 height 10
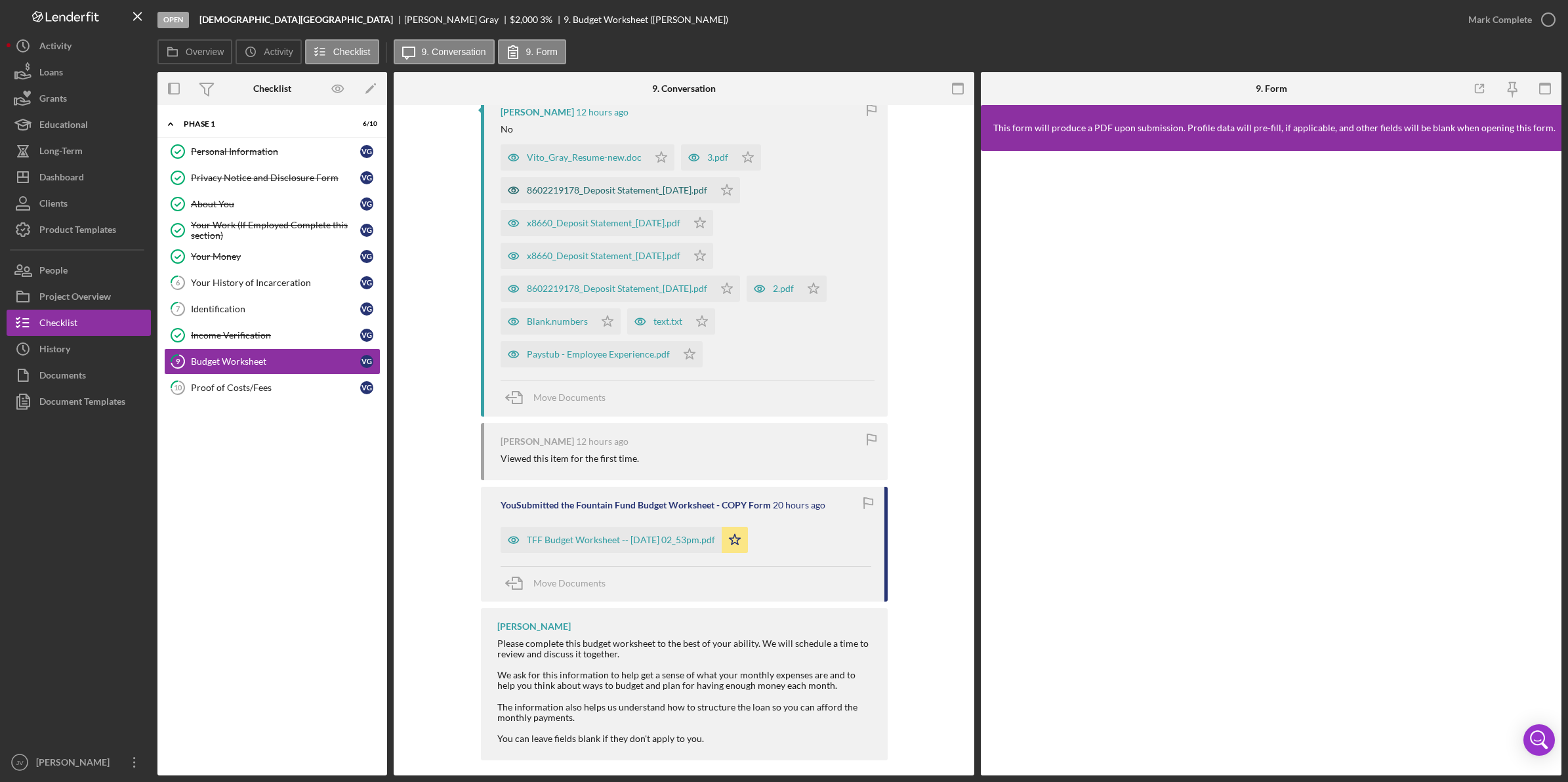
scroll to position [402, 0]
click at [1525, 21] on div "Mark Complete" at bounding box center [1499, 19] width 64 height 26
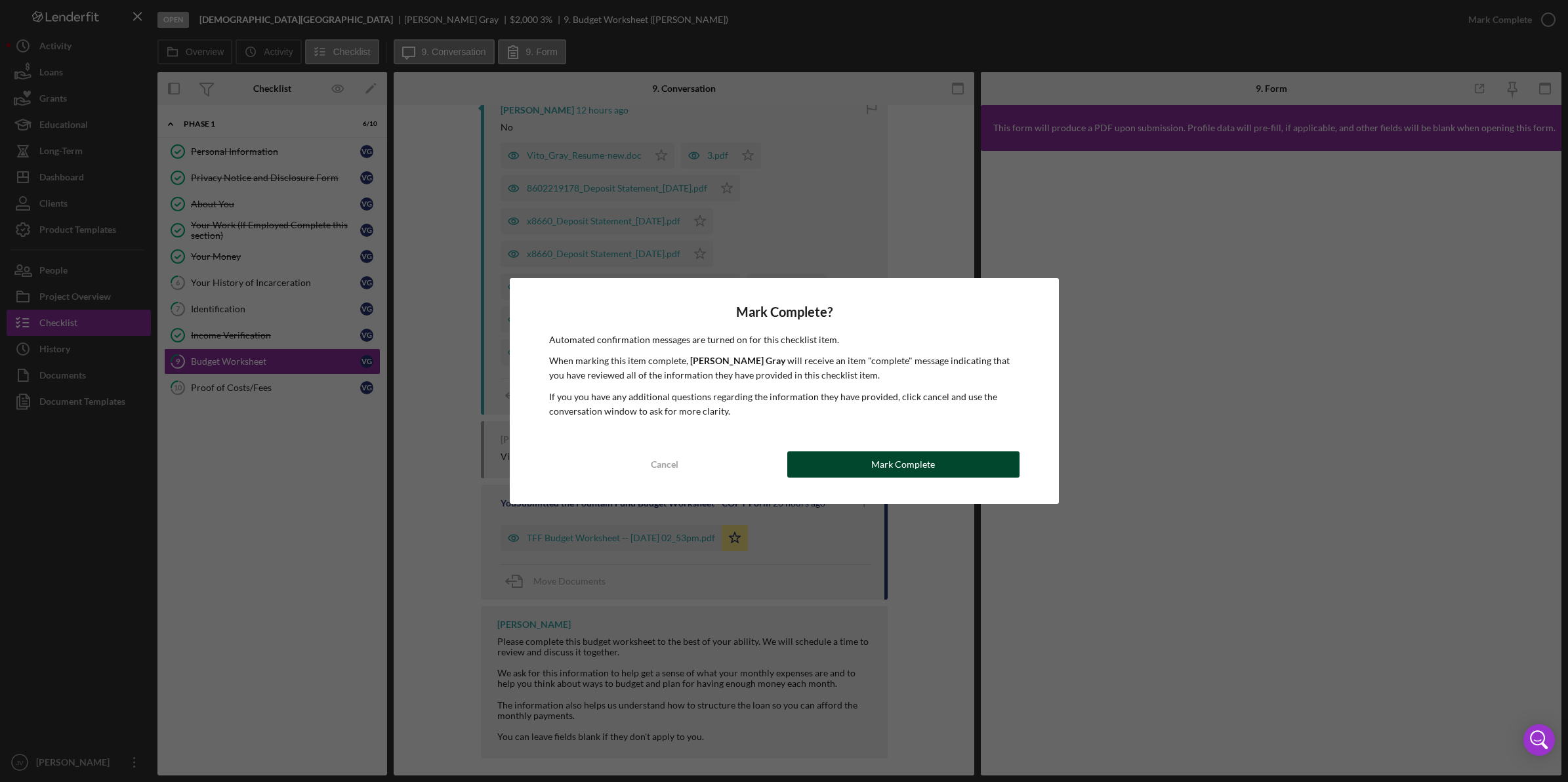
click at [848, 471] on button "Mark Complete" at bounding box center [903, 464] width 232 height 26
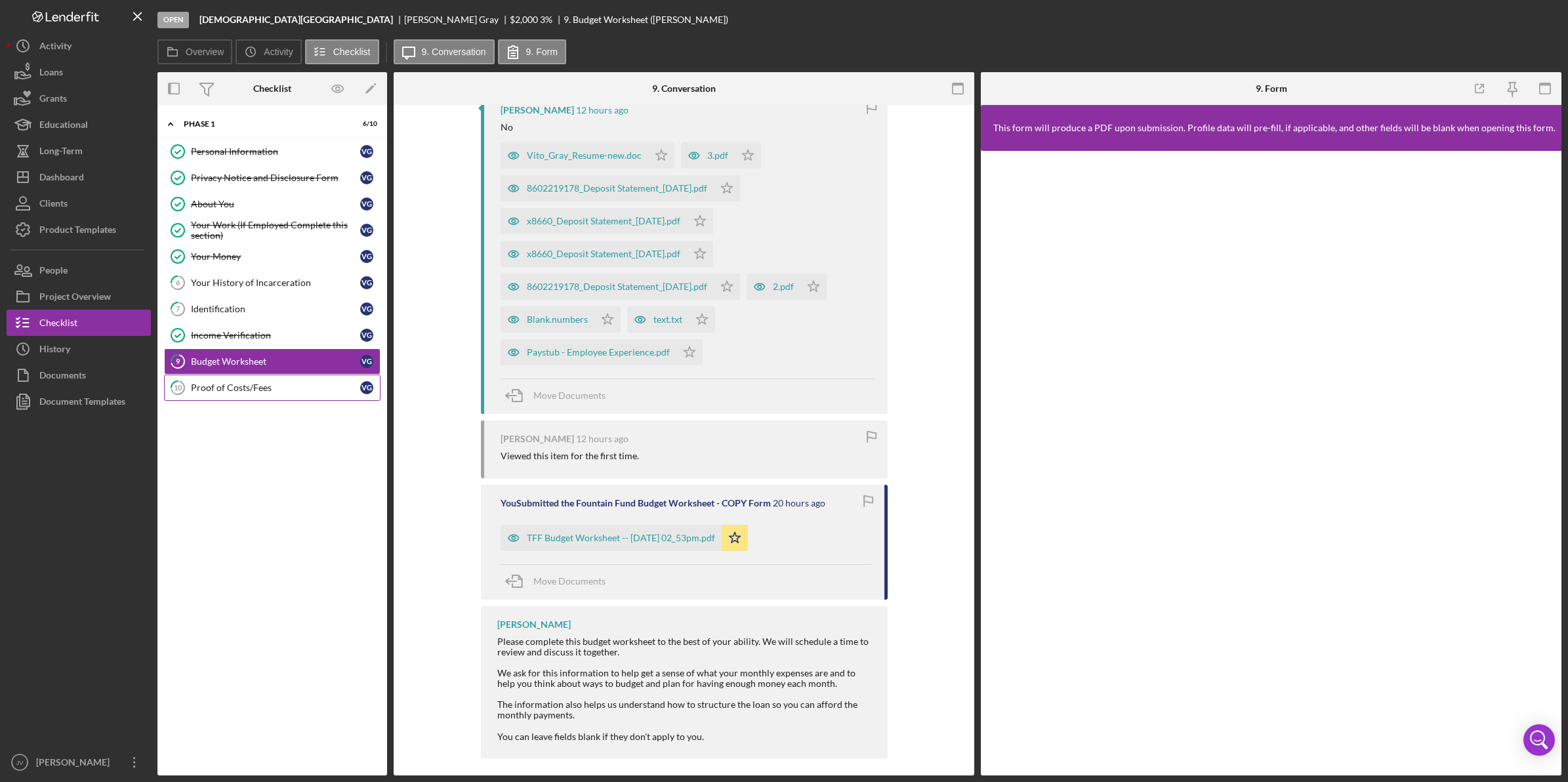
scroll to position [661, 0]
click at [299, 397] on link "10 Proof of Costs/Fees V G" at bounding box center [273, 387] width 216 height 26
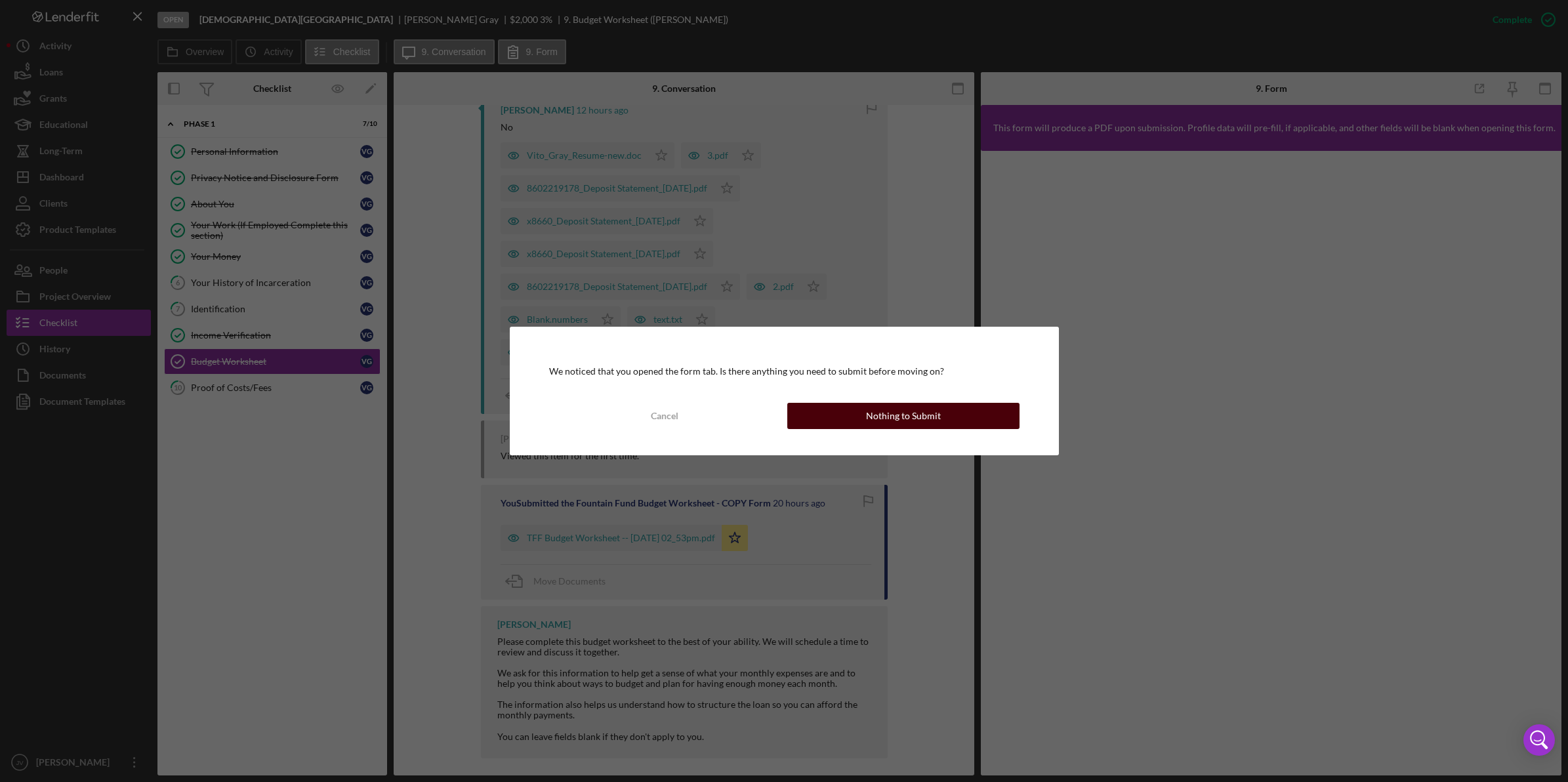
click at [961, 419] on button "Nothing to Submit" at bounding box center [903, 415] width 232 height 26
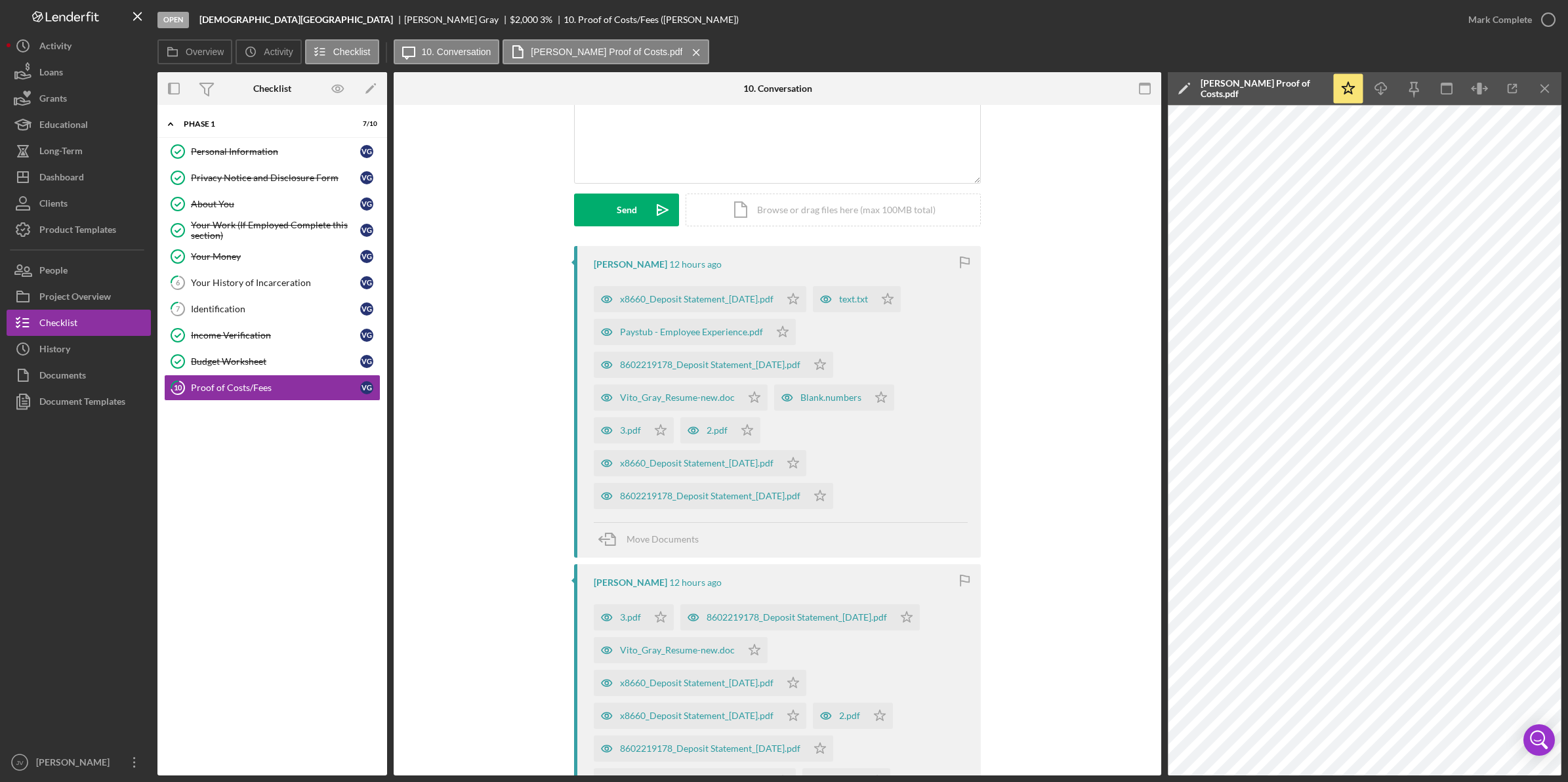
scroll to position [112, 0]
click at [1552, 17] on icon "button" at bounding box center [1548, 20] width 33 height 33
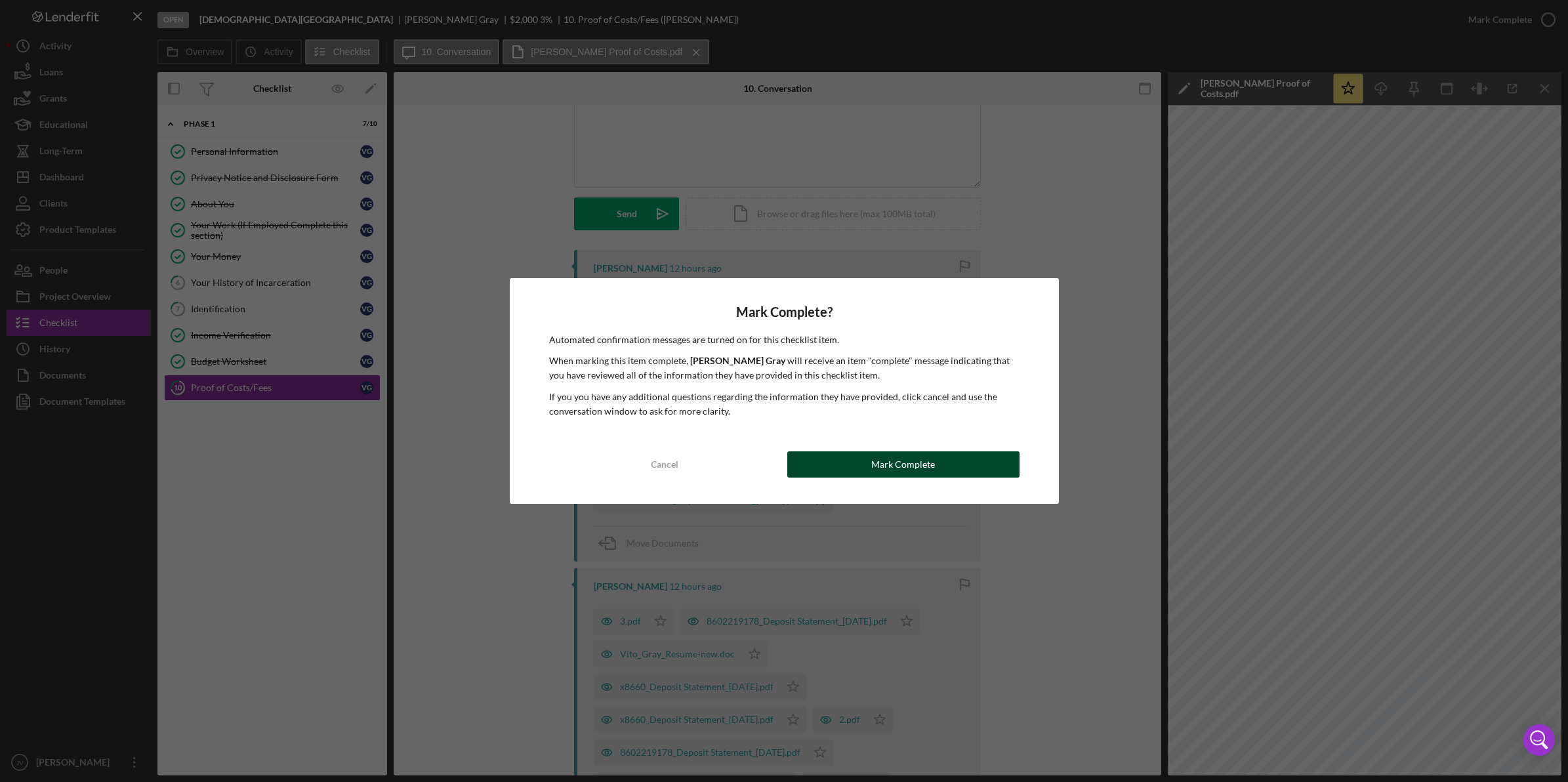
click at [893, 459] on div "Mark Complete" at bounding box center [903, 464] width 64 height 26
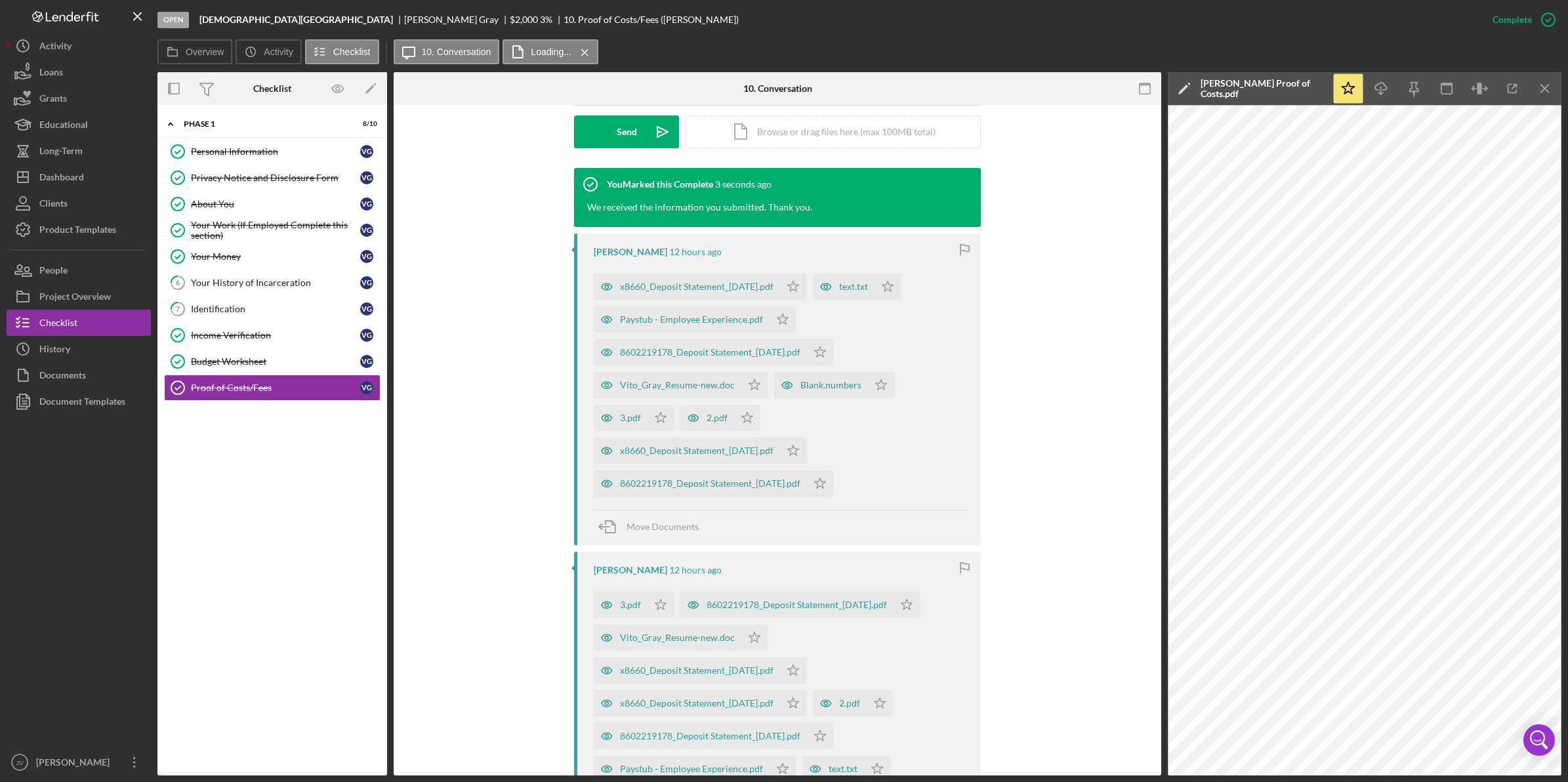
scroll to position [0, 0]
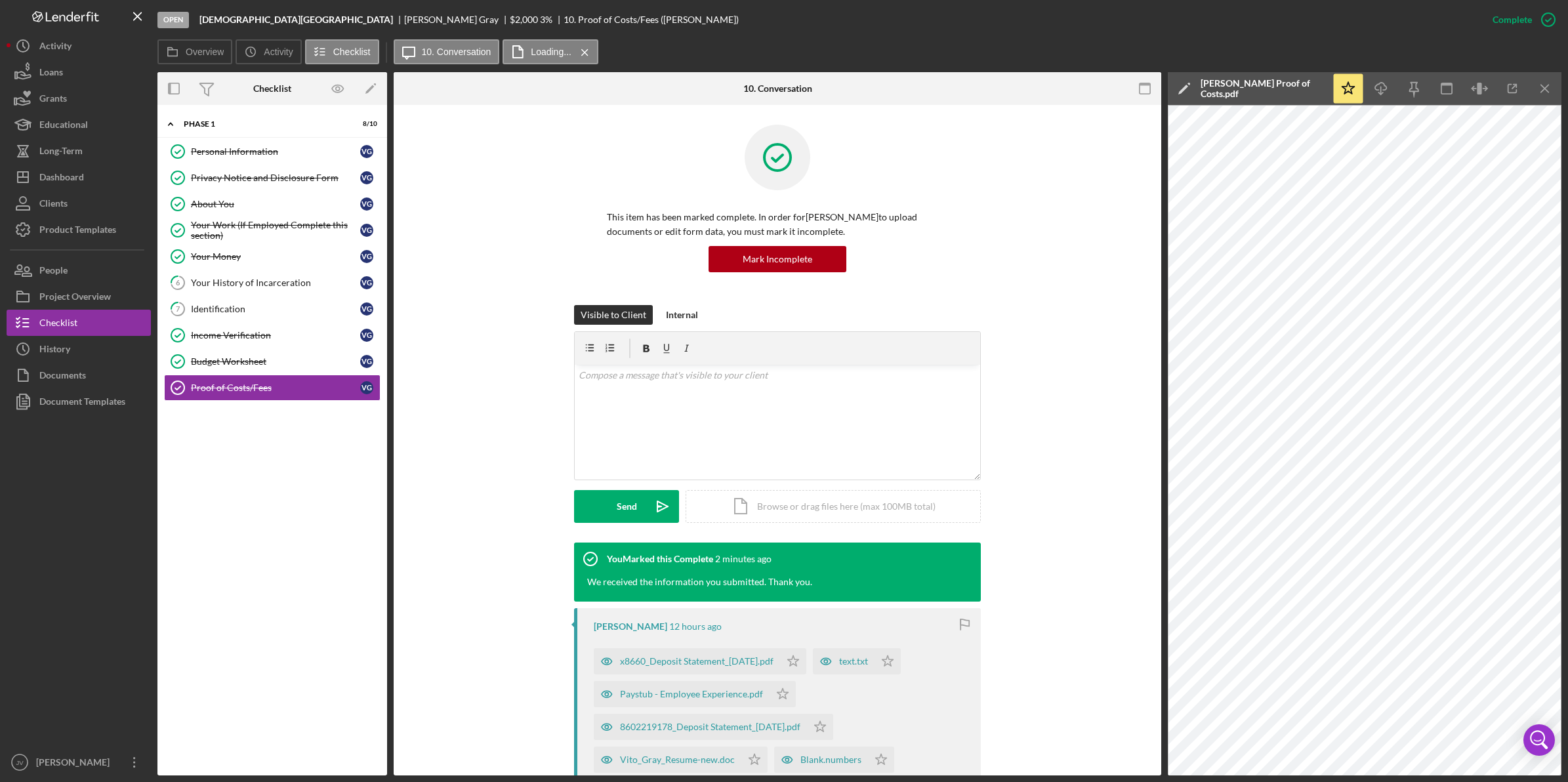
click at [499, 230] on div "This item has been marked complete. In order for Vito Gray to upload documents …" at bounding box center [777, 215] width 728 height 180
click at [1506, 90] on icon "button" at bounding box center [1512, 88] width 29 height 29
click at [282, 300] on link "7 Identification V G" at bounding box center [273, 309] width 216 height 26
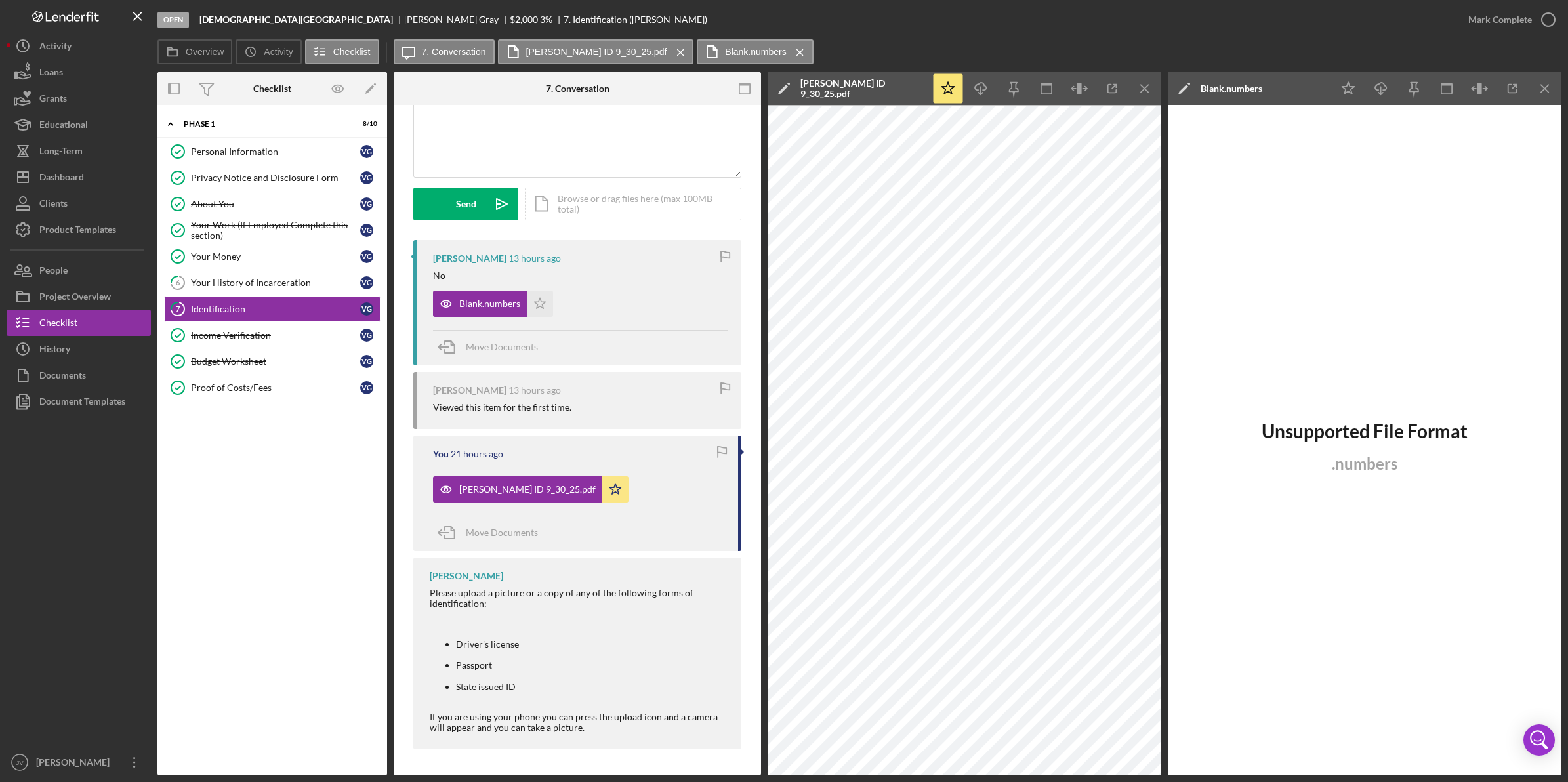
scroll to position [133, 0]
